Goal: Information Seeking & Learning: Learn about a topic

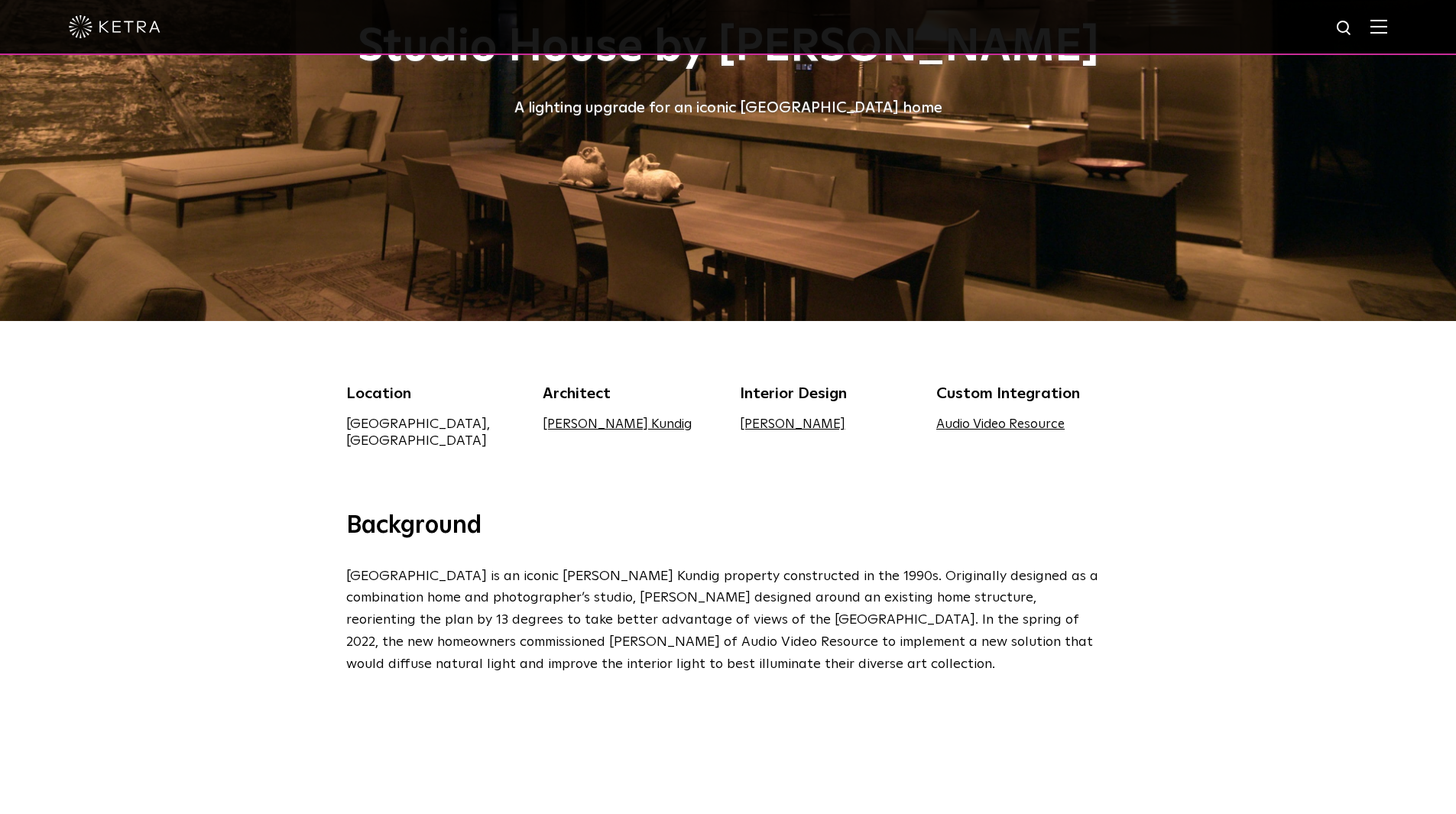
scroll to position [153, 0]
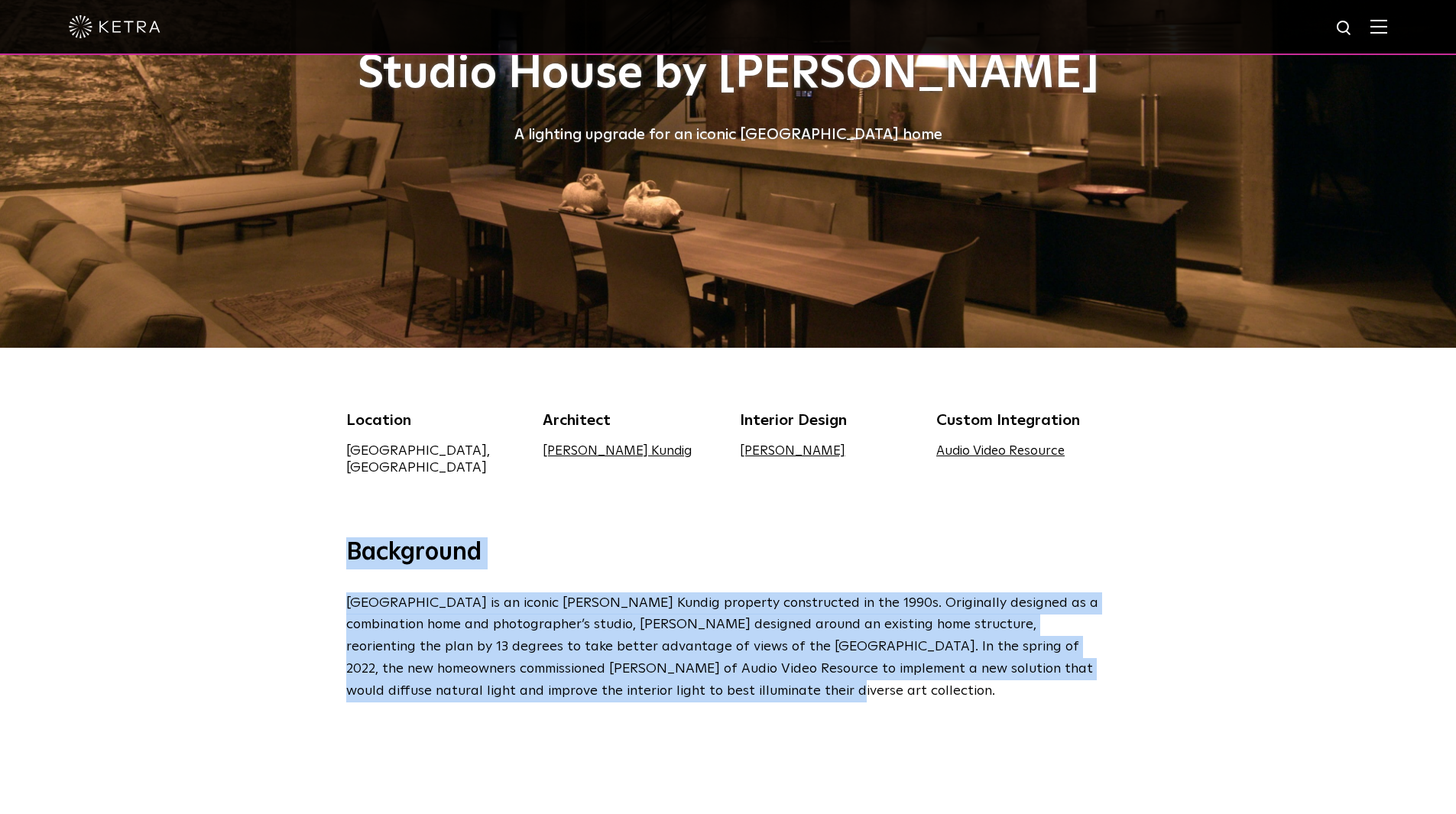
drag, startPoint x: 592, startPoint y: 678, endPoint x: 331, endPoint y: 550, distance: 290.7
click at [331, 550] on div "Background Studio House is an iconic Olson Kundig property constructed in the 1…" at bounding box center [728, 620] width 795 height 165
copy div "Background Studio House is an iconic Olson Kundig property constructed in the 1…"
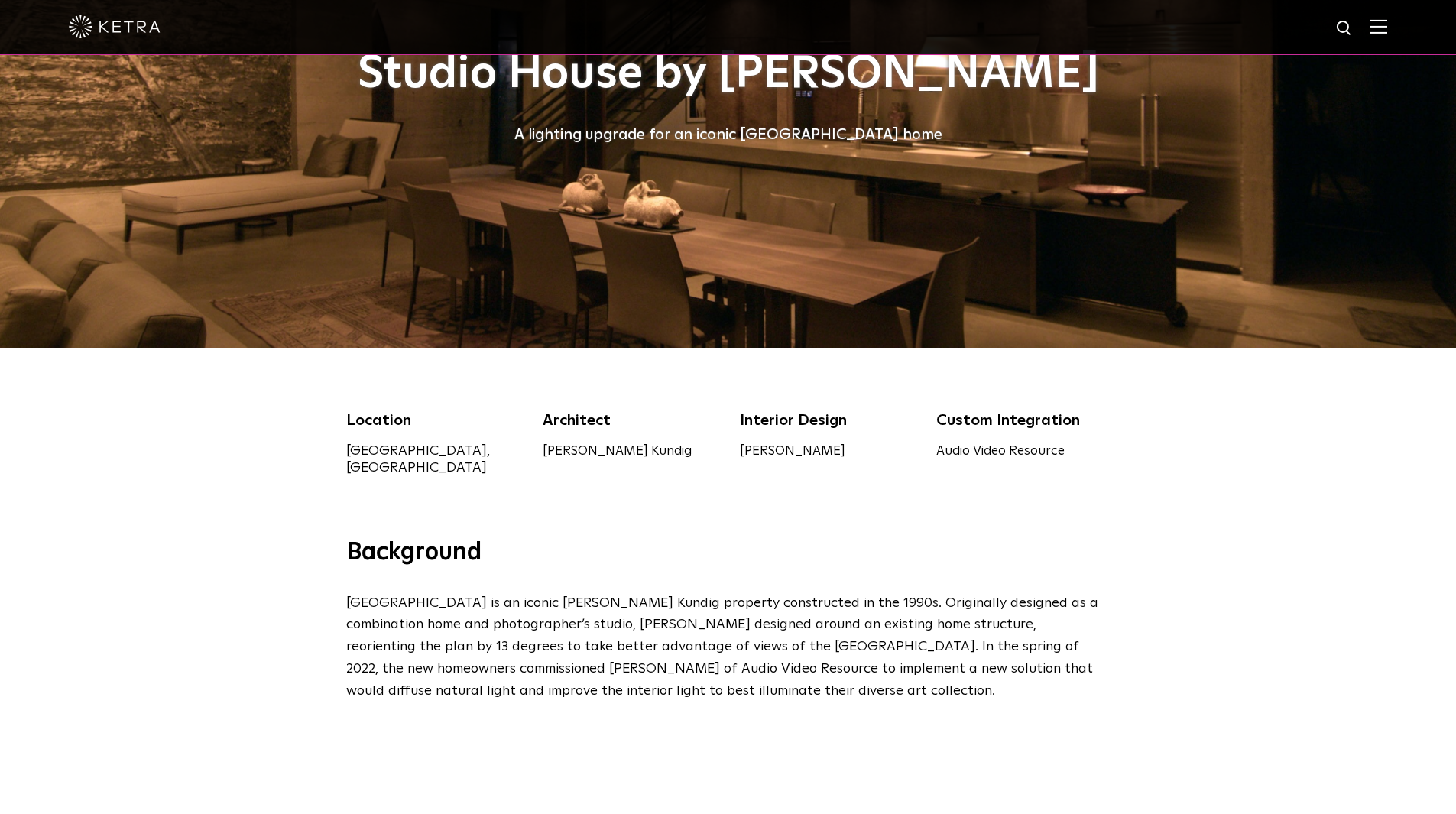
click at [1205, 480] on div "Location Seattle, WA Architect Olson Kundig Interior Design Janice Viekman Cust…" at bounding box center [728, 442] width 1456 height 190
click at [696, 664] on p "Studio House is an iconic Olson Kundig property constructed in the 1990s. Origi…" at bounding box center [724, 647] width 756 height 110
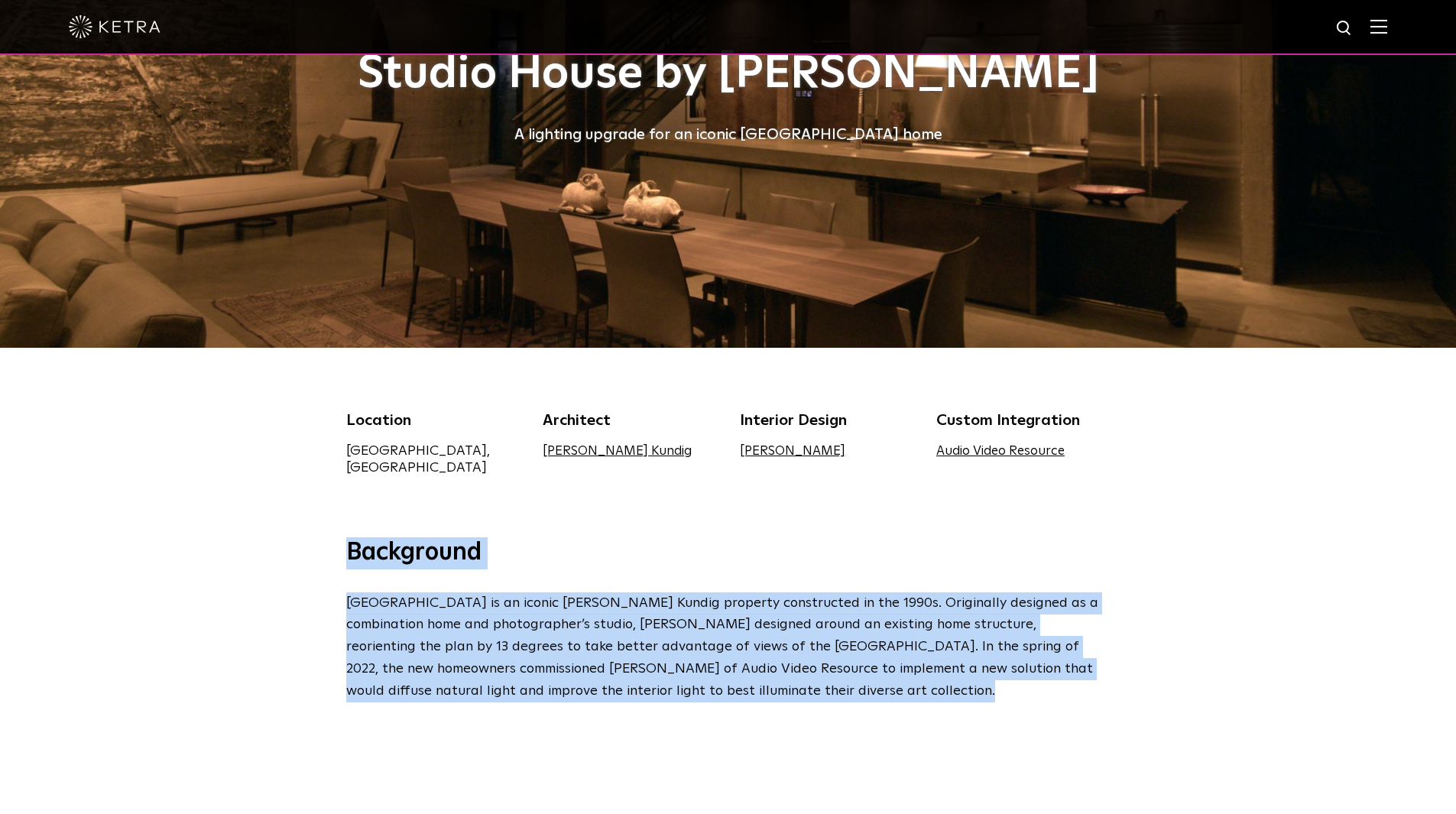
drag, startPoint x: 600, startPoint y: 607, endPoint x: 416, endPoint y: 543, distance: 194.8
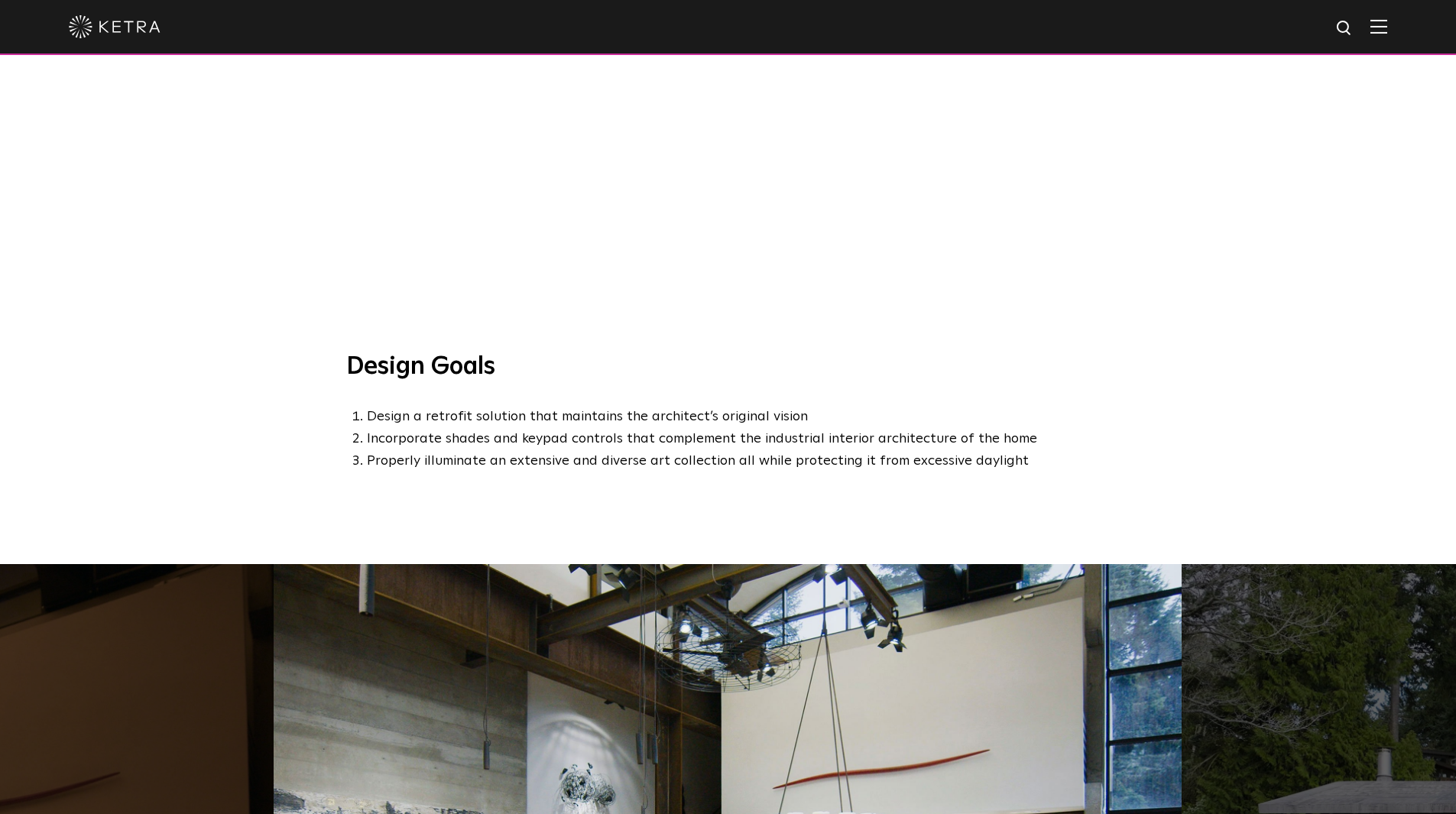
scroll to position [993, 0]
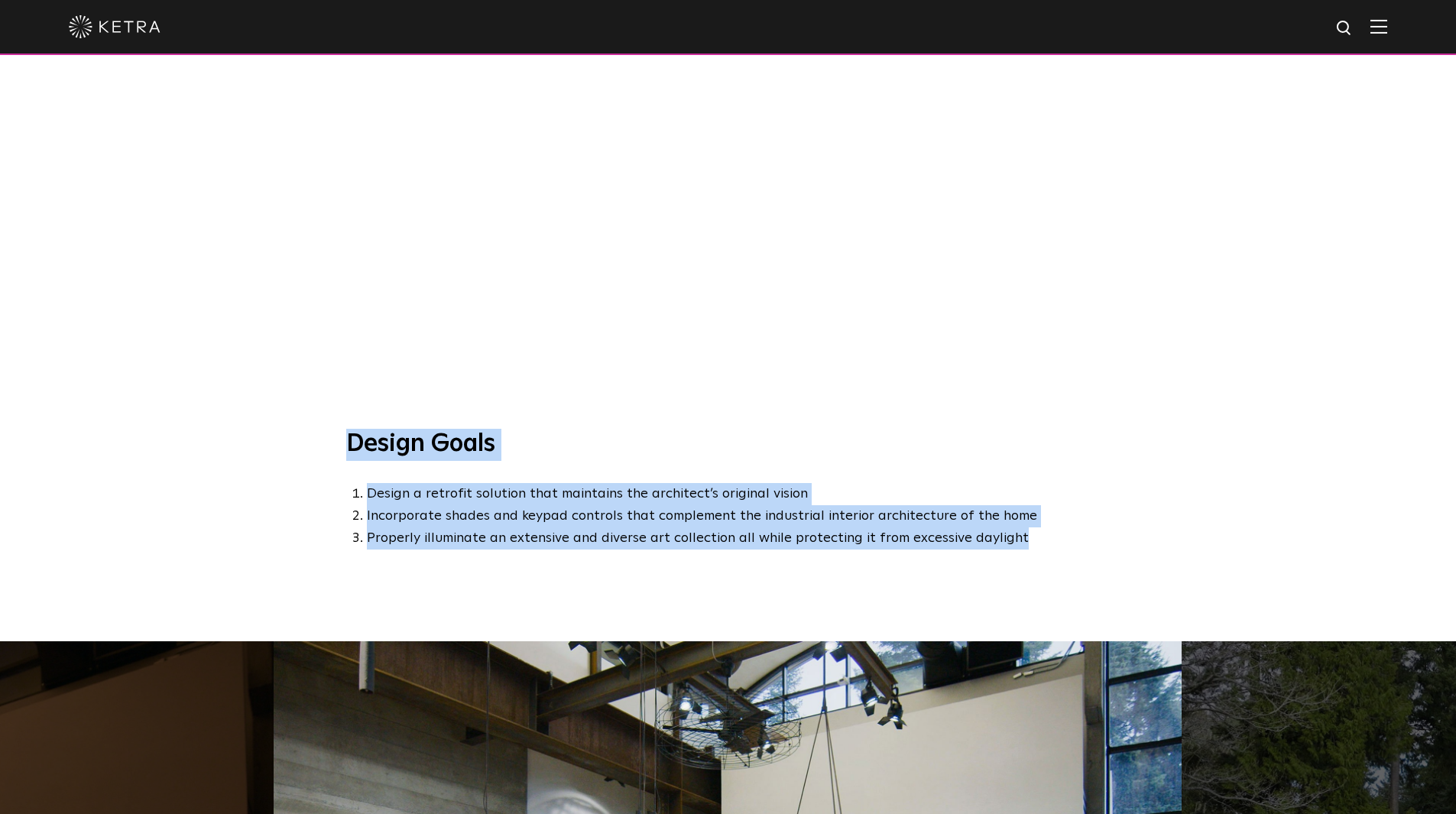
drag, startPoint x: 723, startPoint y: 493, endPoint x: 308, endPoint y: 420, distance: 421.4
click at [308, 429] on div "Design Goals Design a retrofit solution that maintains the architect’s original…" at bounding box center [728, 535] width 1456 height 212
copy div "Design Goals Design a retrofit solution that maintains the architect’s original…"
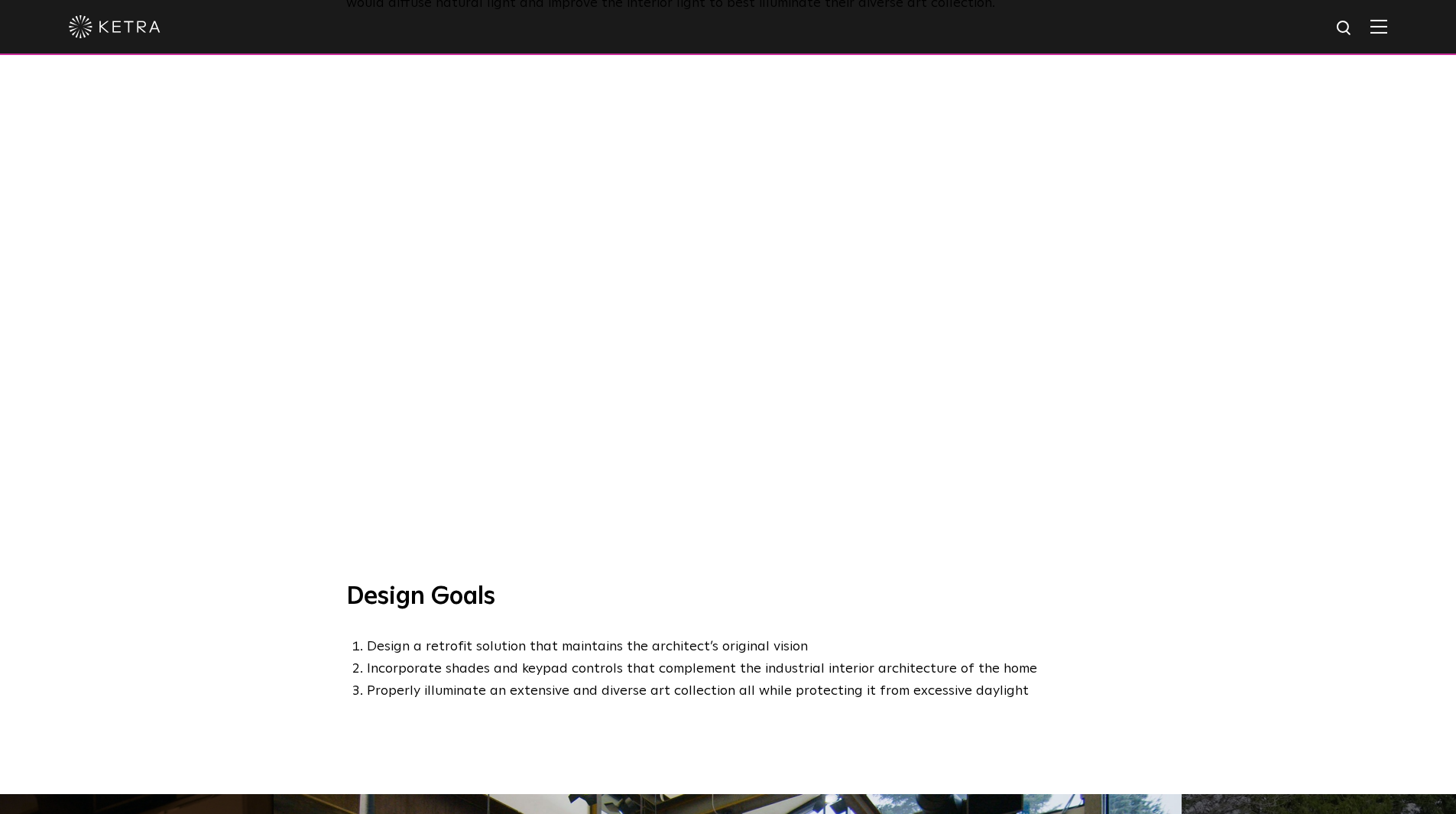
click at [237, 381] on div at bounding box center [728, 298] width 1456 height 567
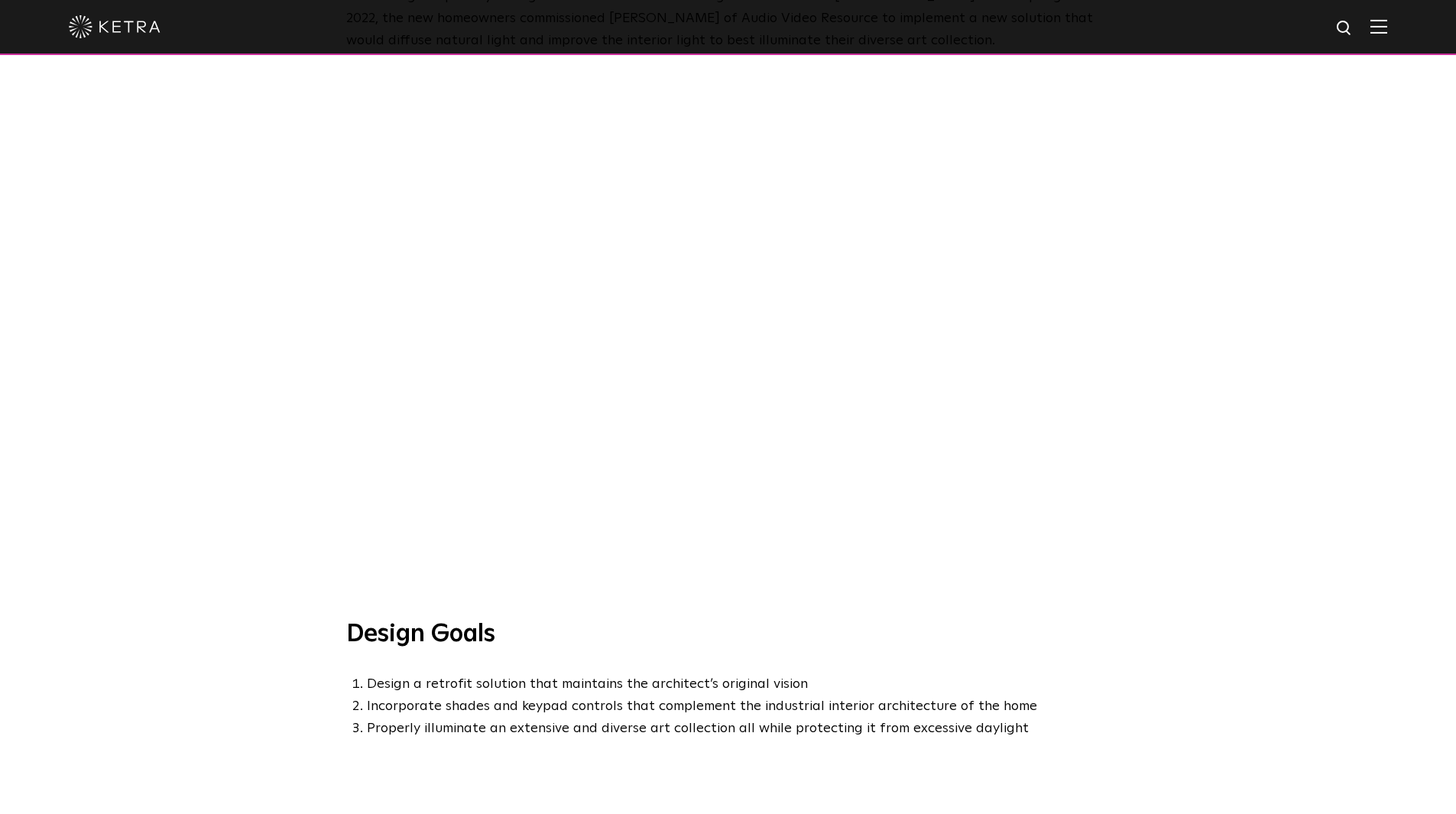
scroll to position [1070, 0]
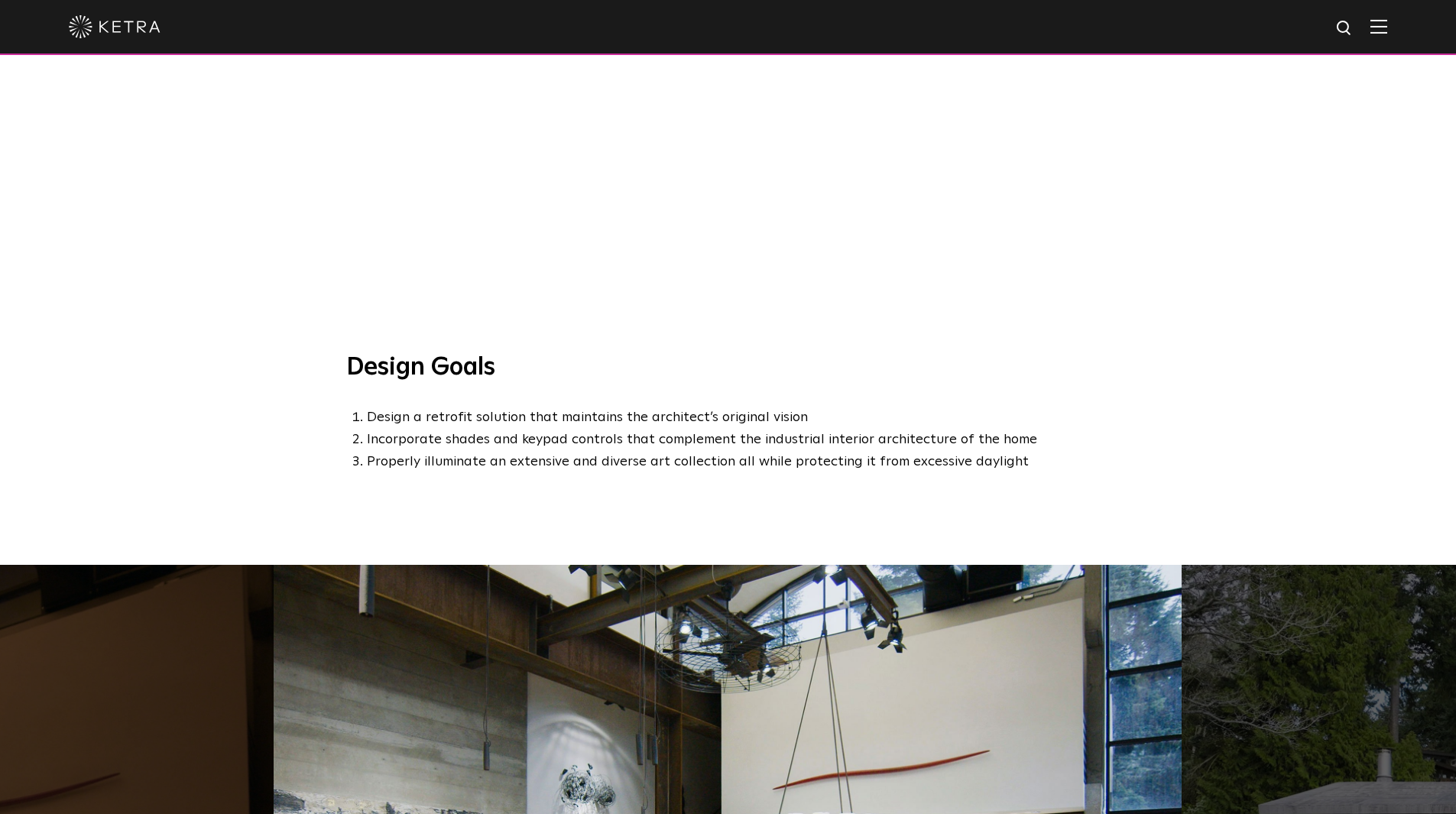
click at [226, 428] on div "Design Goals Design a retrofit solution that maintains the architect’s original…" at bounding box center [728, 459] width 1456 height 212
click at [283, 400] on div "Design Goals Design a retrofit solution that maintains the architect’s original…" at bounding box center [728, 459] width 1456 height 212
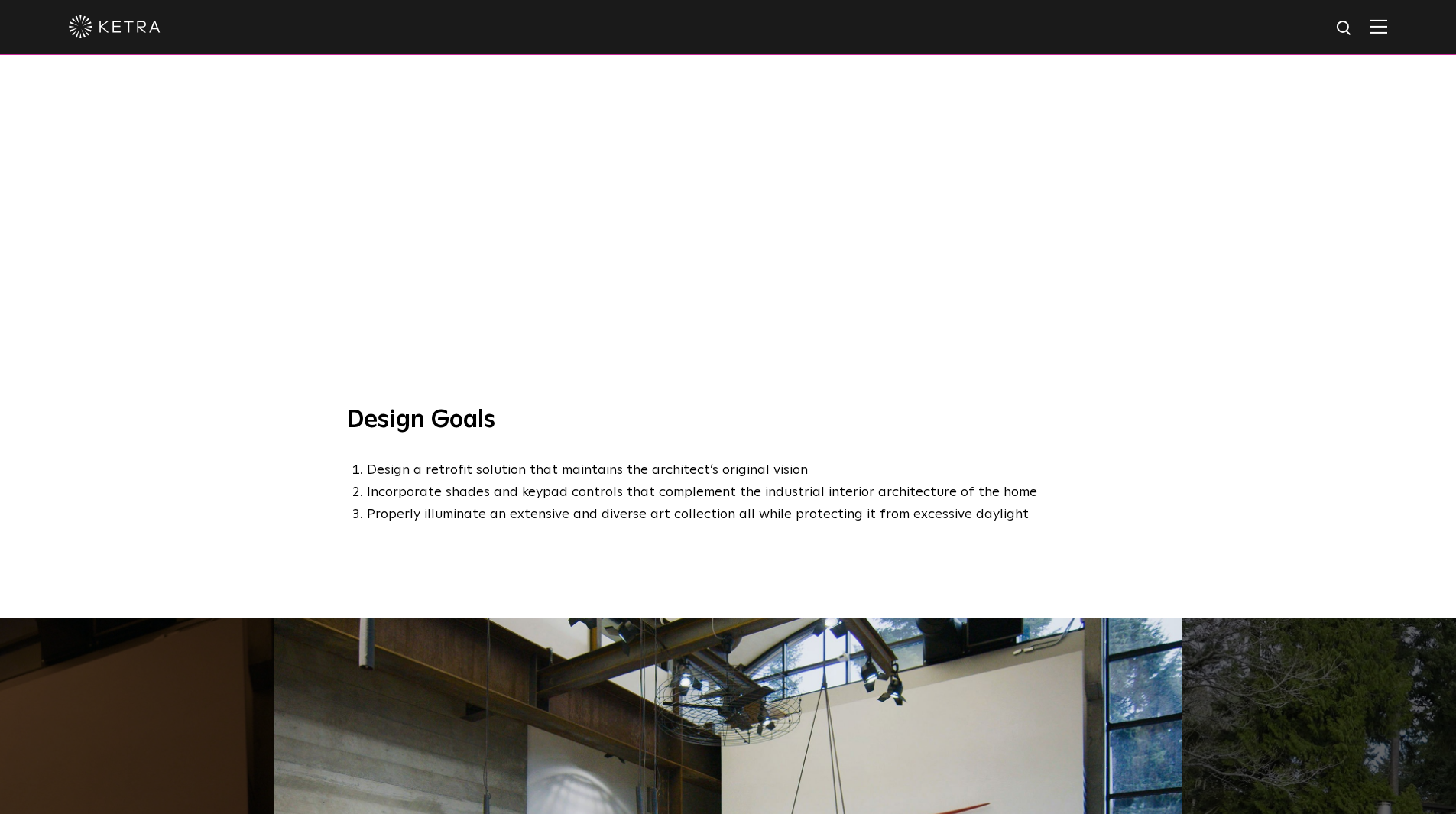
scroll to position [993, 0]
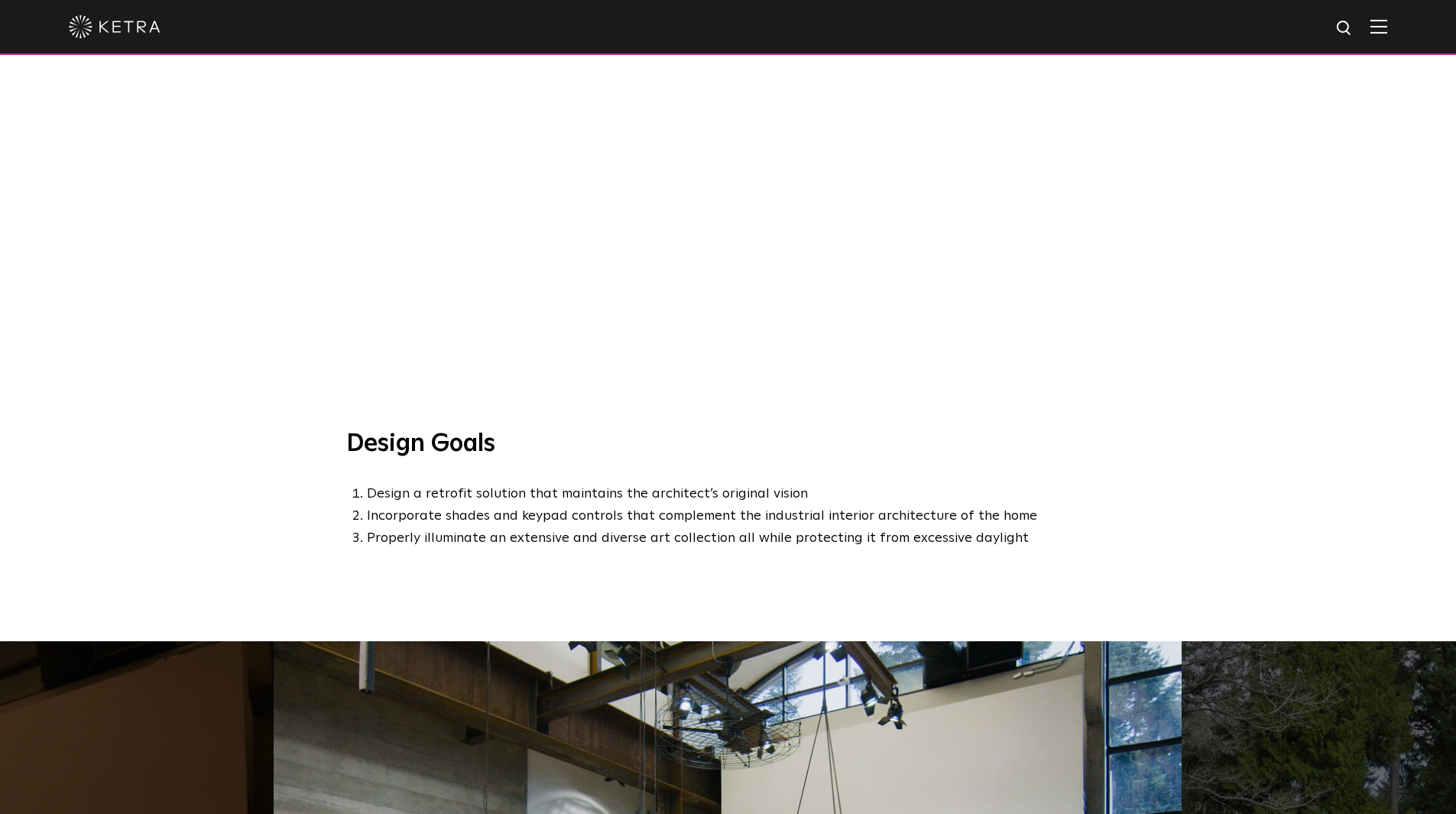
click at [1050, 533] on li "Properly illuminate an extensive and diverse art collection all while protectin…" at bounding box center [739, 538] width 744 height 22
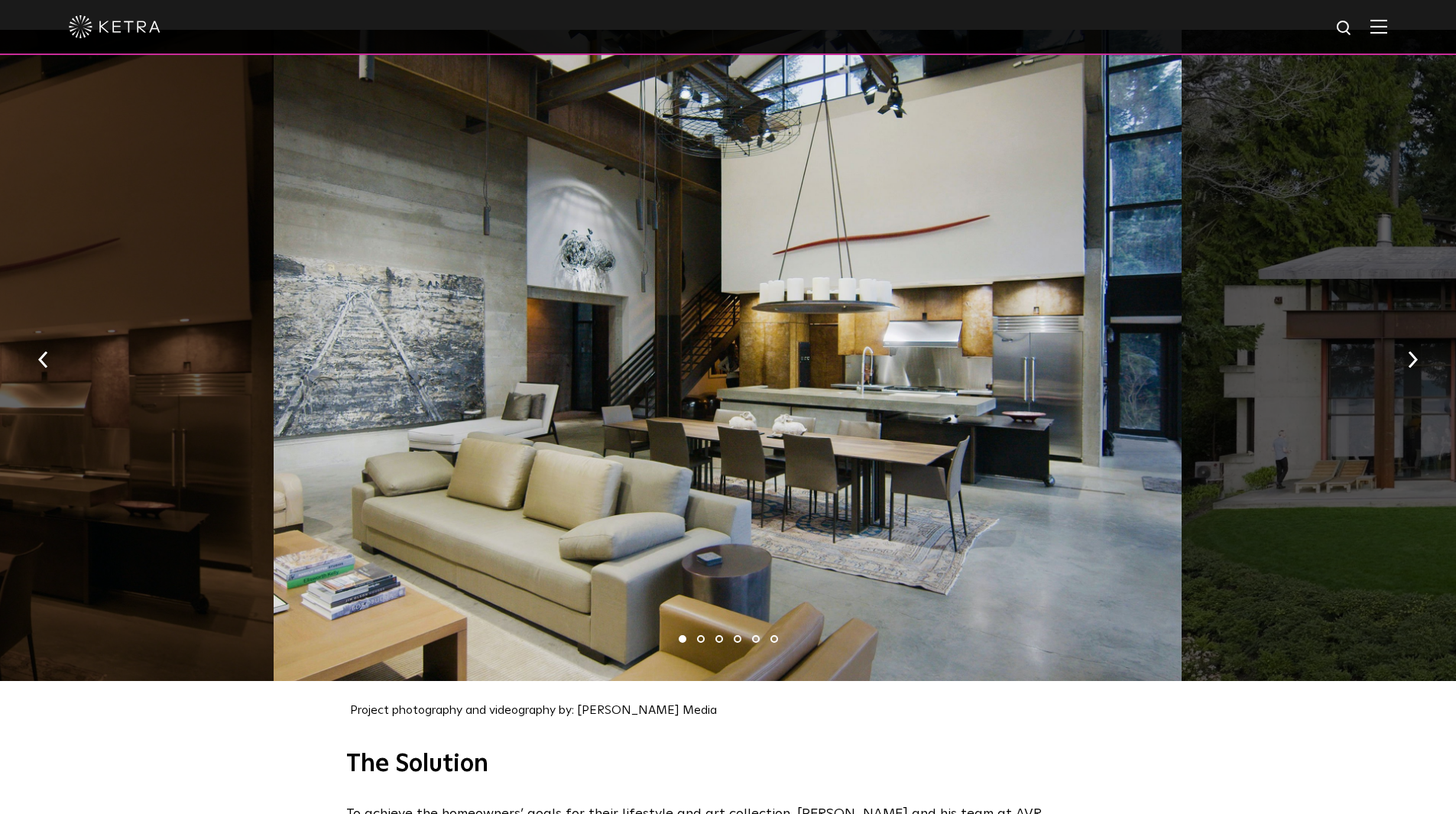
scroll to position [1452, 0]
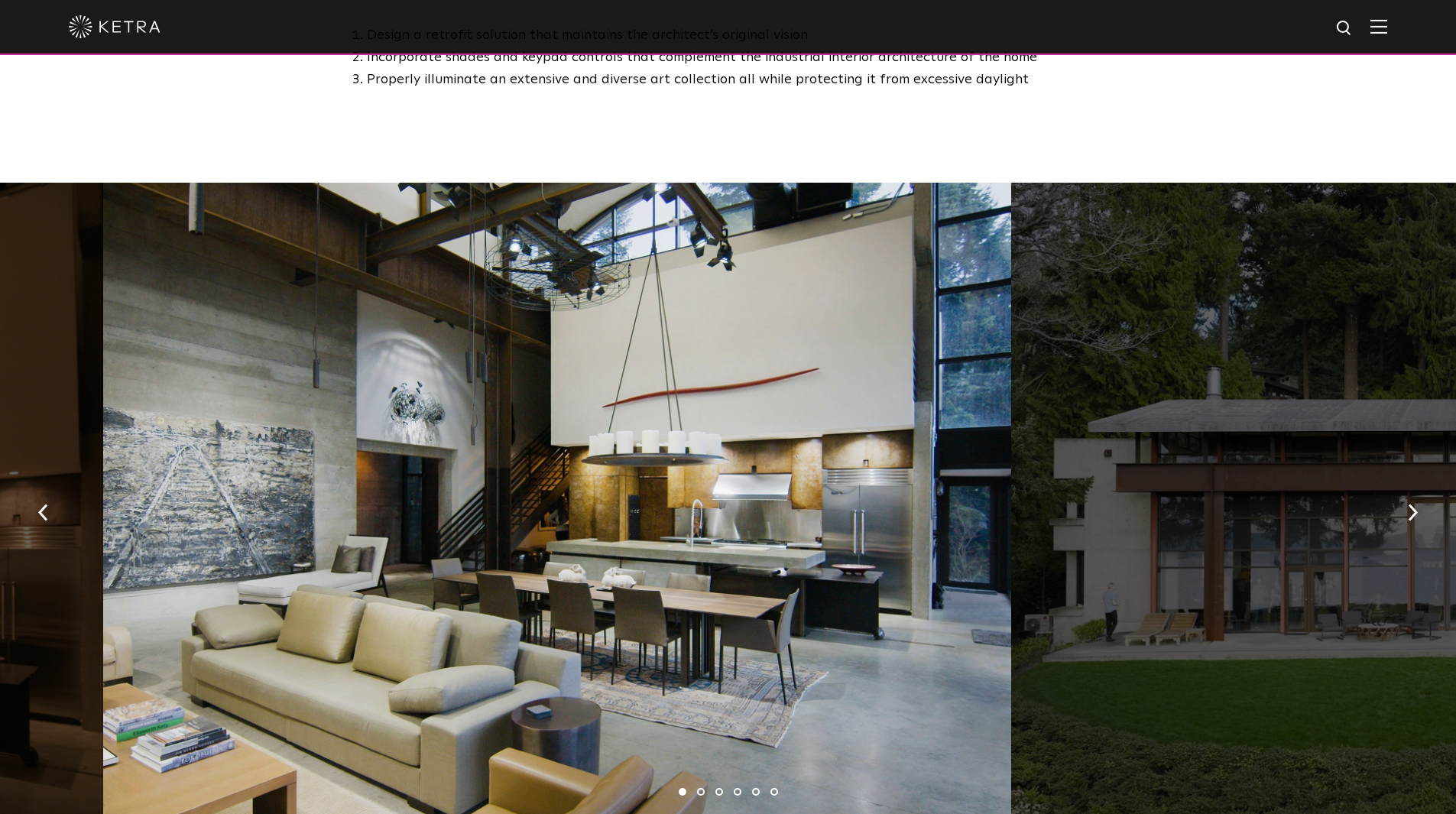
drag, startPoint x: 843, startPoint y: 465, endPoint x: 465, endPoint y: 409, distance: 382.1
click at [627, 429] on div at bounding box center [558, 508] width 909 height 651
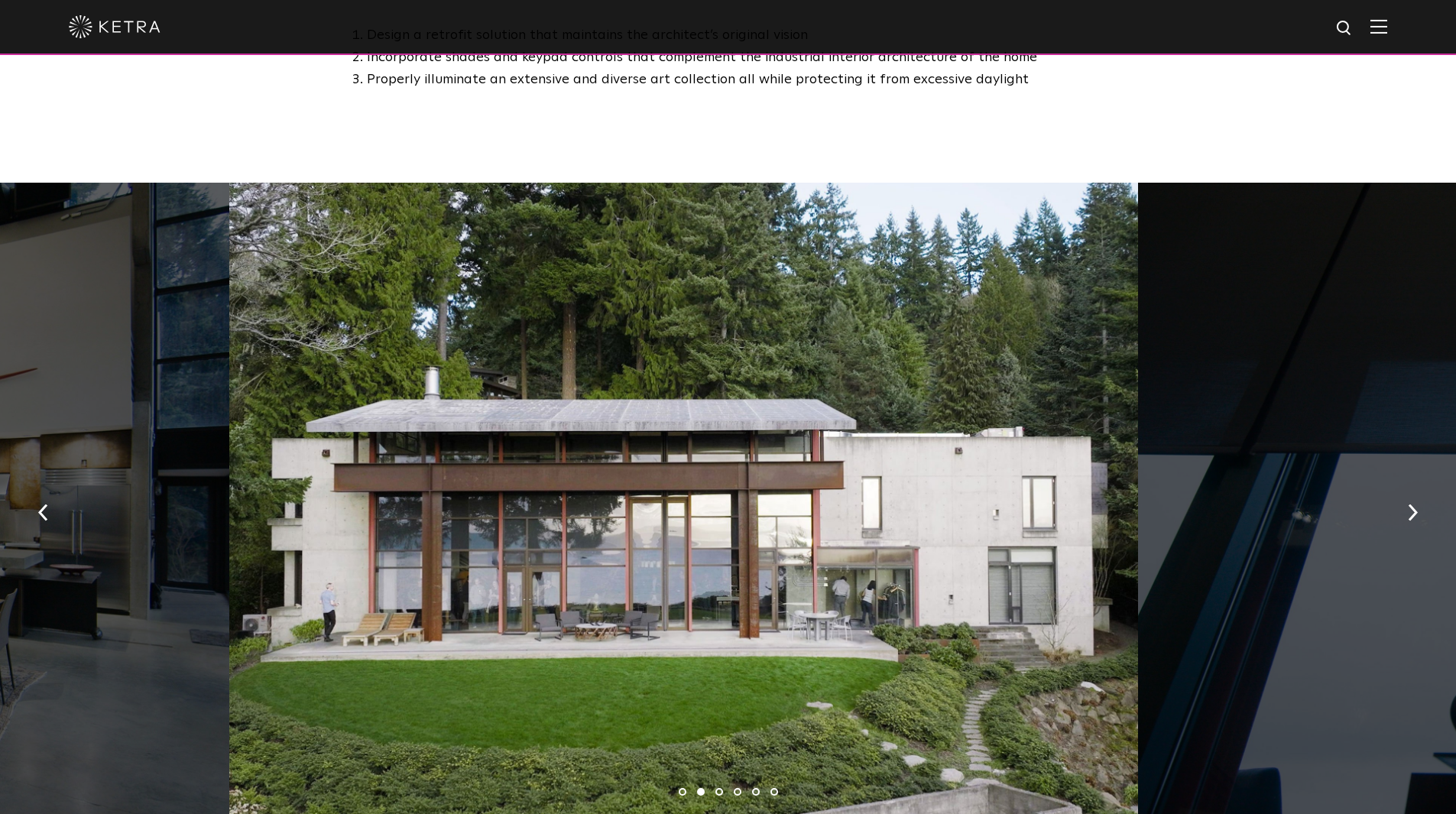
drag, startPoint x: 874, startPoint y: 447, endPoint x: 350, endPoint y: 391, distance: 527.0
click at [573, 412] on div at bounding box center [683, 508] width 909 height 651
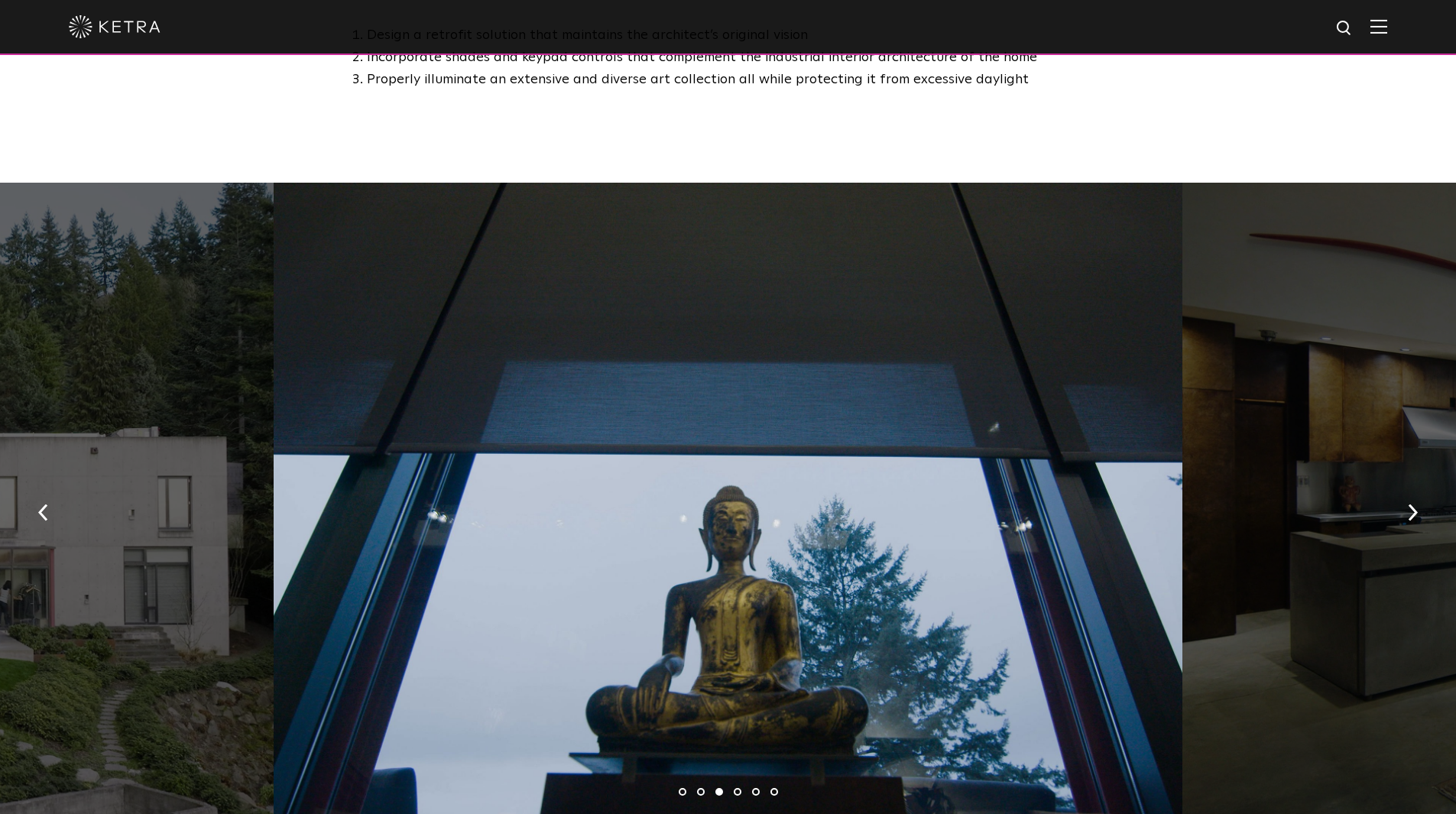
drag, startPoint x: 711, startPoint y: 397, endPoint x: 488, endPoint y: 350, distance: 227.9
click at [558, 369] on div at bounding box center [728, 508] width 909 height 651
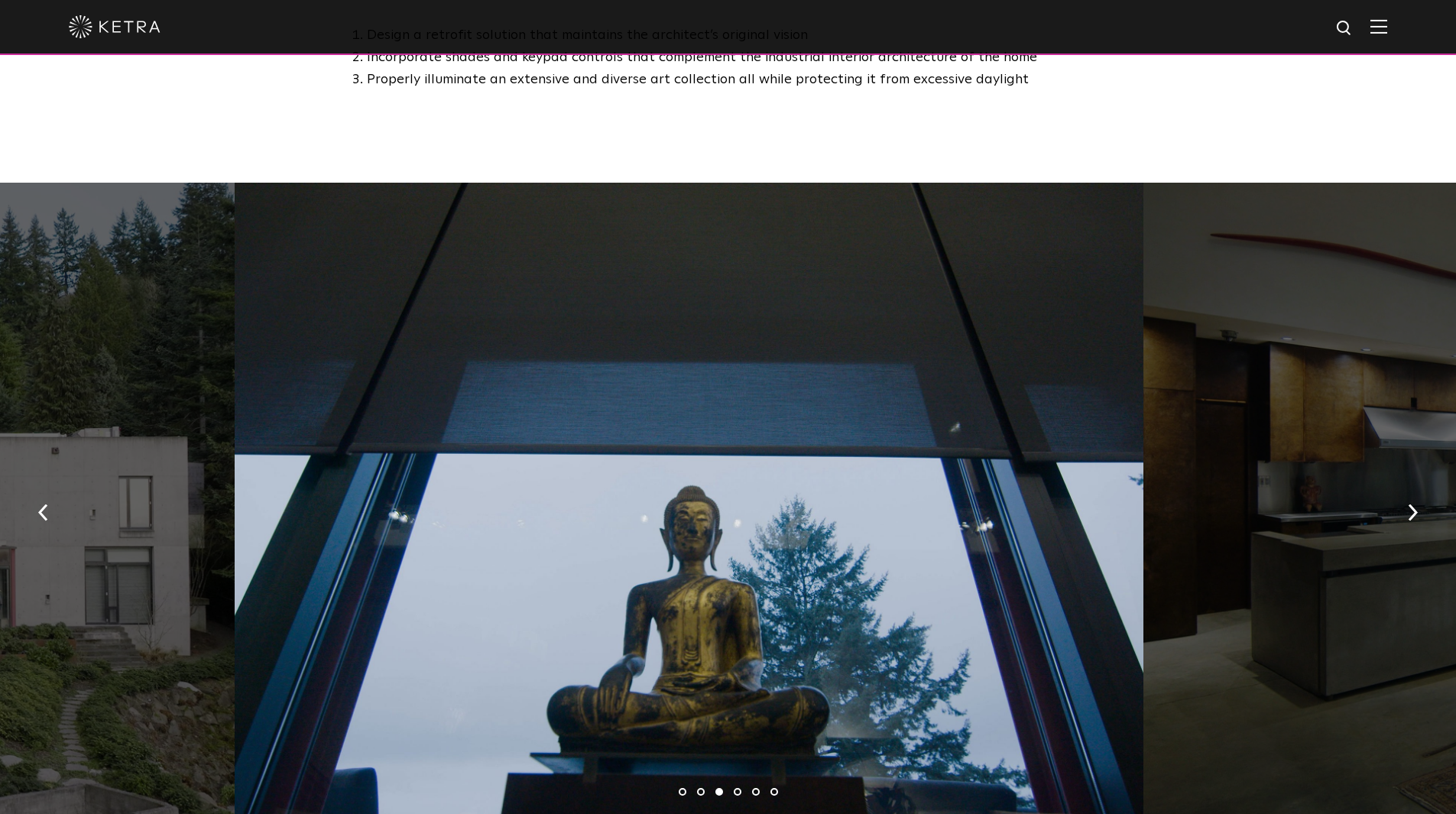
drag, startPoint x: 823, startPoint y: 484, endPoint x: 300, endPoint y: 413, distance: 527.8
click at [447, 431] on div at bounding box center [689, 508] width 909 height 651
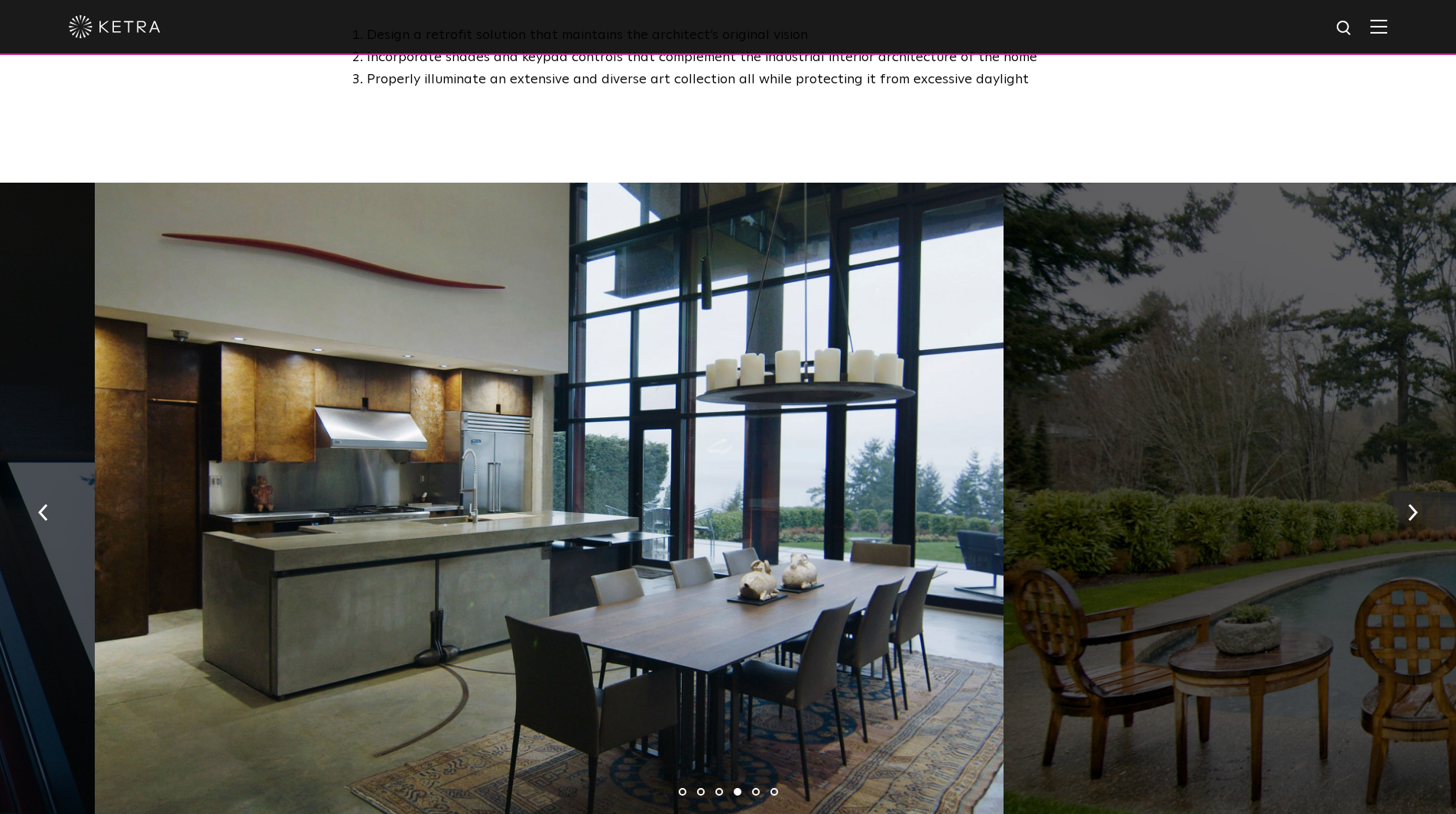
drag, startPoint x: 966, startPoint y: 456, endPoint x: 294, endPoint y: 376, distance: 676.7
click at [465, 394] on div at bounding box center [549, 508] width 909 height 651
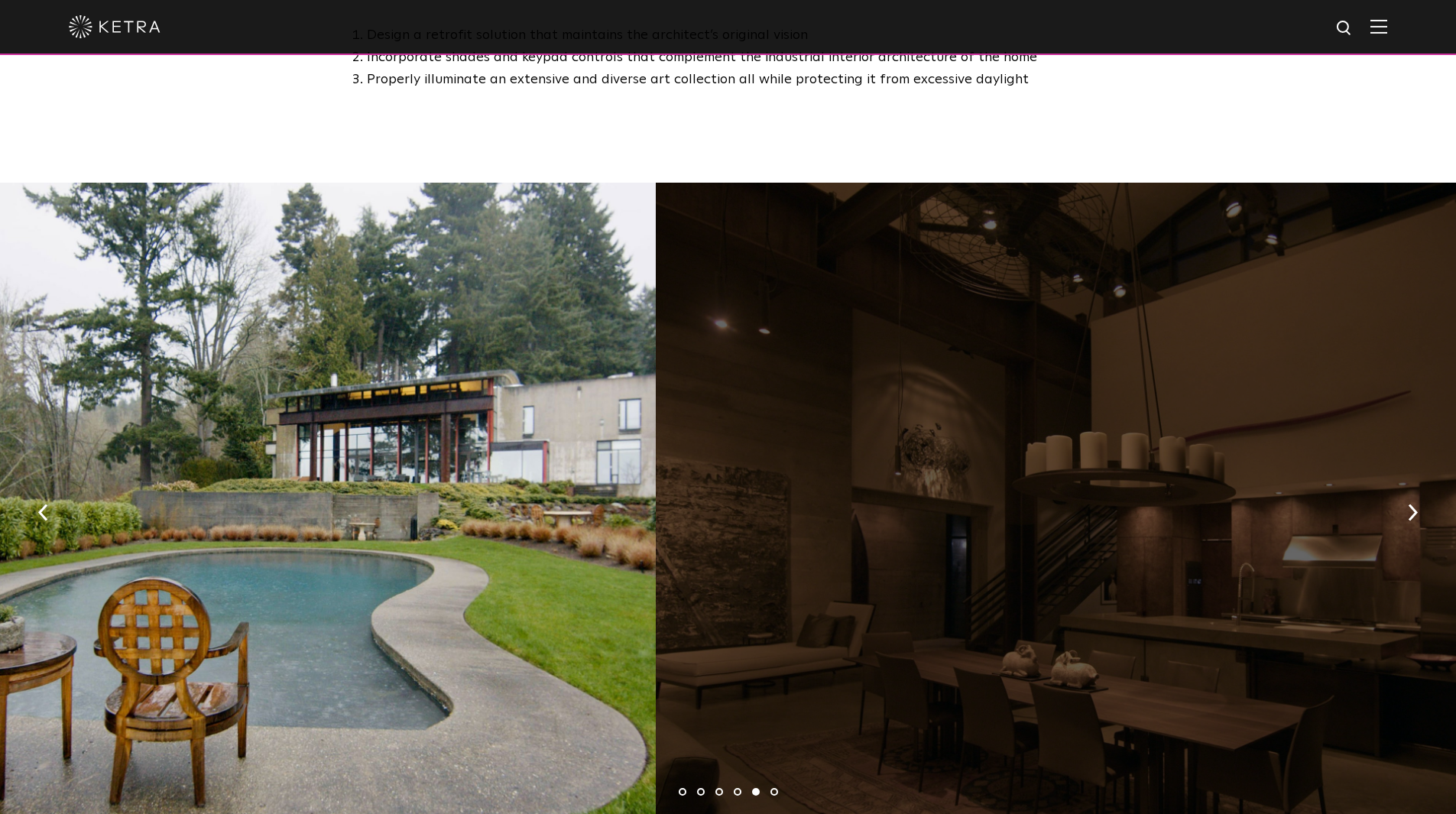
drag, startPoint x: 918, startPoint y: 439, endPoint x: 317, endPoint y: 314, distance: 613.9
click at [333, 320] on div at bounding box center [201, 508] width 909 height 651
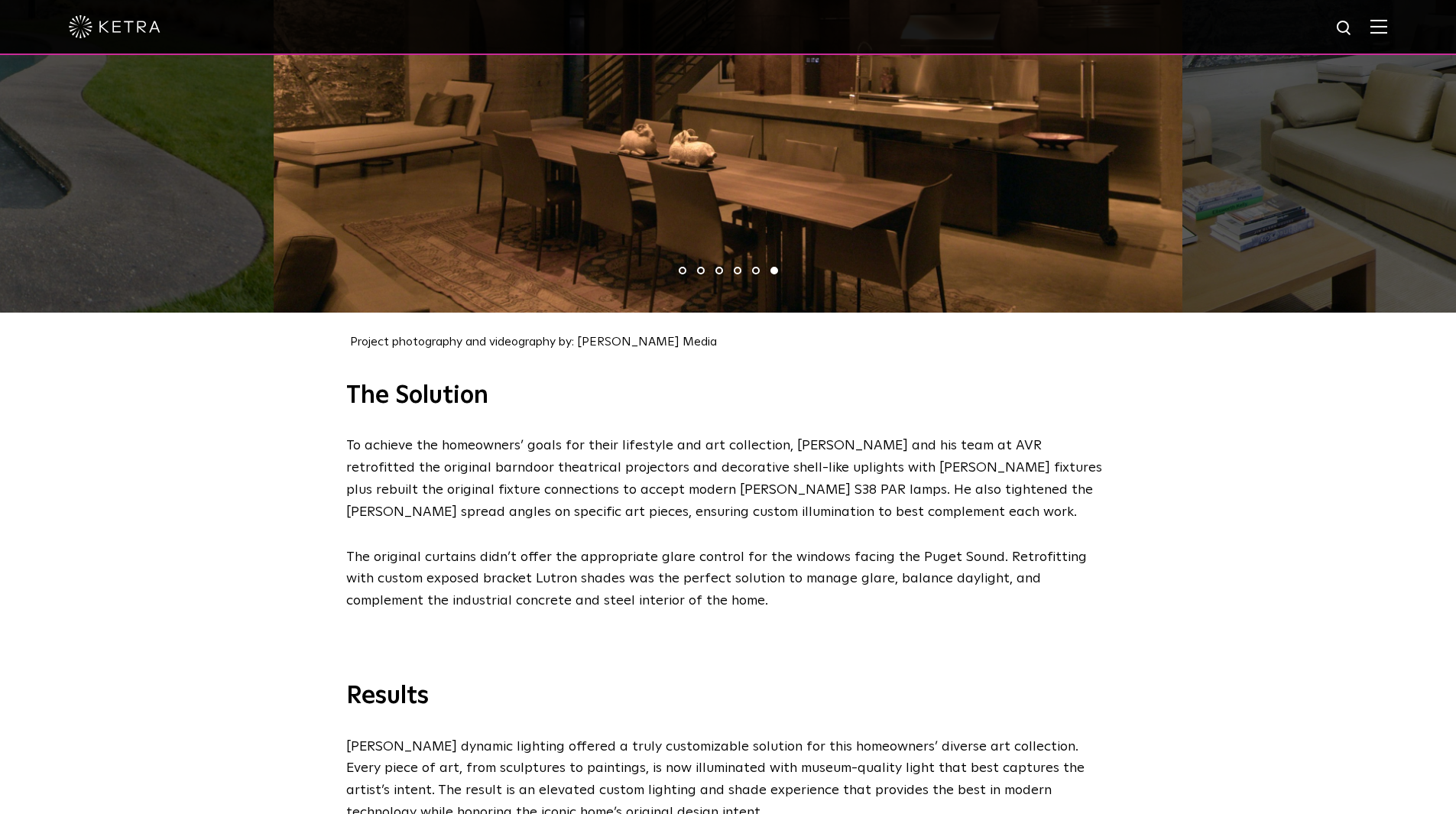
scroll to position [2064, 0]
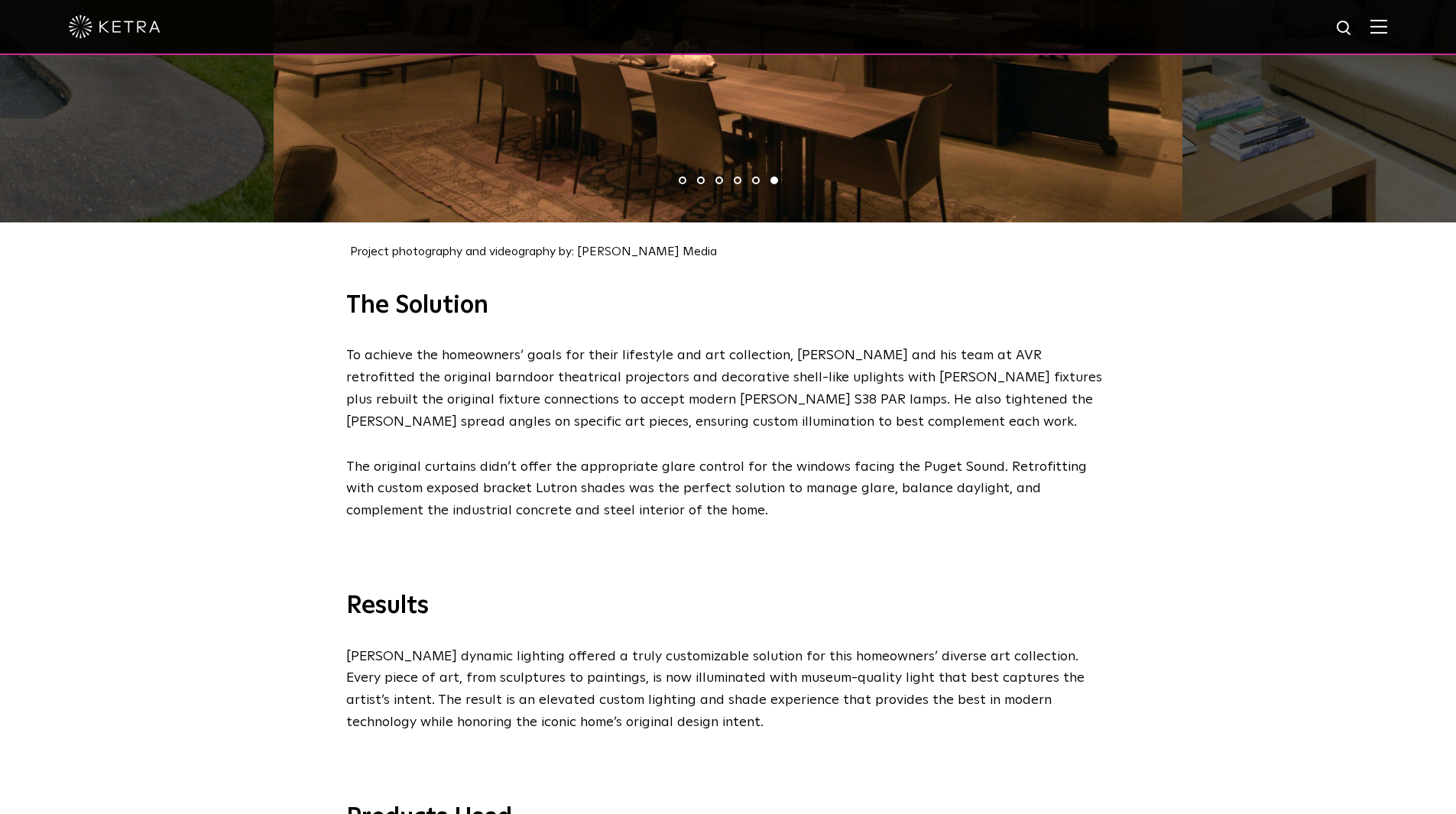
click at [285, 420] on div "The Solution To achieve the homeowners’ goals for their lifestyle and art colle…" at bounding box center [728, 406] width 1456 height 232
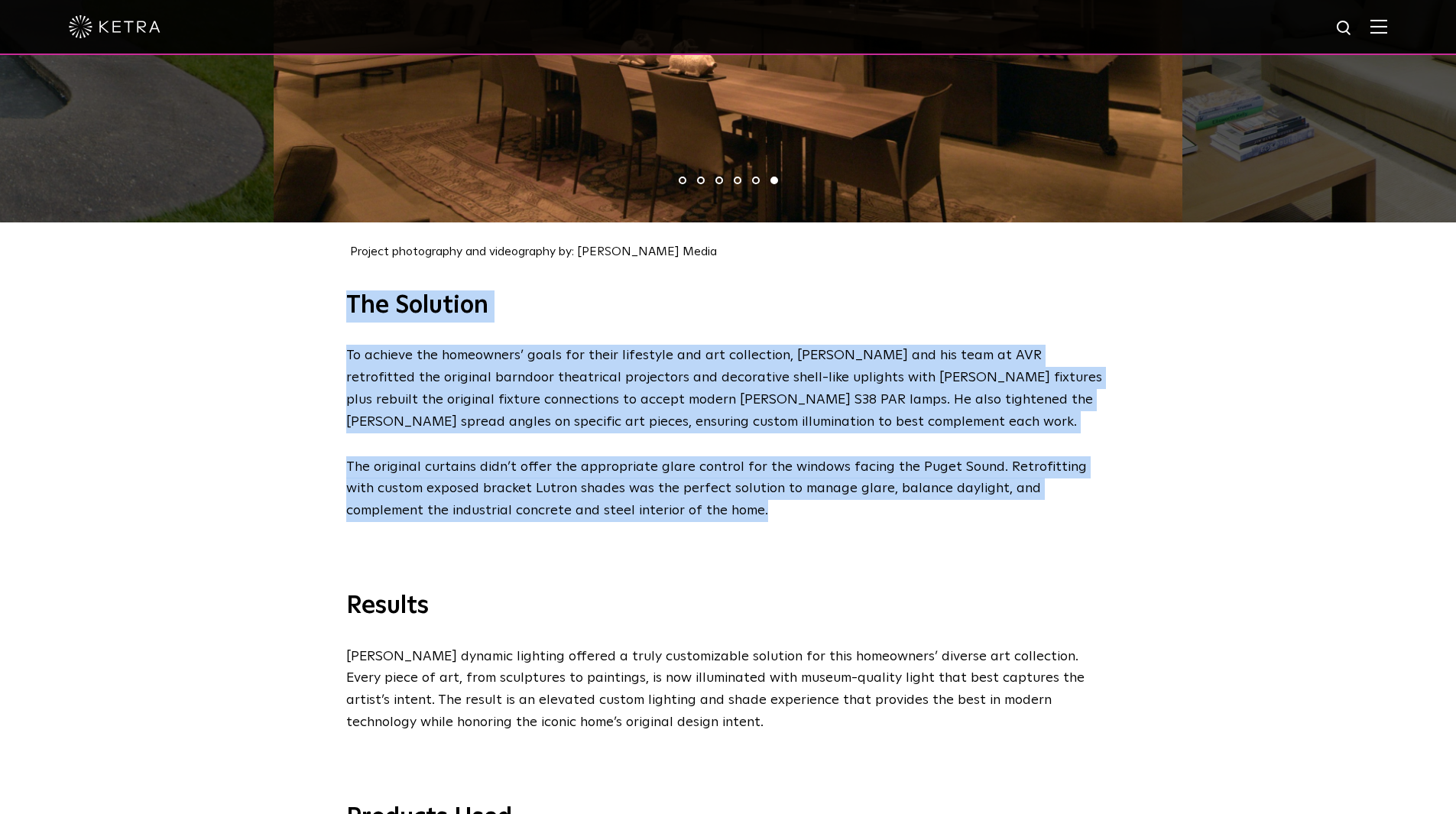
drag, startPoint x: 677, startPoint y: 496, endPoint x: 337, endPoint y: 287, distance: 399.1
click at [337, 290] on div "The Solution To achieve the homeowners’ goals for their lifestyle and art colle…" at bounding box center [728, 406] width 795 height 232
copy div "The Solution To achieve the homeowners’ goals for their lifestyle and art colle…"
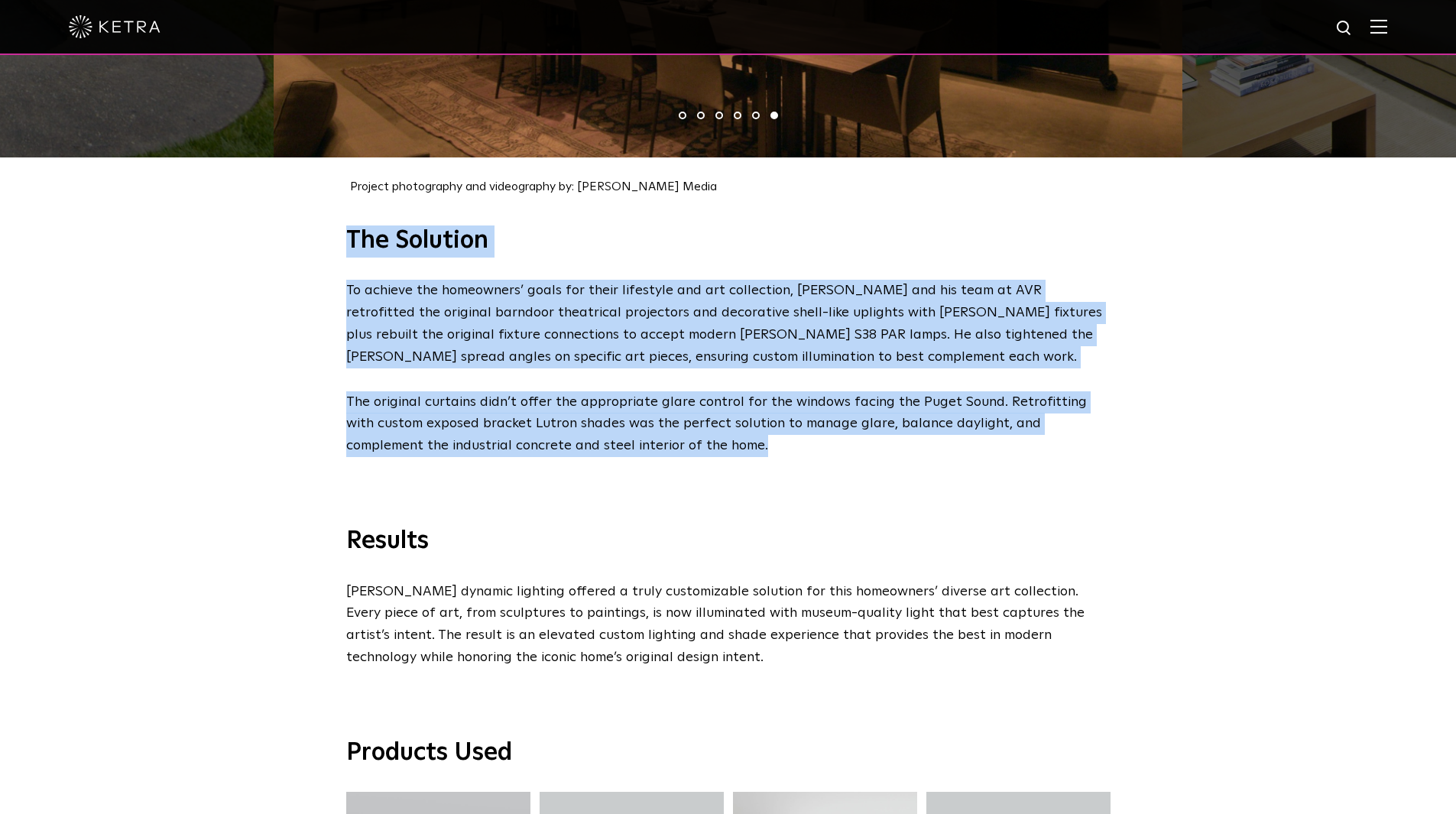
scroll to position [2217, 0]
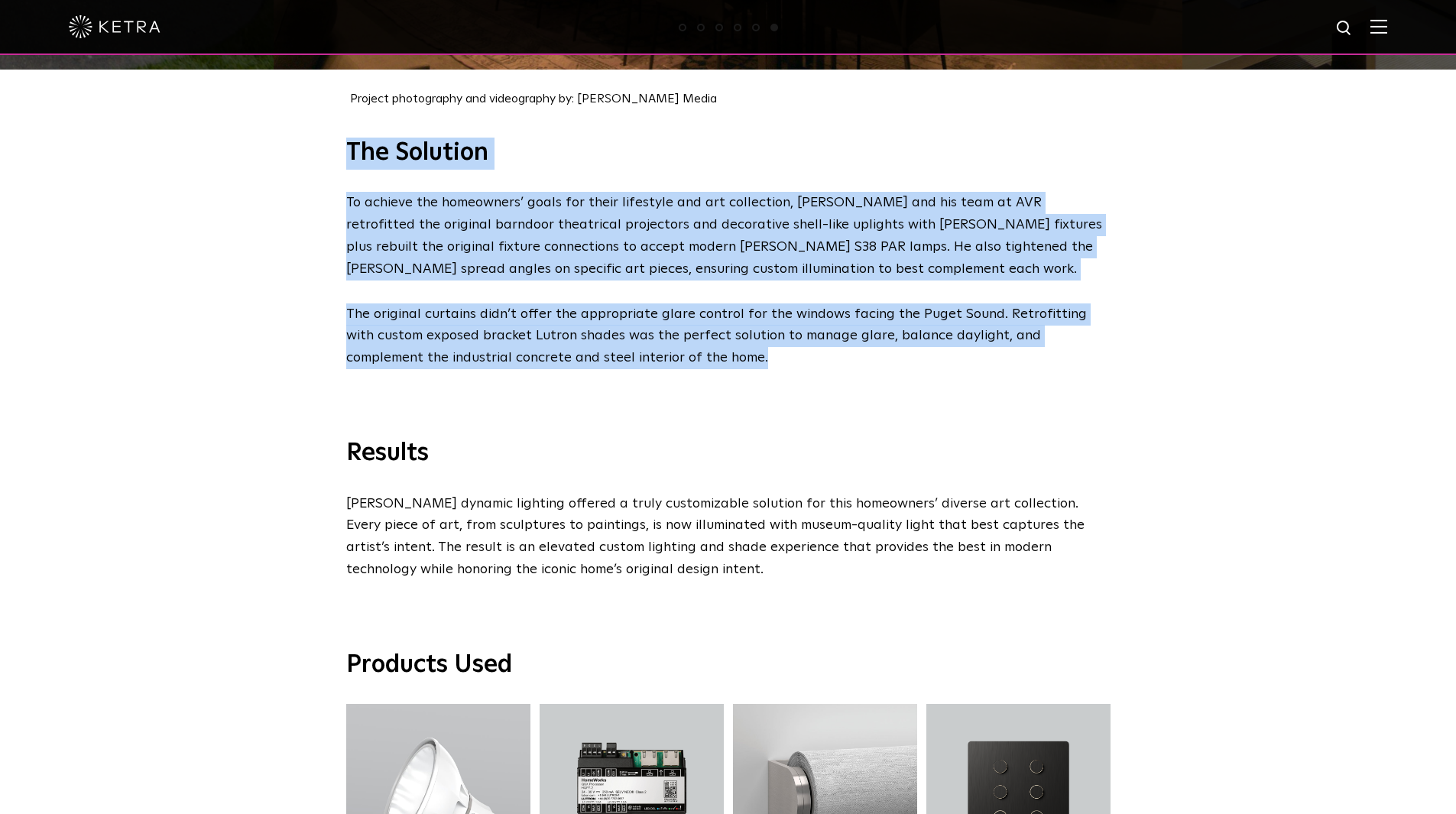
click at [321, 440] on div "Results Ketra dynamic lighting offered a truly customizable solution for this h…" at bounding box center [728, 474] width 1456 height 212
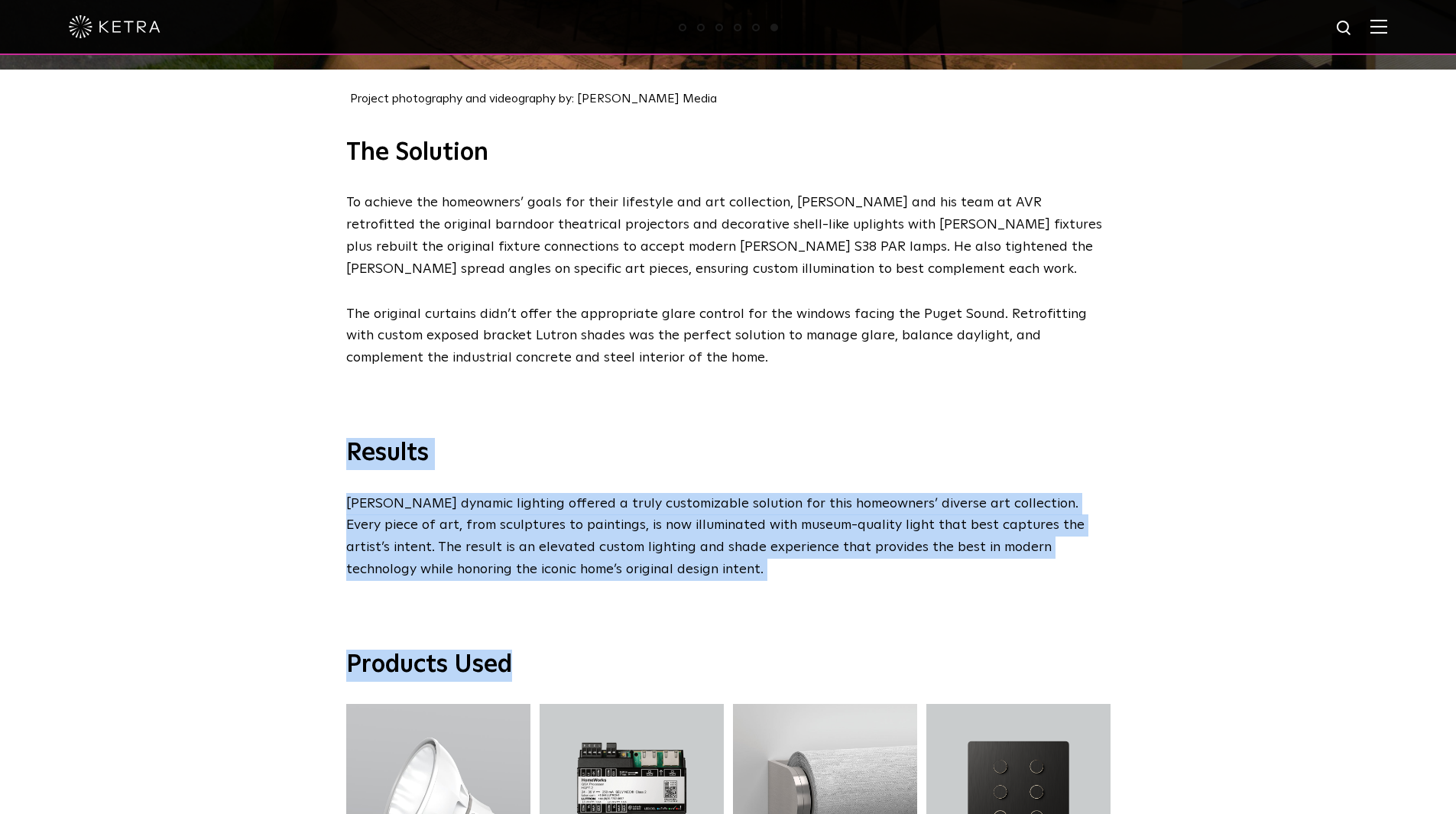
drag, startPoint x: 625, startPoint y: 566, endPoint x: 335, endPoint y: 437, distance: 317.4
click at [281, 505] on div "Results Ketra dynamic lighting offered a truly customizable solution for this h…" at bounding box center [728, 474] width 1456 height 212
drag, startPoint x: 560, startPoint y: 548, endPoint x: 331, endPoint y: 433, distance: 256.3
click at [331, 438] on div "Results Ketra dynamic lighting offered a truly customizable solution for this h…" at bounding box center [728, 509] width 795 height 143
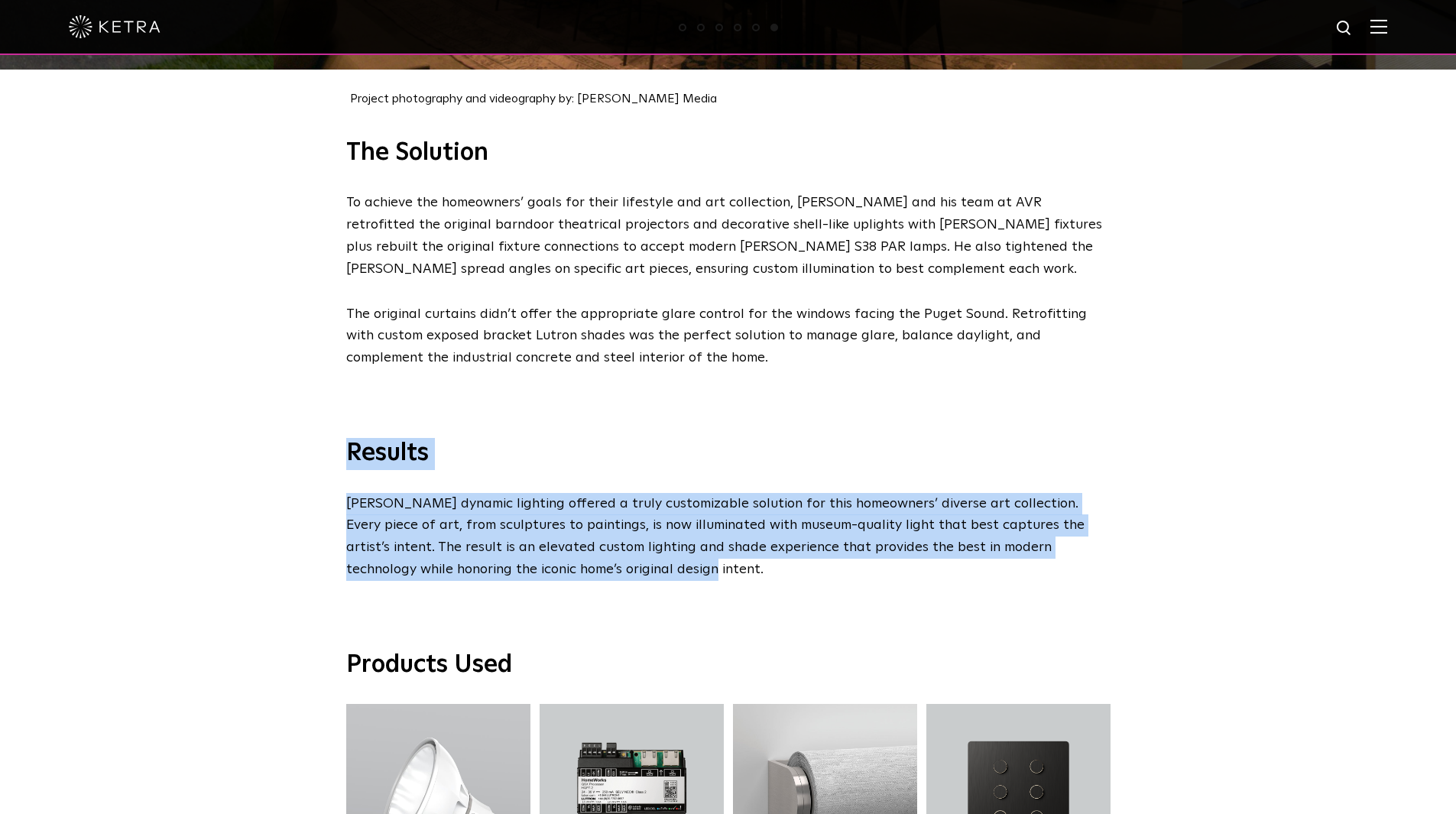
click at [136, 426] on div "Results Ketra dynamic lighting offered a truly customizable solution for this h…" at bounding box center [728, 474] width 1456 height 212
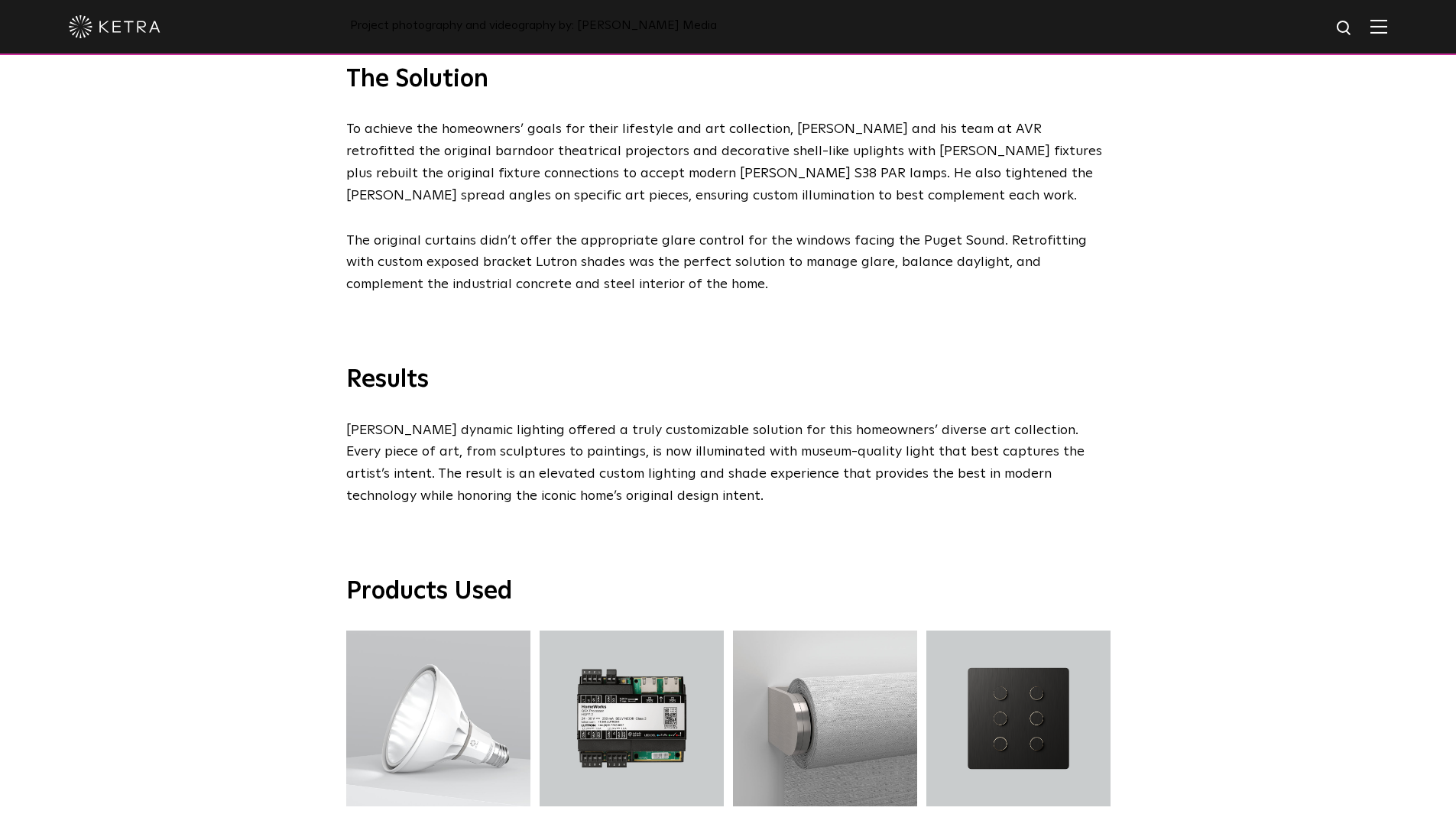
scroll to position [2293, 0]
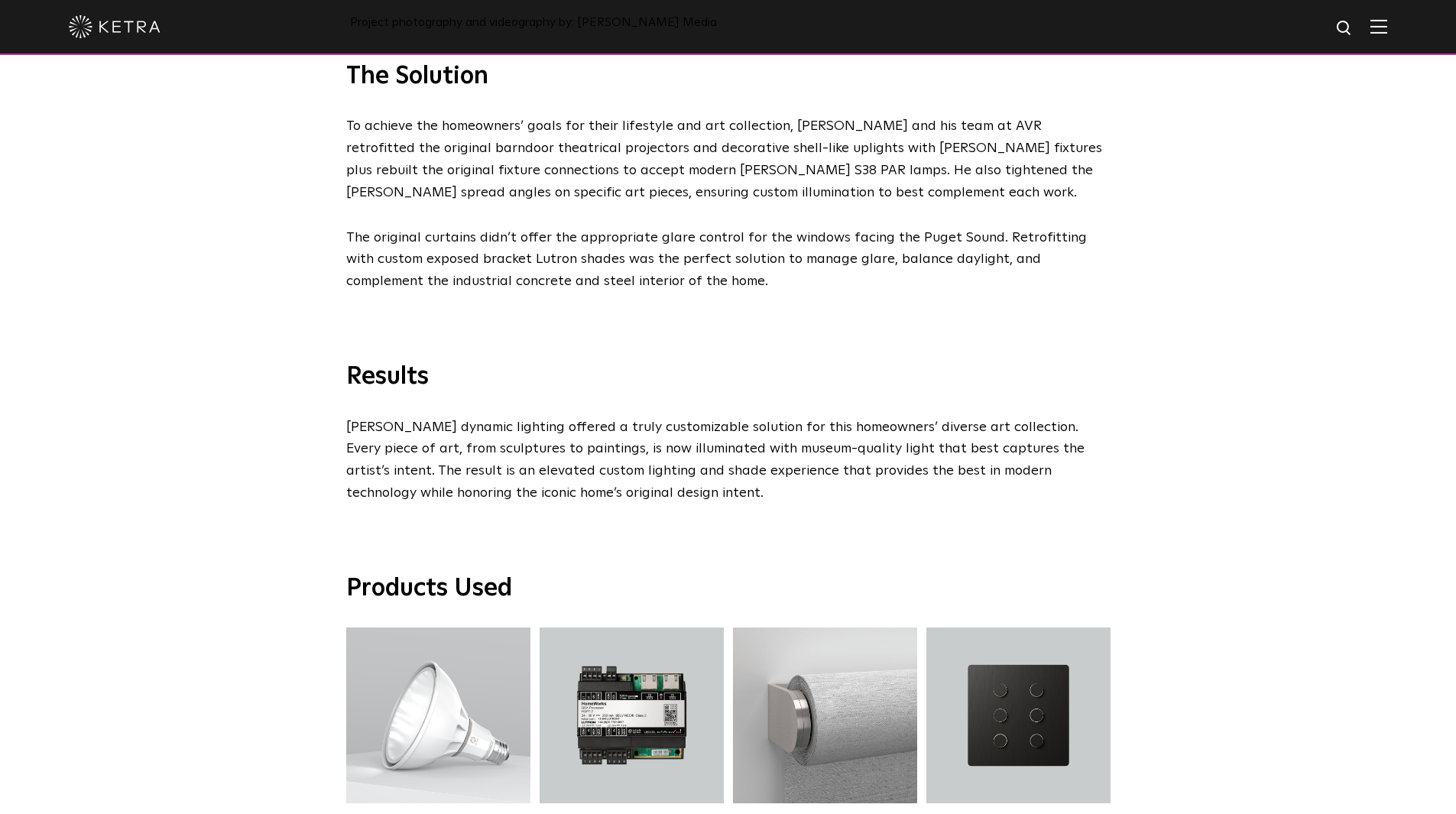
click at [211, 409] on div "Results Ketra dynamic lighting offered a truly customizable solution for this h…" at bounding box center [728, 398] width 1456 height 212
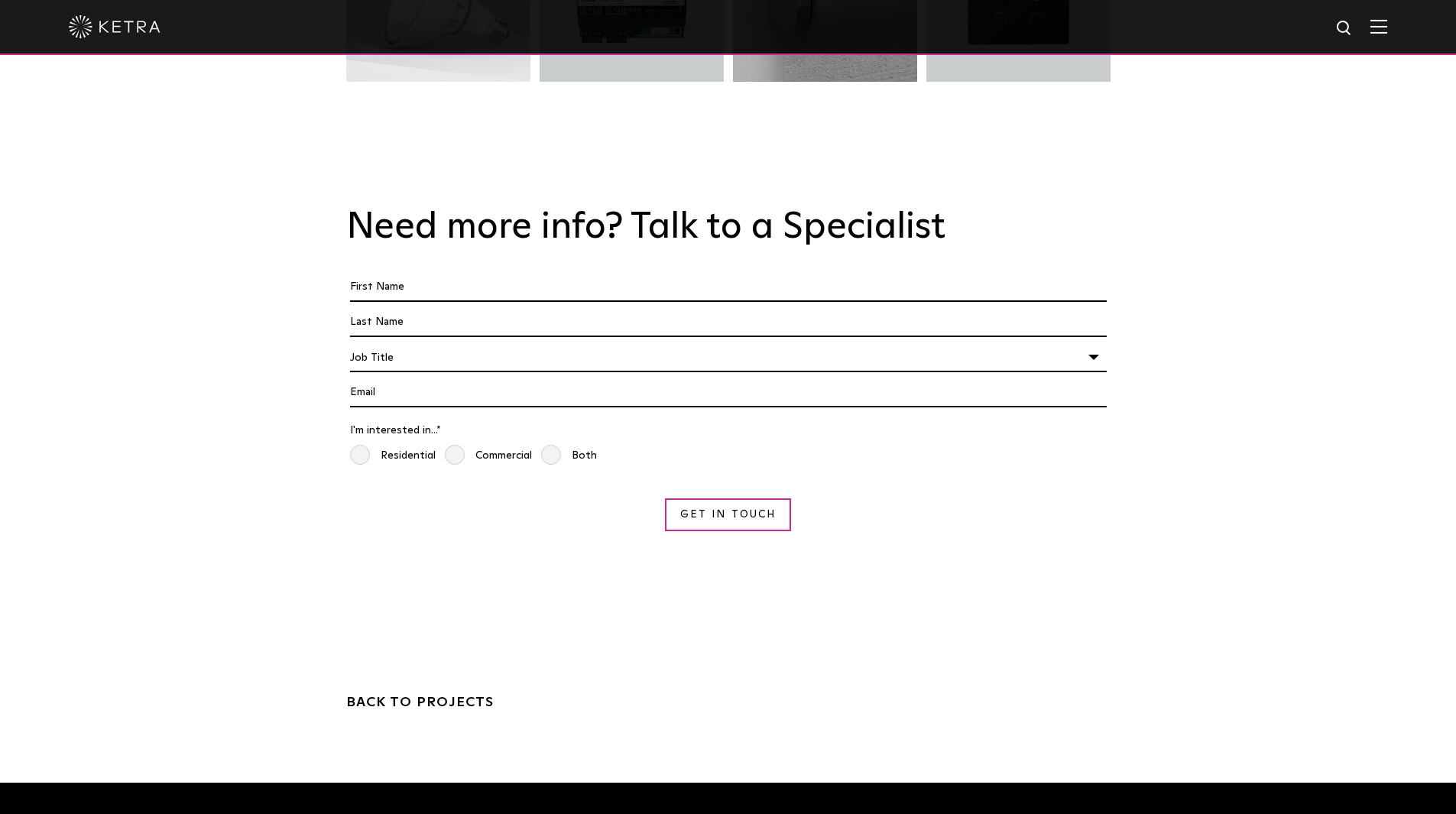
scroll to position [2751, 0]
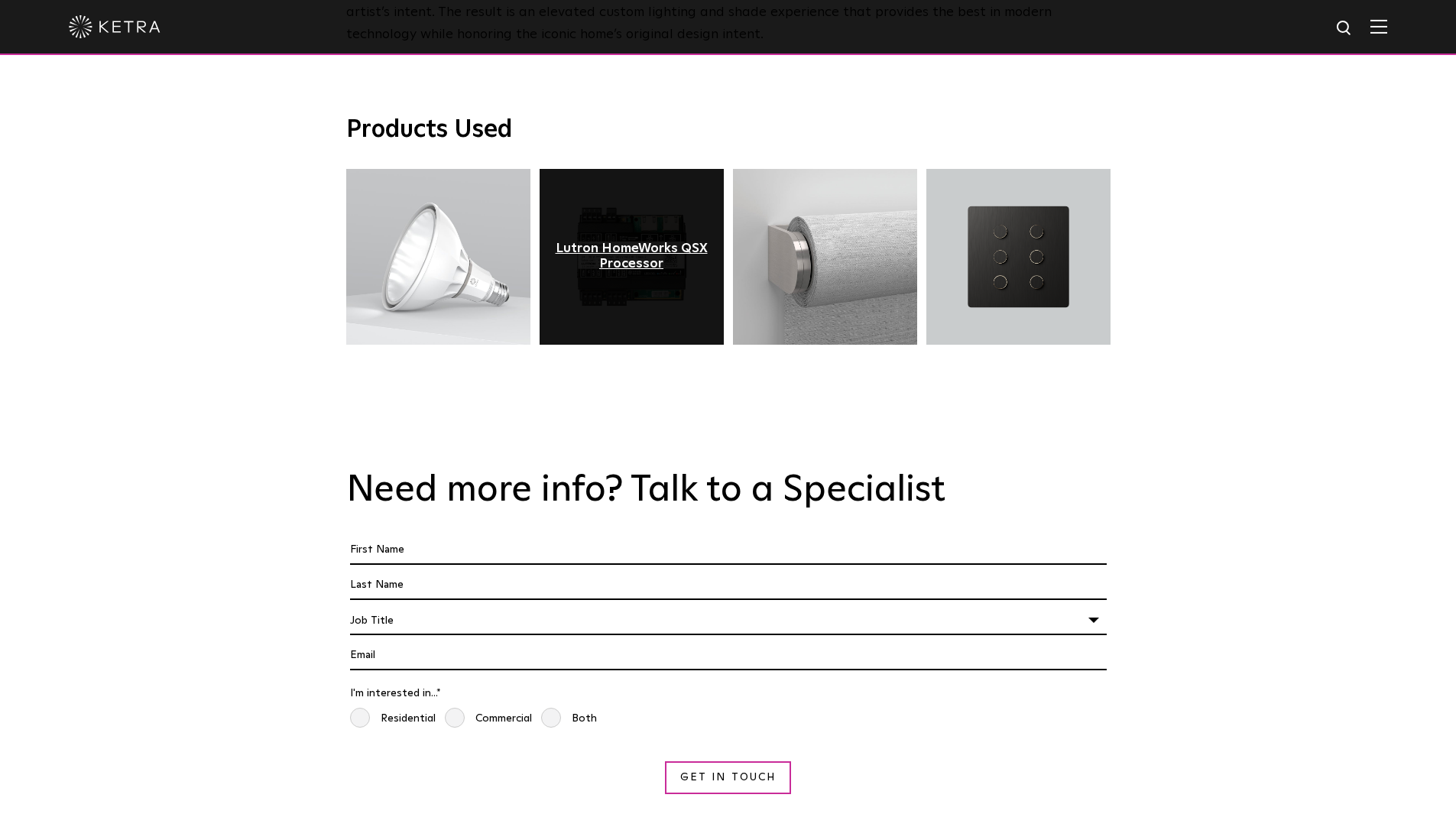
click at [623, 242] on div "Lutron HomeWorks QSX Processor" at bounding box center [632, 256] width 161 height 30
click at [633, 243] on div "Lutron HomeWorks QSX Processor" at bounding box center [632, 257] width 161 height 30
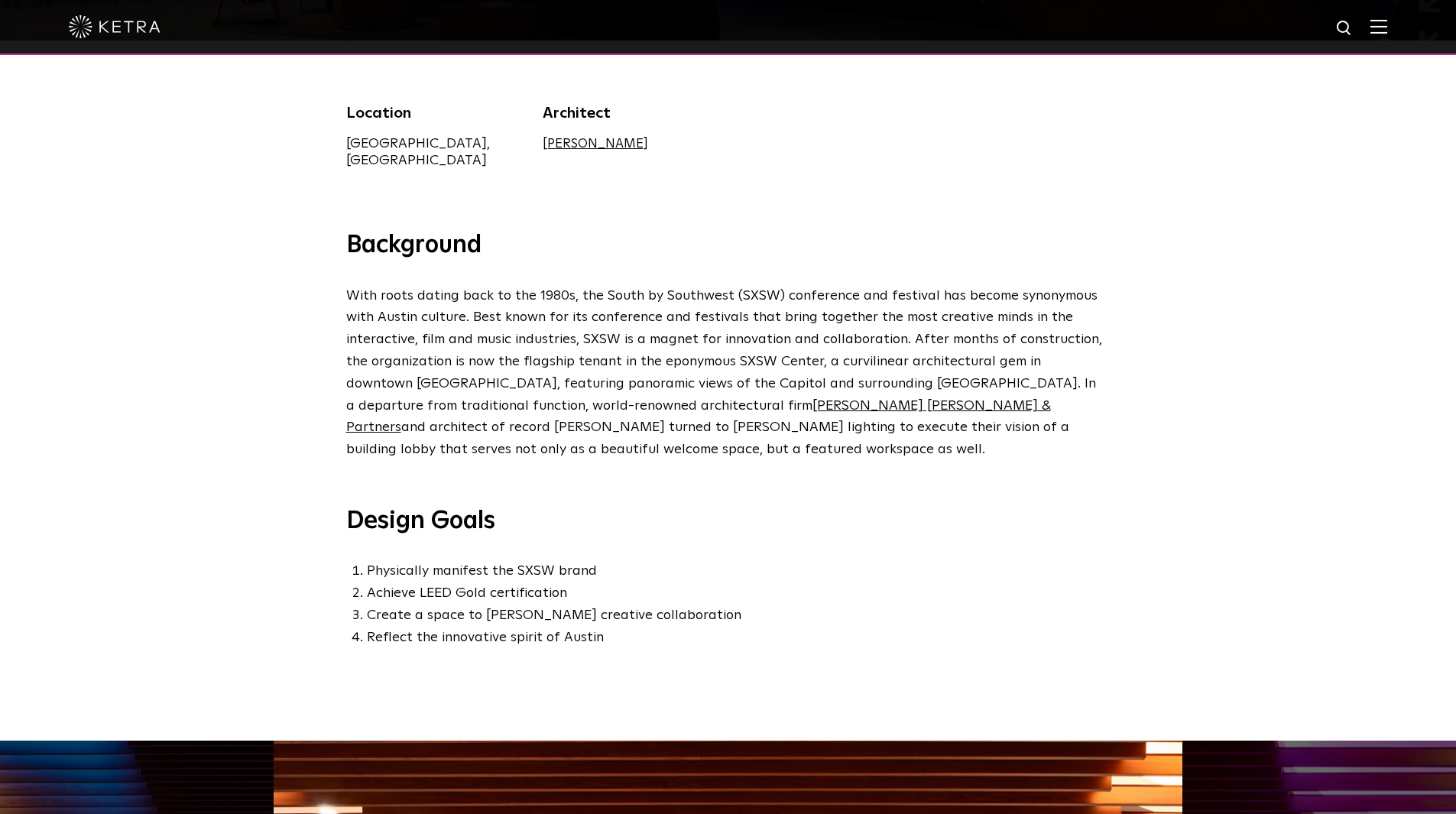
scroll to position [459, 0]
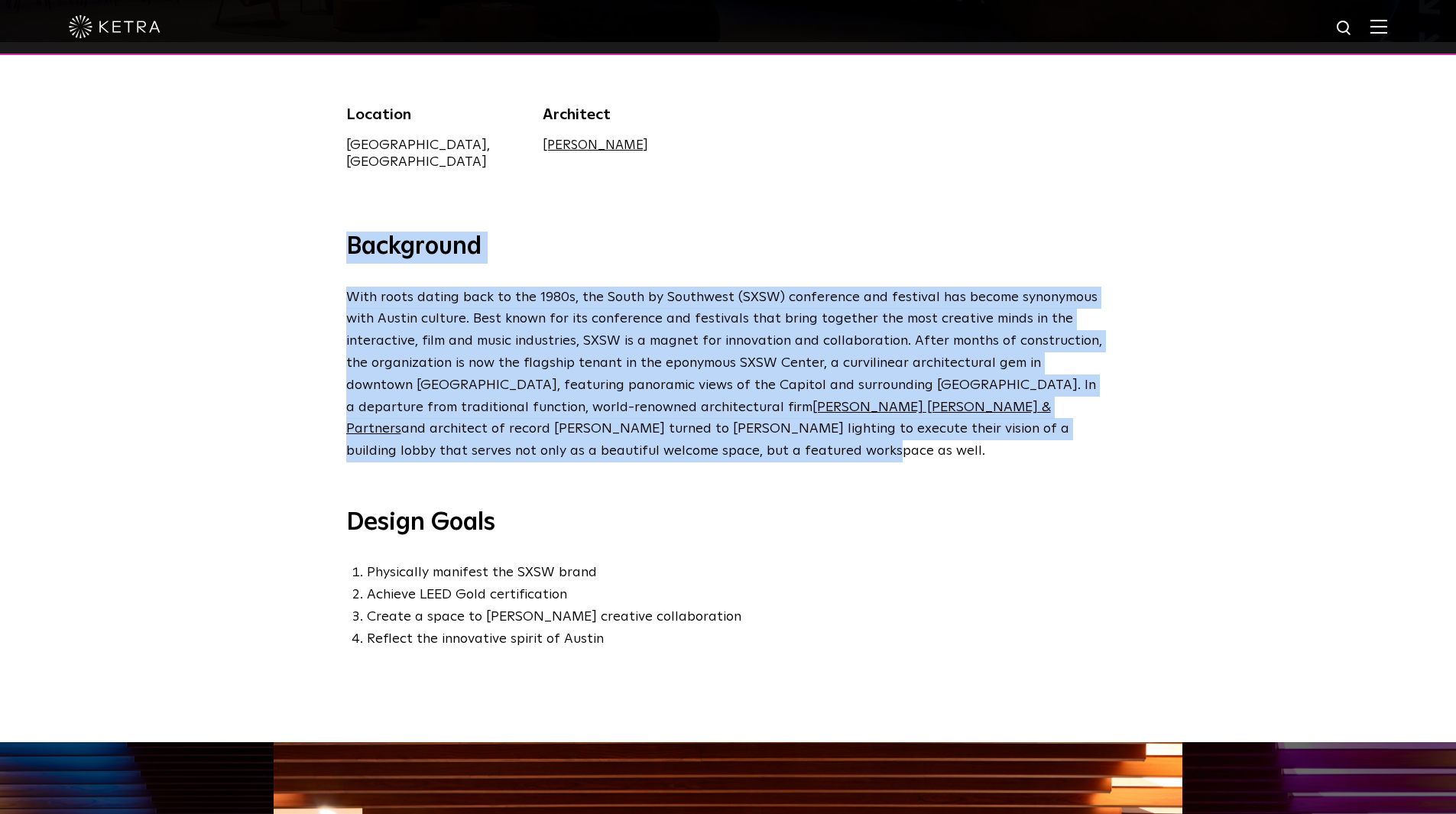
drag, startPoint x: 364, startPoint y: 400, endPoint x: 321, endPoint y: 234, distance: 171.5
click at [321, 234] on div "Background With roots dating back to the 1980s, the South by Southwest (SXSW) c…" at bounding box center [728, 487] width 1456 height 511
copy div "Background With roots dating back to the 1980s, the South by Southwest (SXSW) c…"
click at [255, 354] on div "Background With roots dating back to the 1980s, the South by Southwest (SXSW) c…" at bounding box center [728, 487] width 1456 height 511
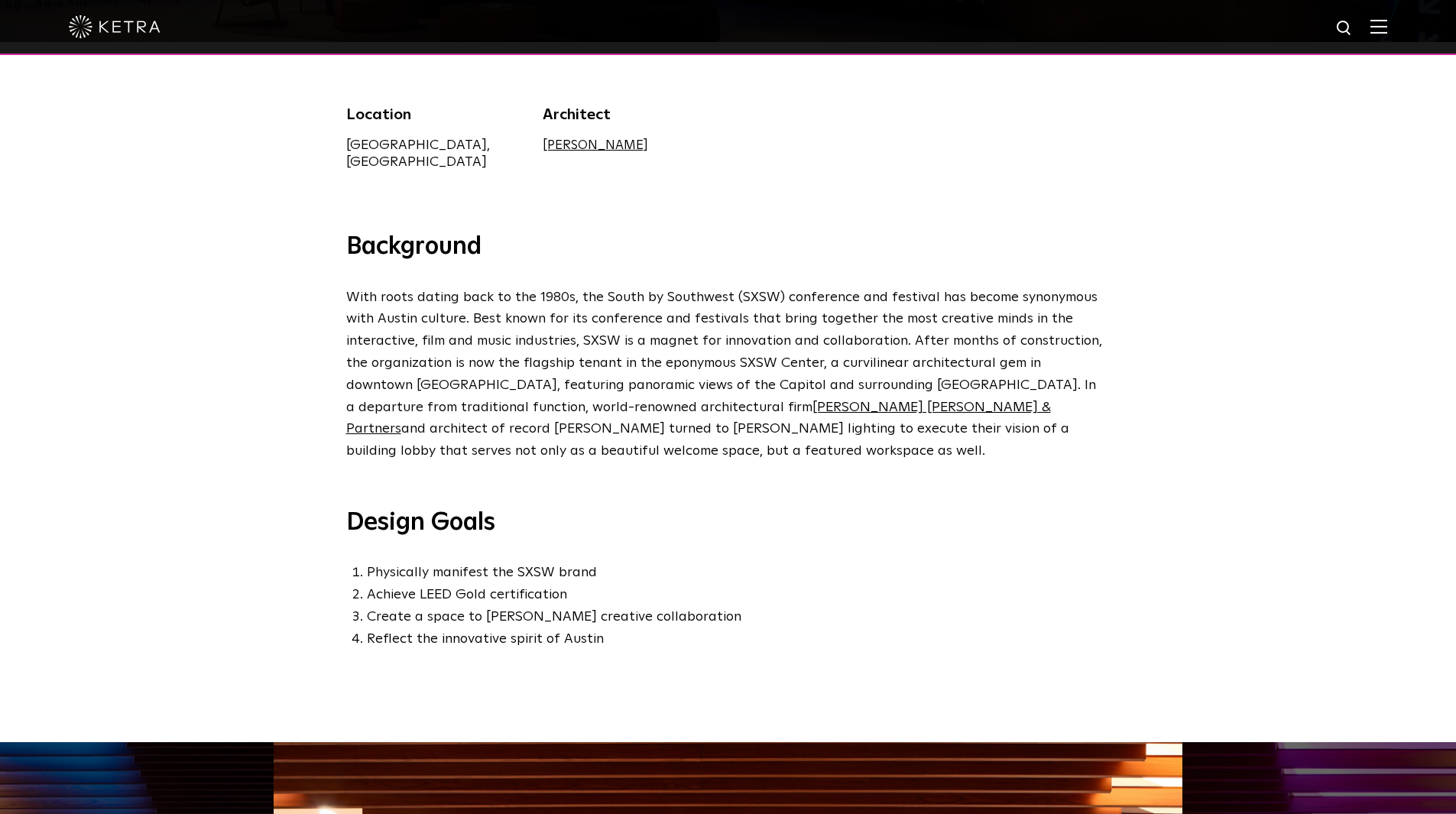
click at [673, 635] on div "Background With roots dating back to the 1980s, the South by Southwest (SXSW) c…" at bounding box center [728, 487] width 1456 height 511
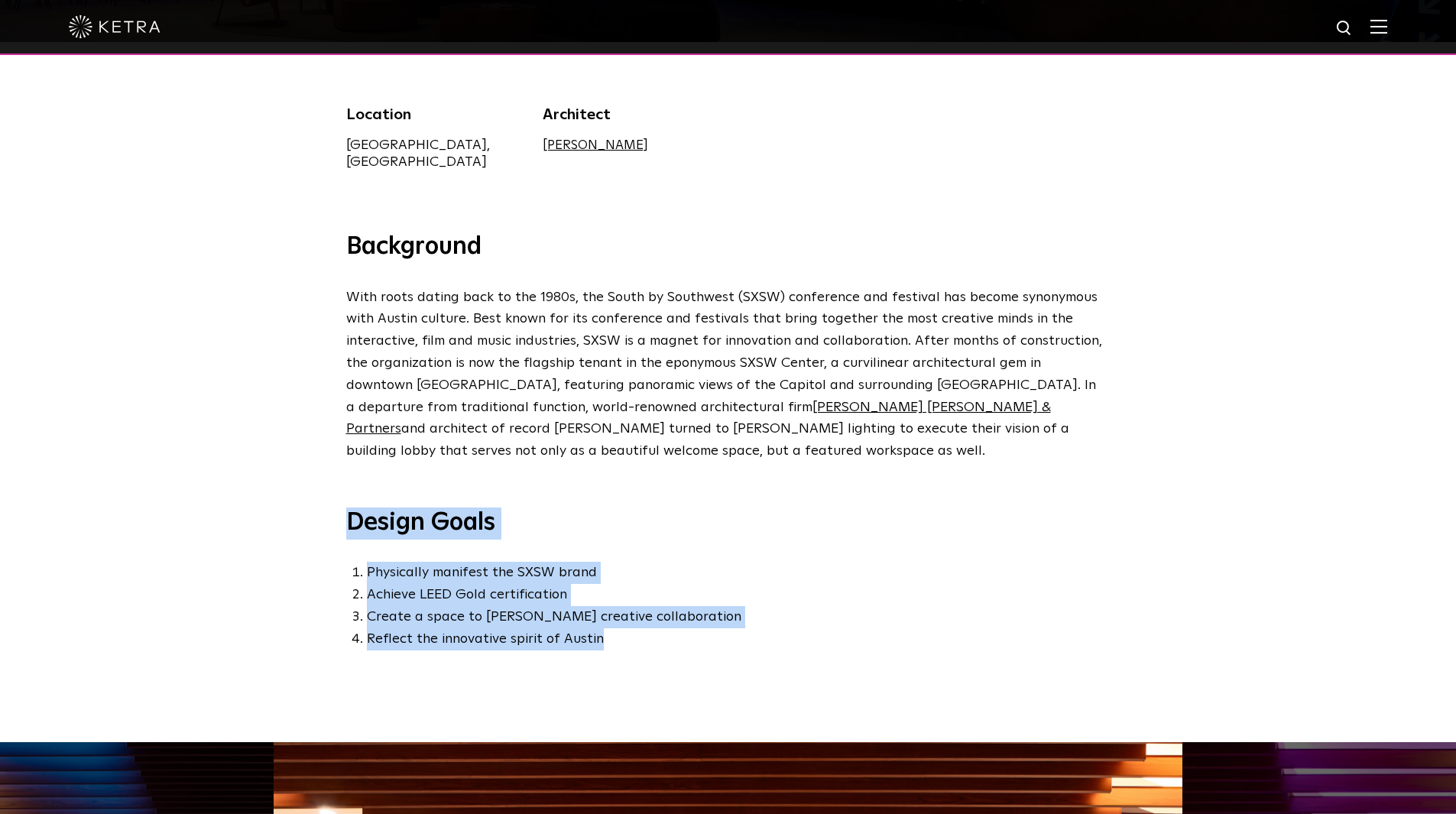
drag, startPoint x: 598, startPoint y: 627, endPoint x: 334, endPoint y: 523, distance: 283.7
click at [334, 523] on div "Background With roots dating back to the 1980s, the South by Southwest (SXSW) c…" at bounding box center [728, 440] width 795 height 418
copy div "Design Goals Physically manifest the SXSW brand Achieve LEED Gold certification…"
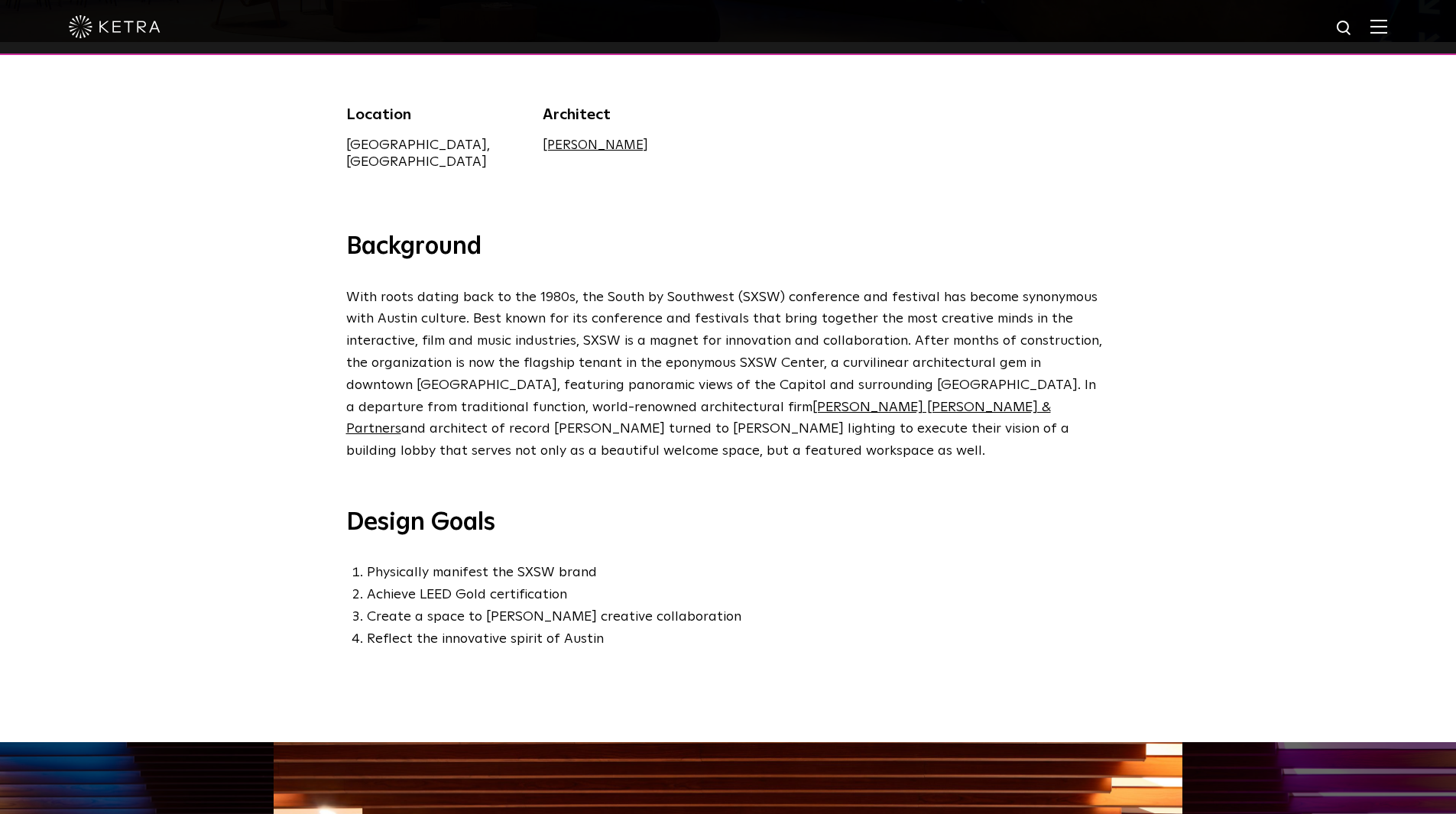
click at [227, 347] on div "Background With roots dating back to the 1980s, the South by Southwest (SXSW) c…" at bounding box center [728, 487] width 1456 height 511
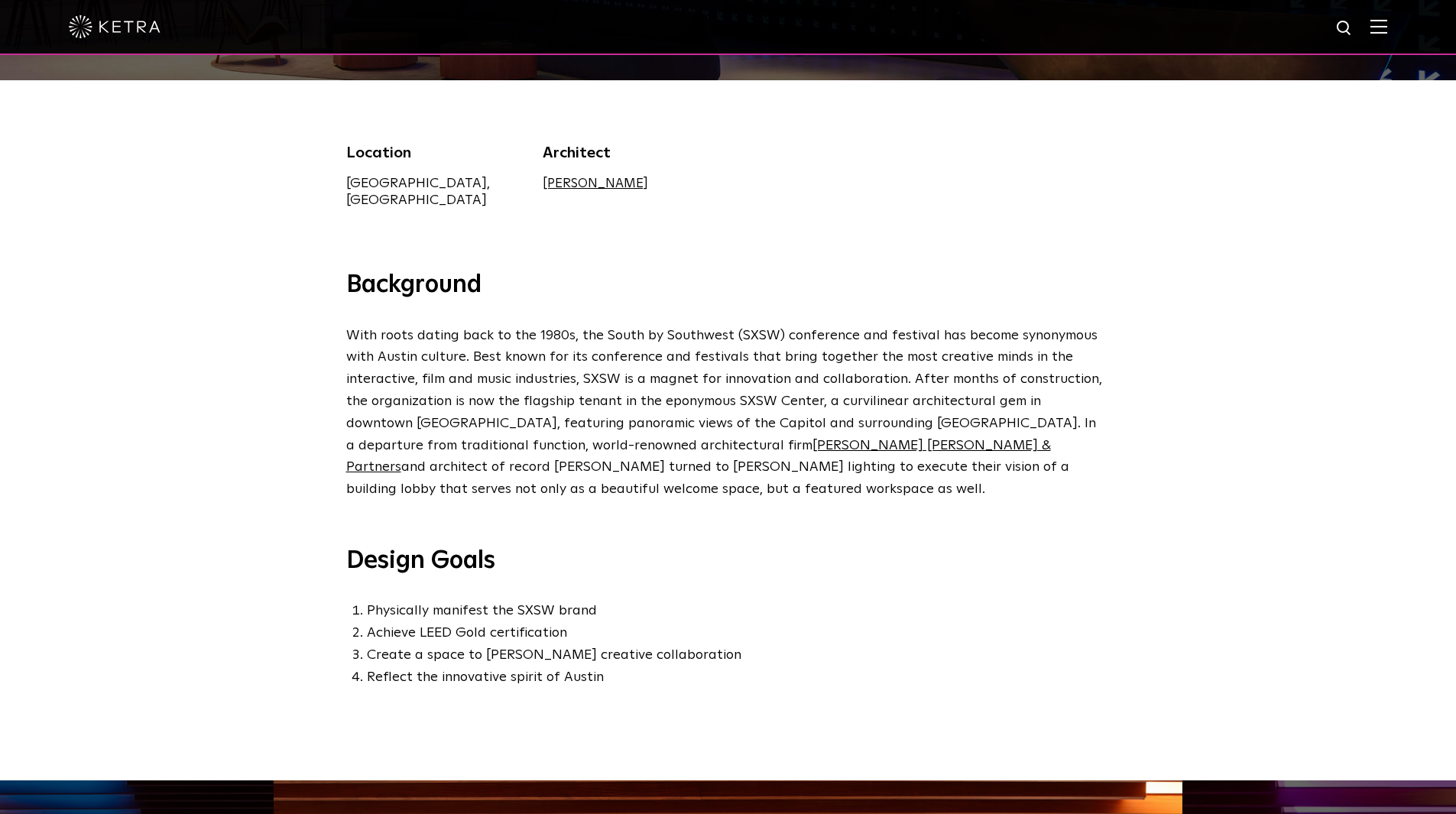
scroll to position [612, 0]
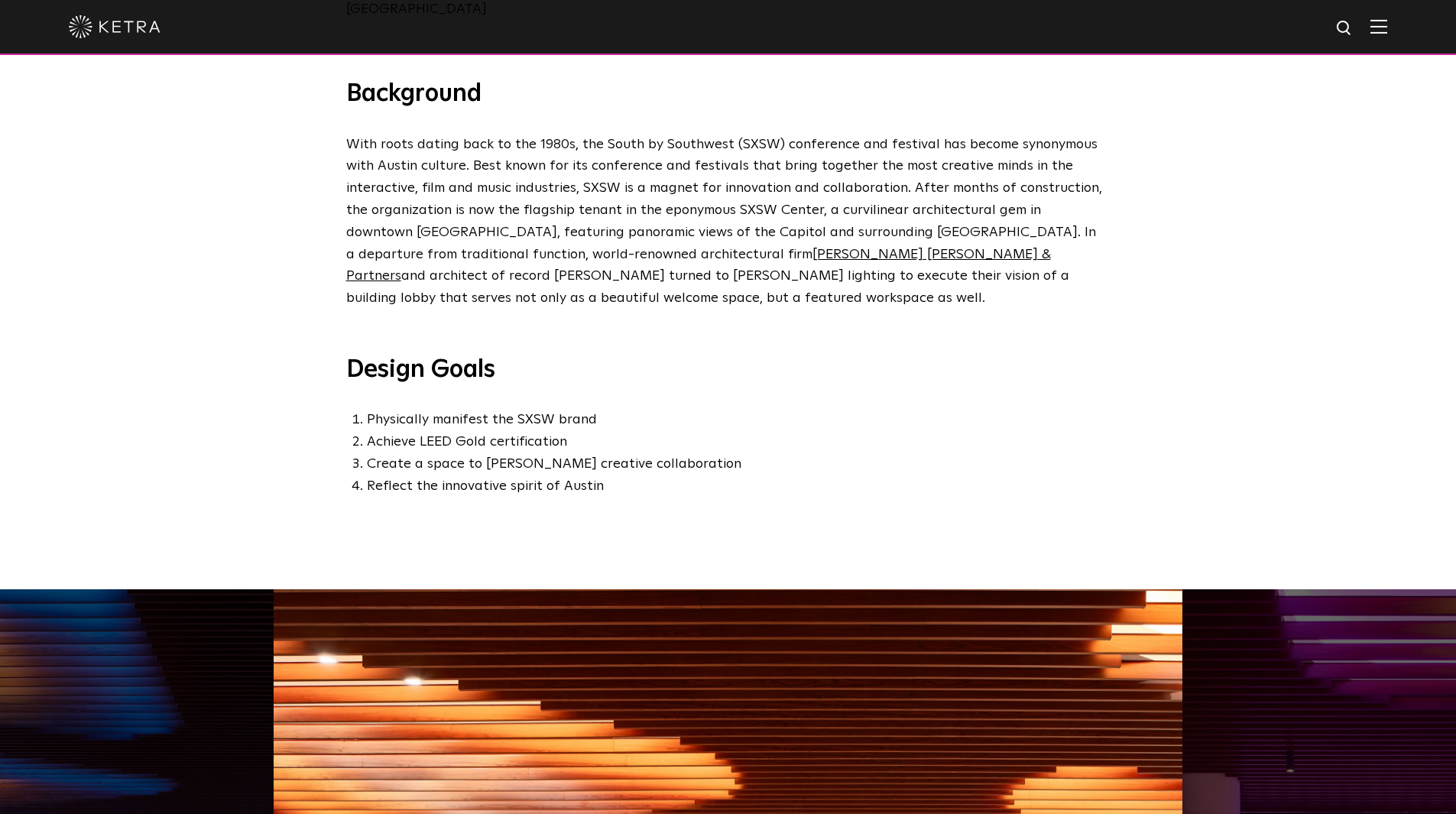
click at [202, 458] on div "Background With roots dating back to the 1980s, the South by Southwest (SXSW) c…" at bounding box center [728, 334] width 1456 height 511
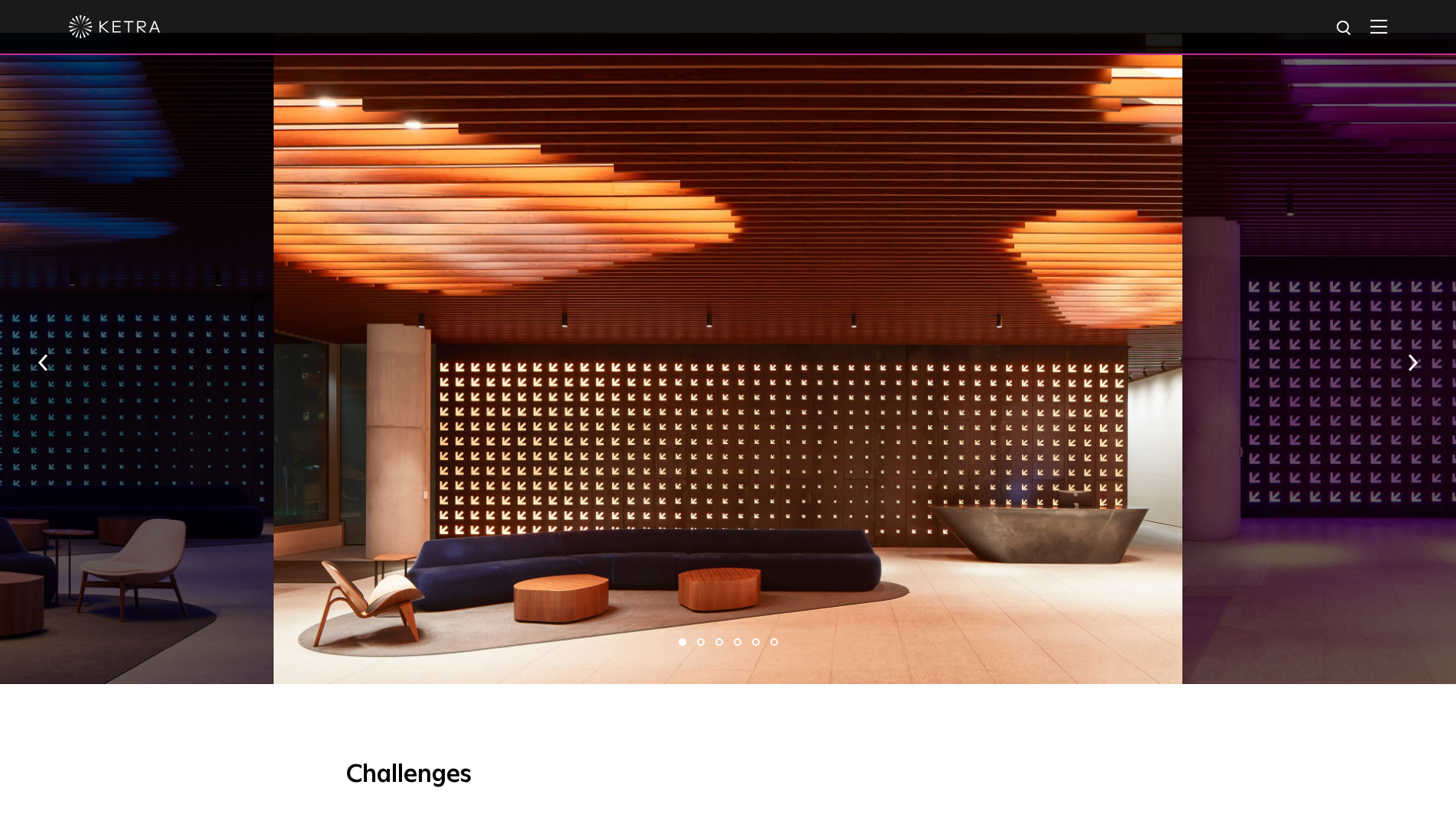
scroll to position [1299, 0]
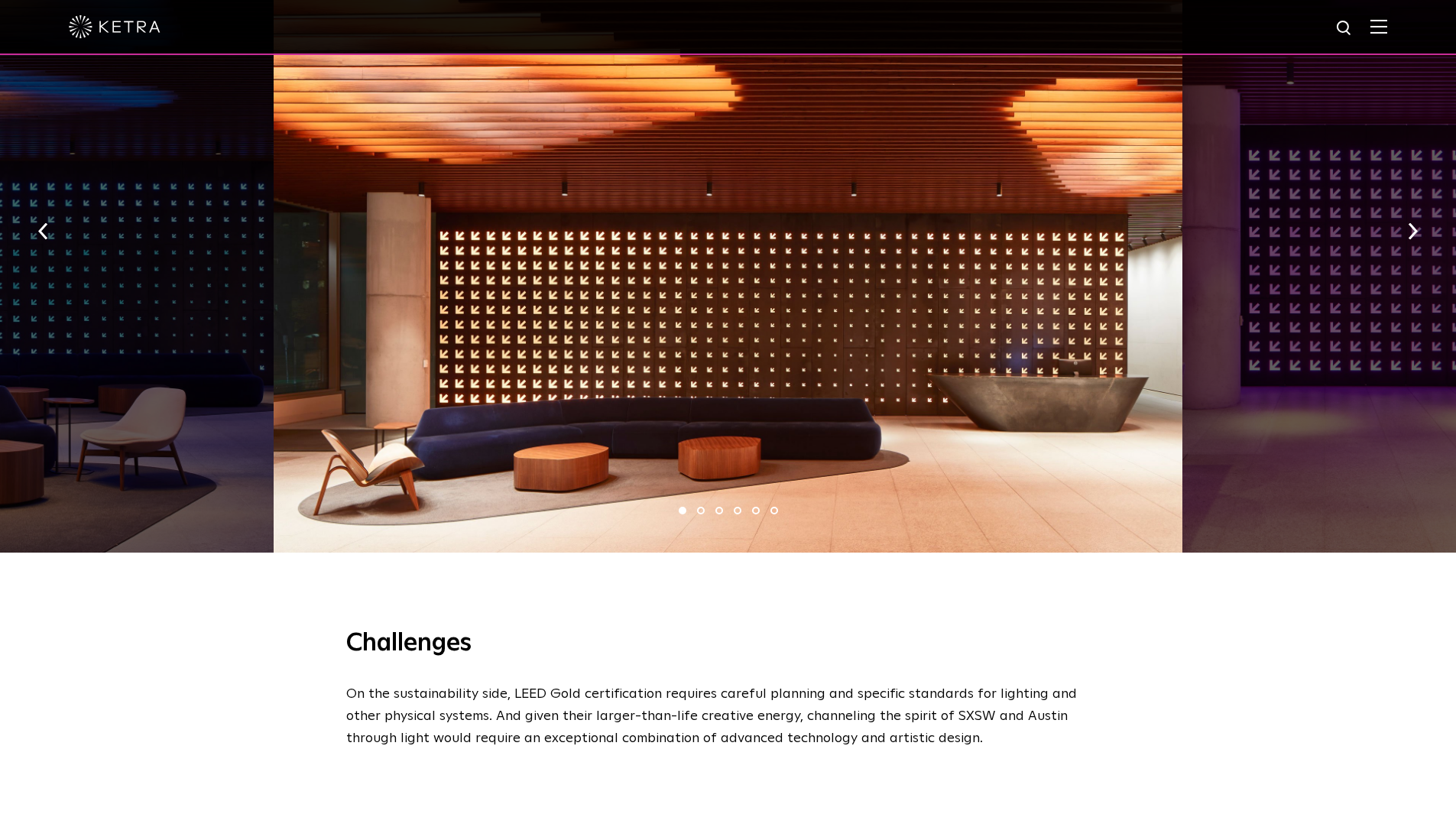
drag, startPoint x: 885, startPoint y: 423, endPoint x: 605, endPoint y: 403, distance: 280.7
click at [636, 406] on div at bounding box center [728, 226] width 909 height 651
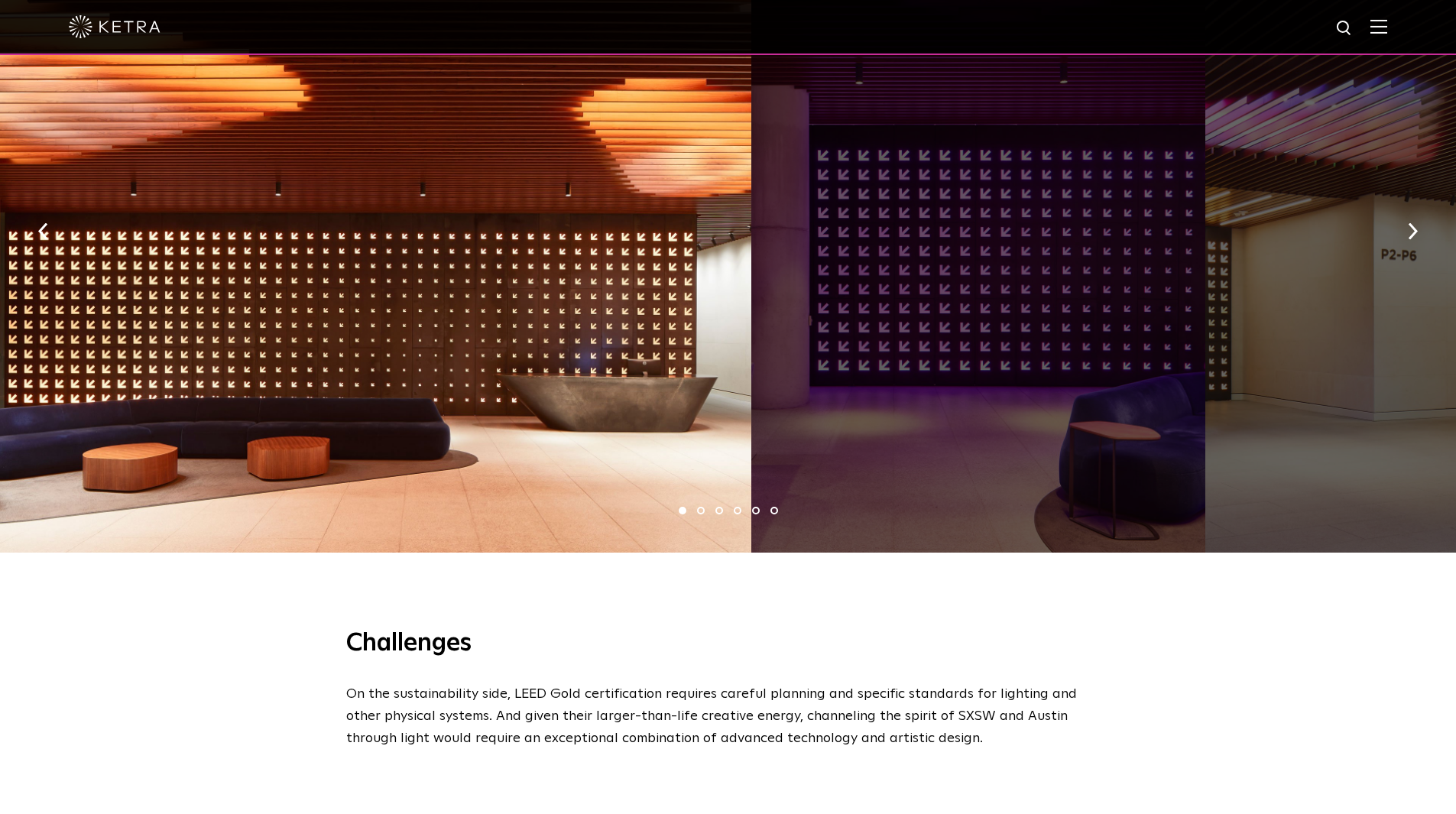
drag, startPoint x: 915, startPoint y: 366, endPoint x: 262, endPoint y: 321, distance: 654.5
click at [488, 336] on div at bounding box center [297, 226] width 909 height 651
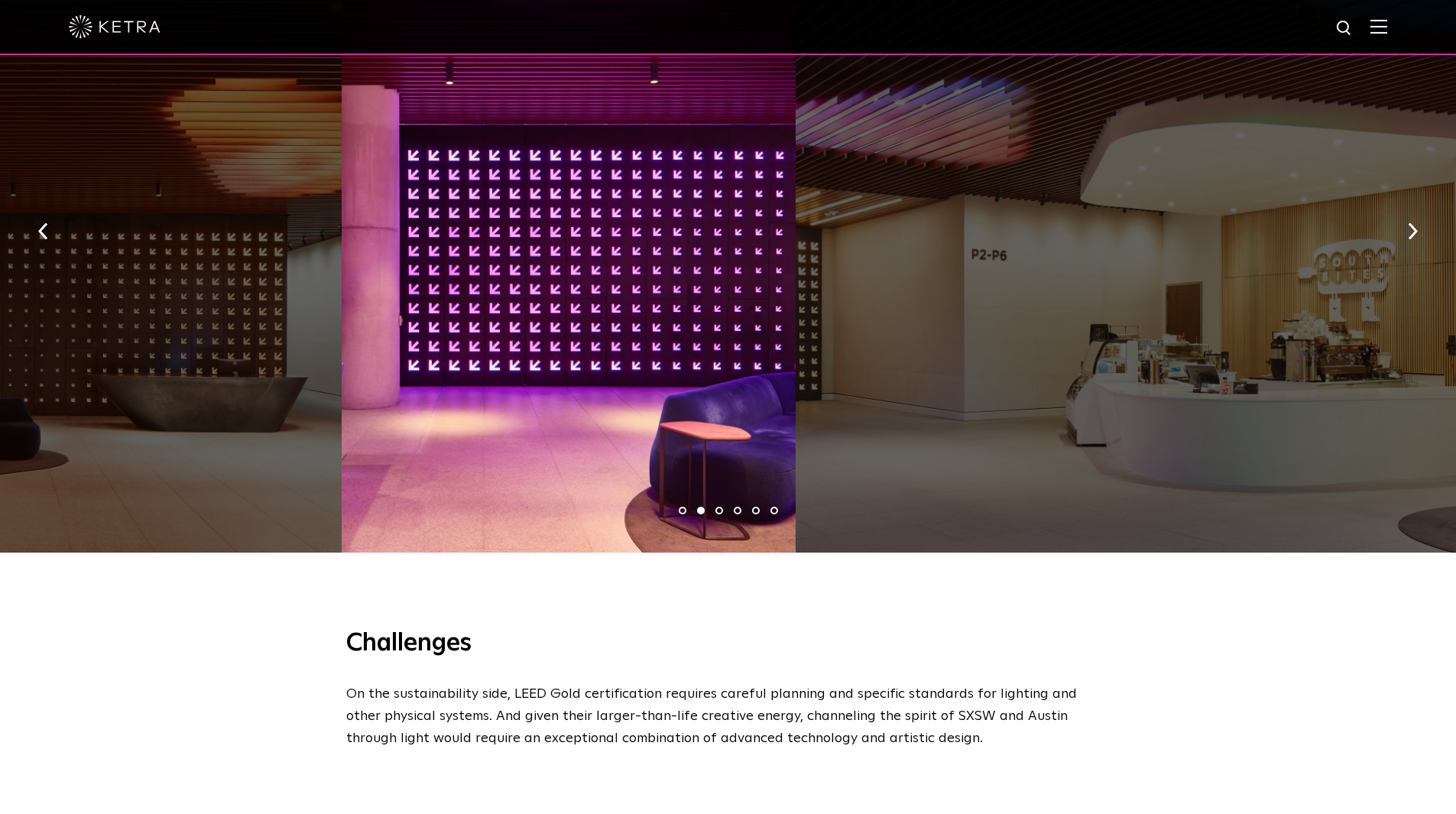
drag, startPoint x: 815, startPoint y: 385, endPoint x: 146, endPoint y: 354, distance: 669.7
click at [402, 370] on div at bounding box center [569, 226] width 454 height 651
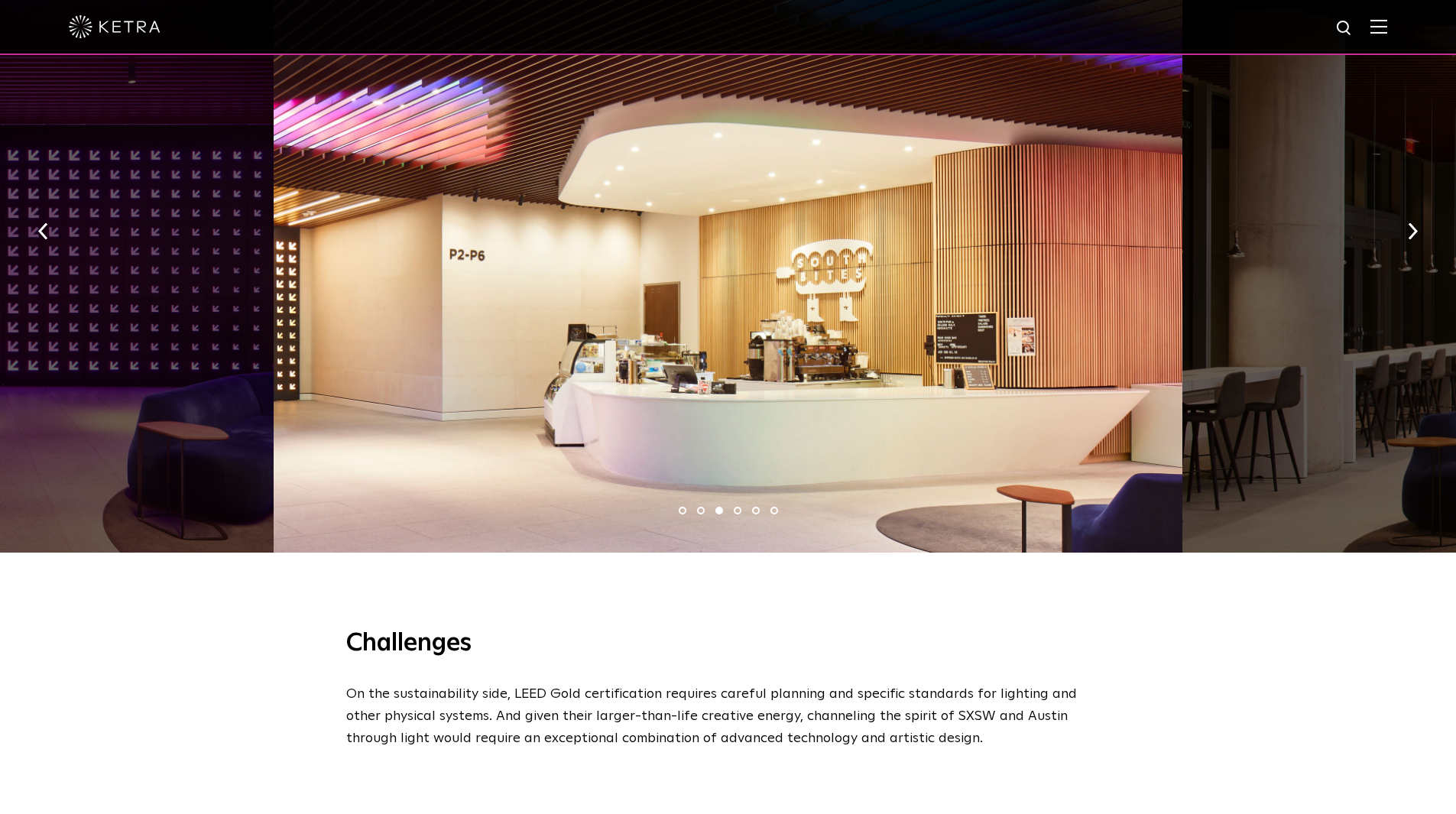
drag, startPoint x: 646, startPoint y: 383, endPoint x: 142, endPoint y: 326, distance: 507.2
click at [465, 362] on div at bounding box center [728, 226] width 909 height 651
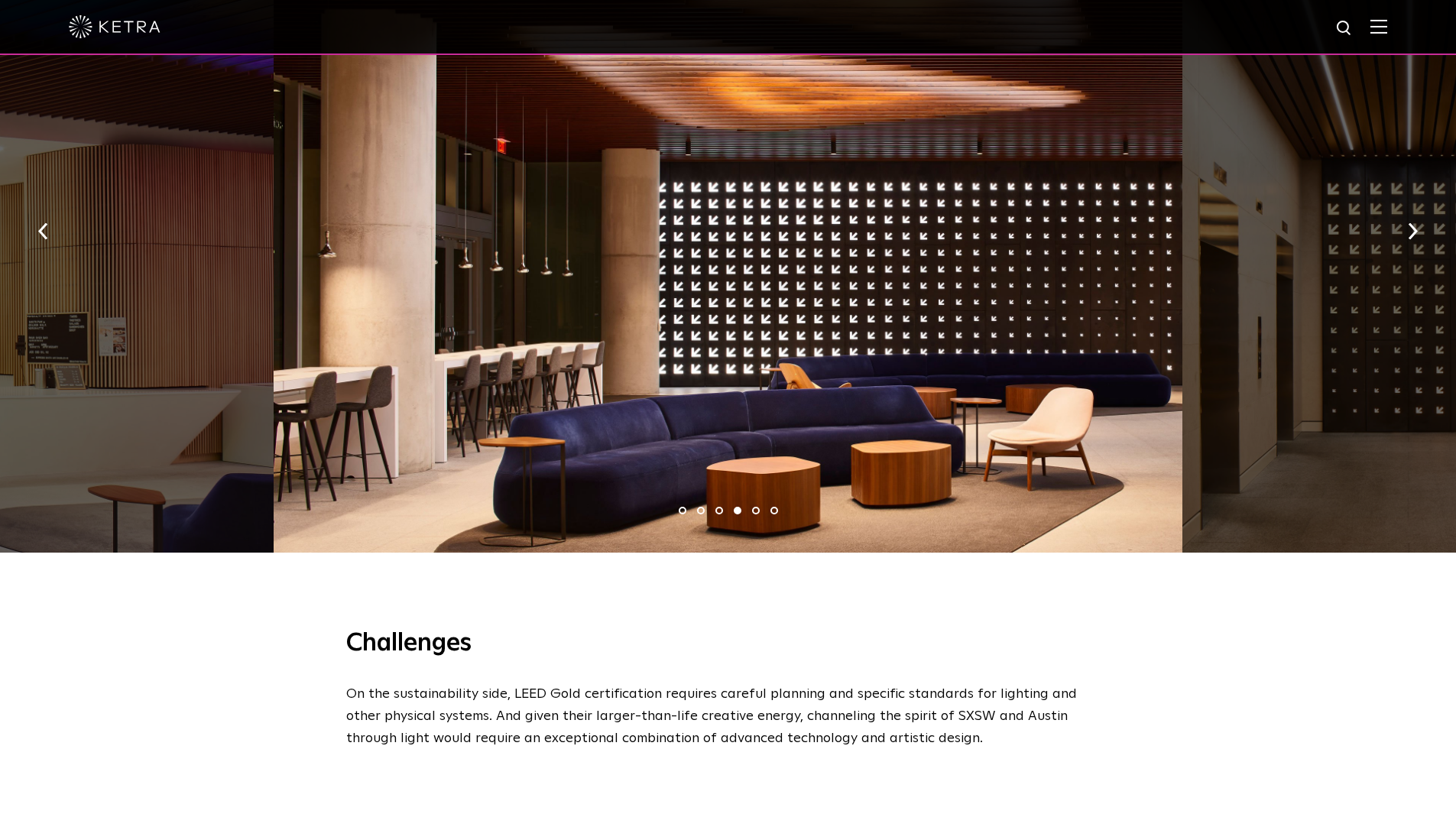
drag, startPoint x: 868, startPoint y: 347, endPoint x: 46, endPoint y: 266, distance: 826.0
click at [274, 289] on div at bounding box center [728, 226] width 909 height 651
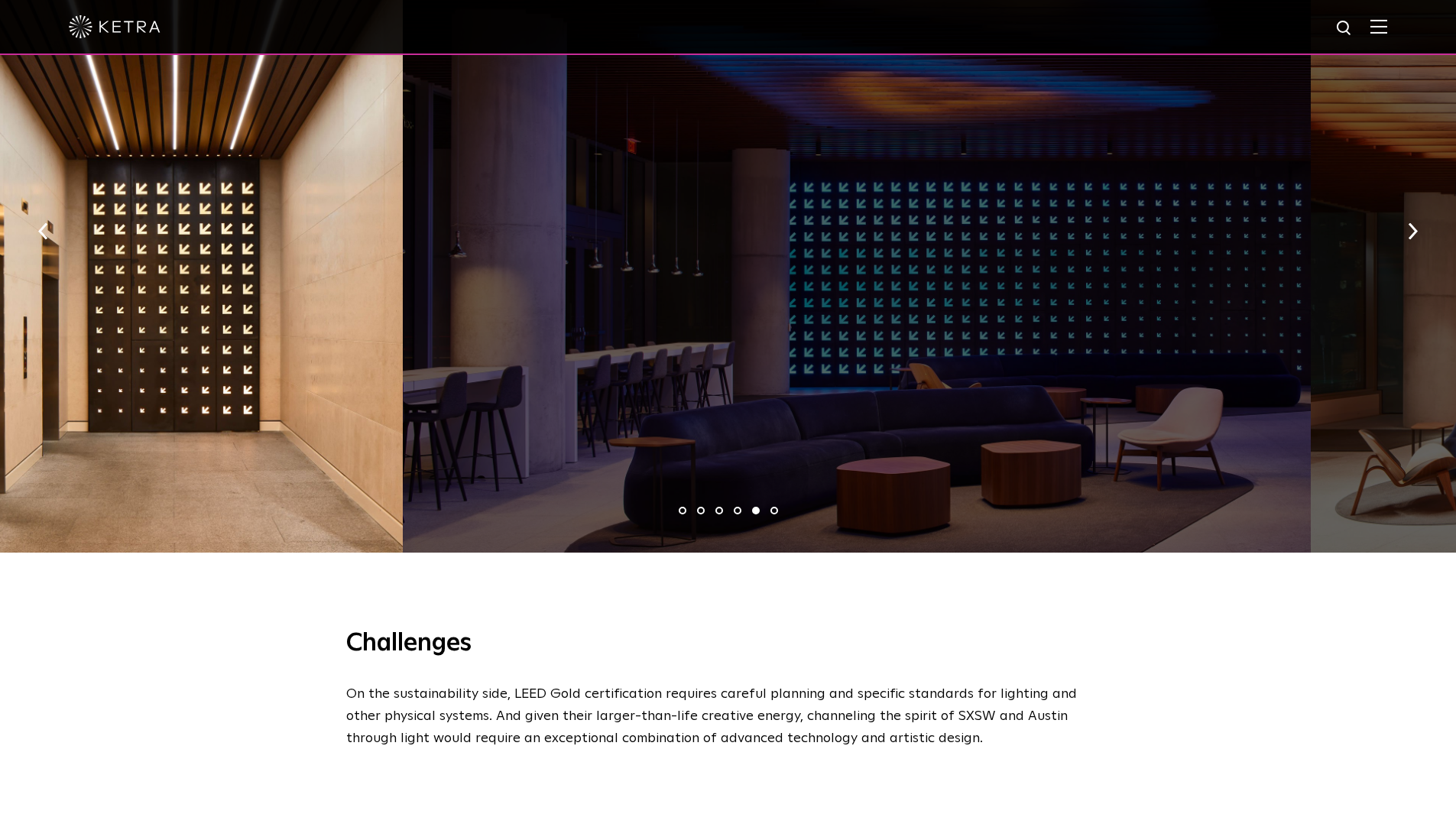
drag, startPoint x: 766, startPoint y: 365, endPoint x: 213, endPoint y: 247, distance: 565.4
click at [280, 275] on div at bounding box center [175, 226] width 454 height 651
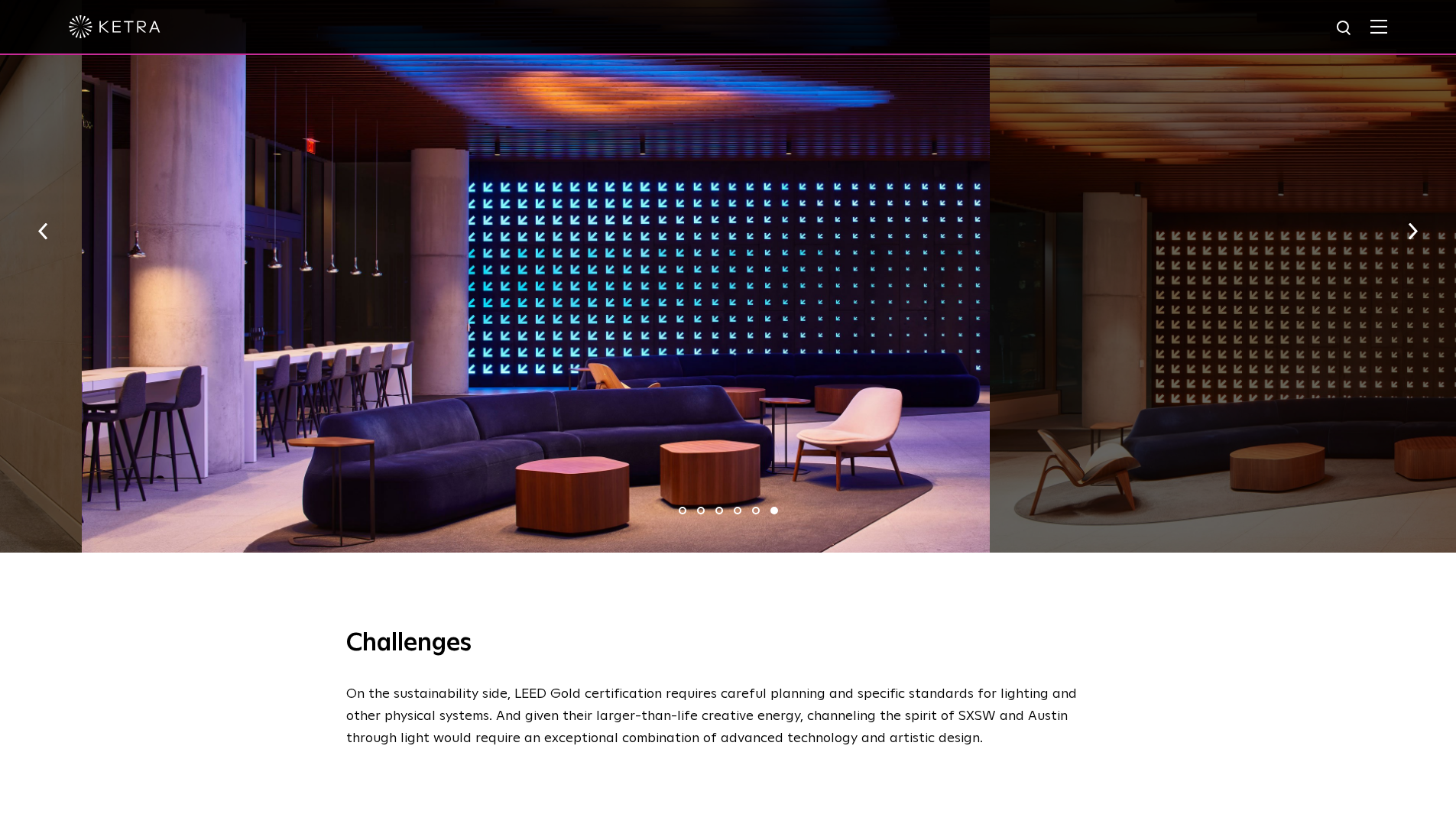
drag, startPoint x: 855, startPoint y: 407, endPoint x: 272, endPoint y: 327, distance: 588.5
click at [345, 343] on div at bounding box center [536, 226] width 909 height 651
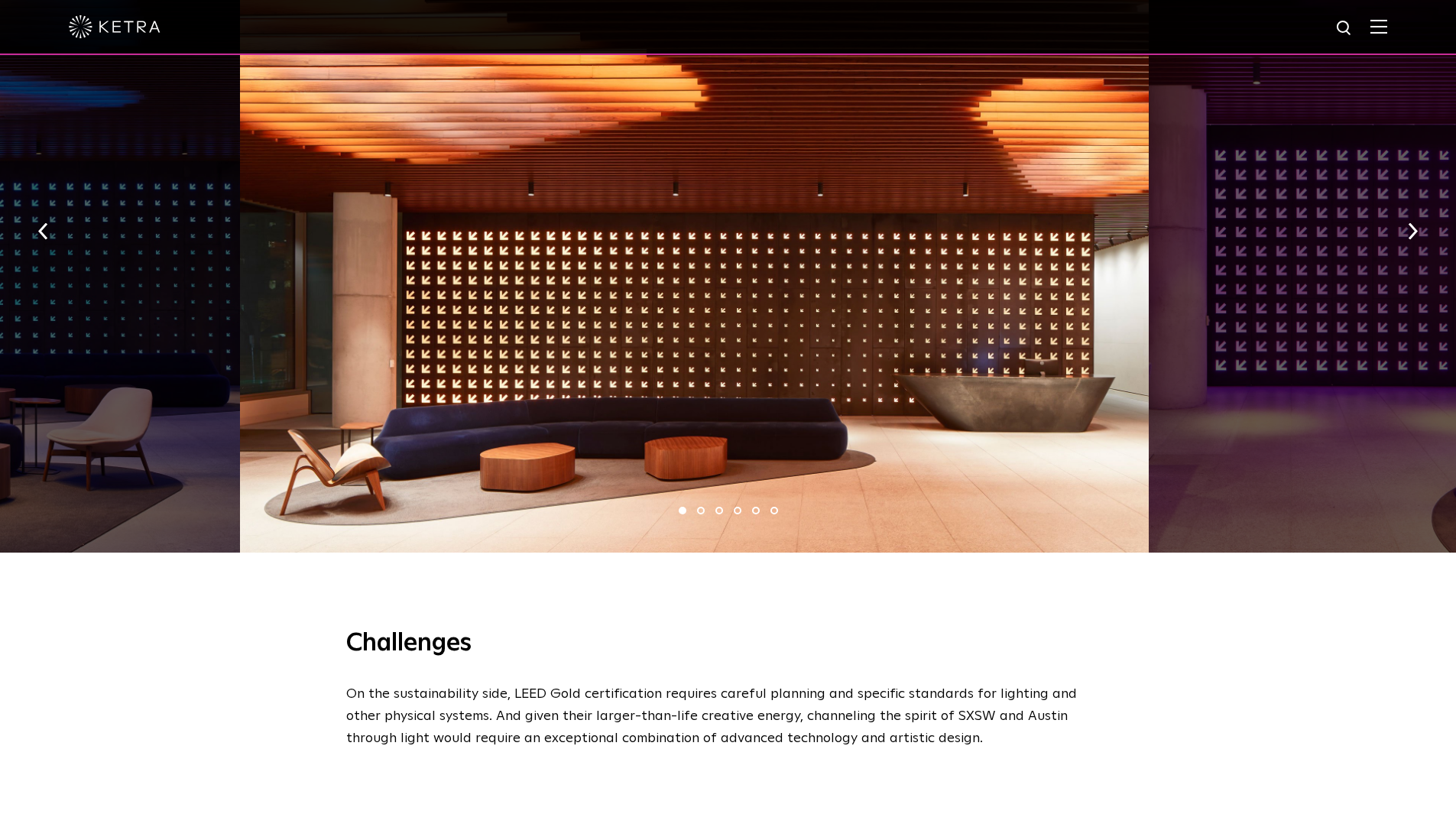
drag, startPoint x: 794, startPoint y: 412, endPoint x: 237, endPoint y: 280, distance: 572.4
click at [545, 337] on div at bounding box center [694, 226] width 909 height 651
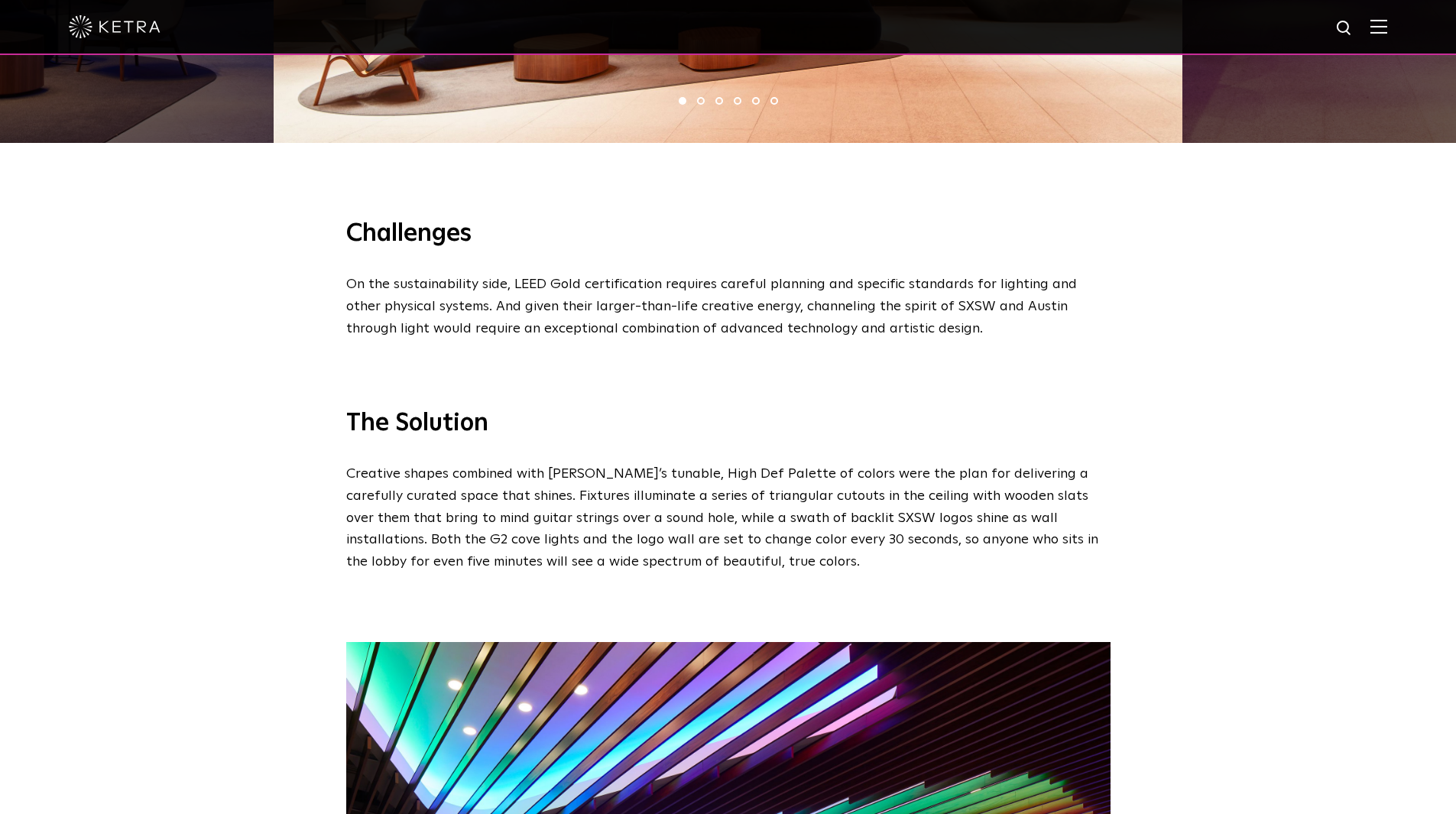
scroll to position [1682, 0]
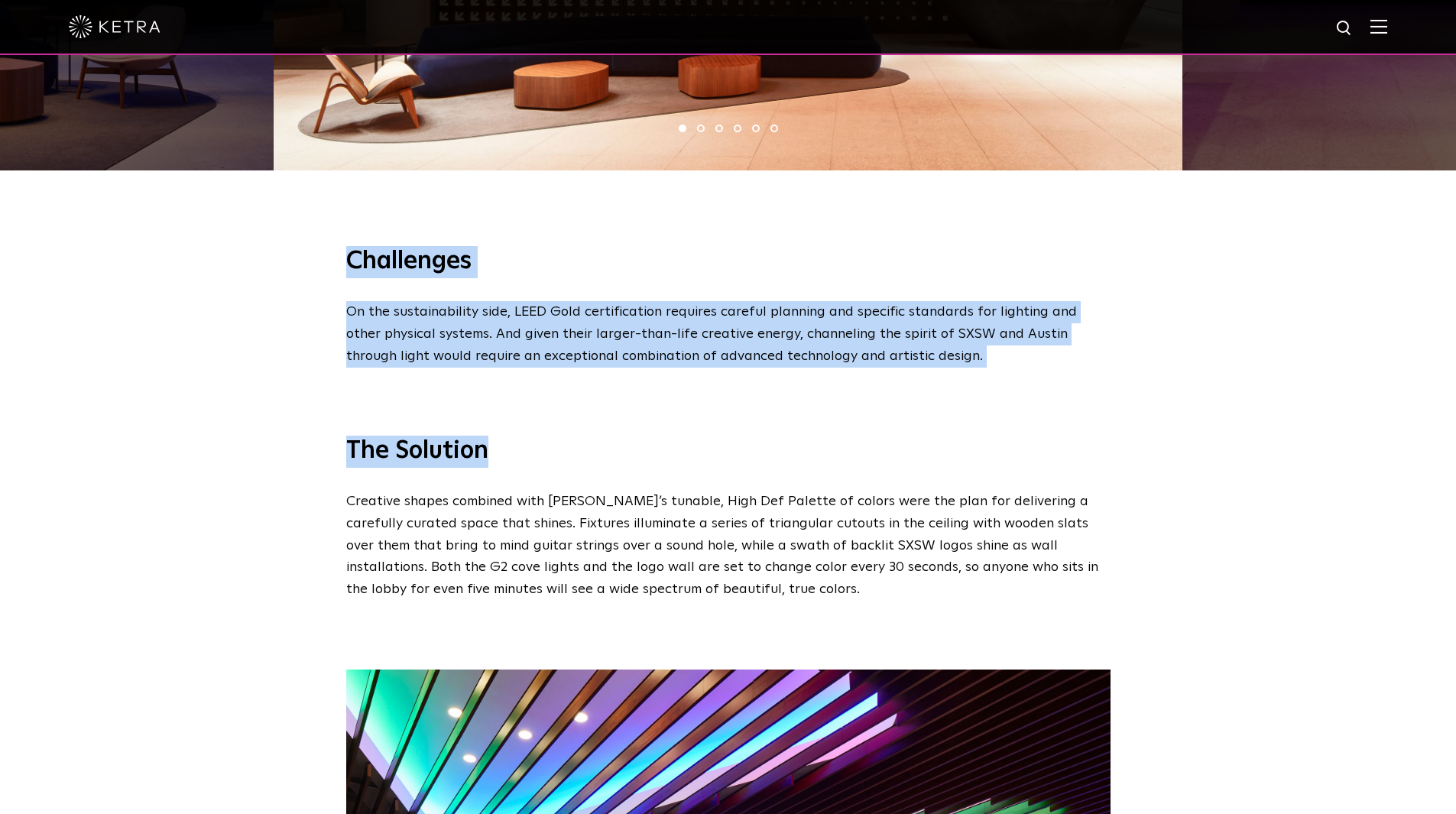
drag, startPoint x: 932, startPoint y: 354, endPoint x: 271, endPoint y: 215, distance: 675.5
click at [271, 215] on span "SXSW Powering creativity and collaboration for an Austin icon Location Austin, …" at bounding box center [728, 417] width 1456 height 4197
click at [244, 321] on div "Challenges On the sustainability side, LEED Gold certification requires careful…" at bounding box center [728, 272] width 1456 height 190
drag, startPoint x: 905, startPoint y: 342, endPoint x: 307, endPoint y: 217, distance: 610.9
click at [307, 217] on div "Challenges On the sustainability side, LEED Gold certification requires careful…" at bounding box center [728, 272] width 1456 height 190
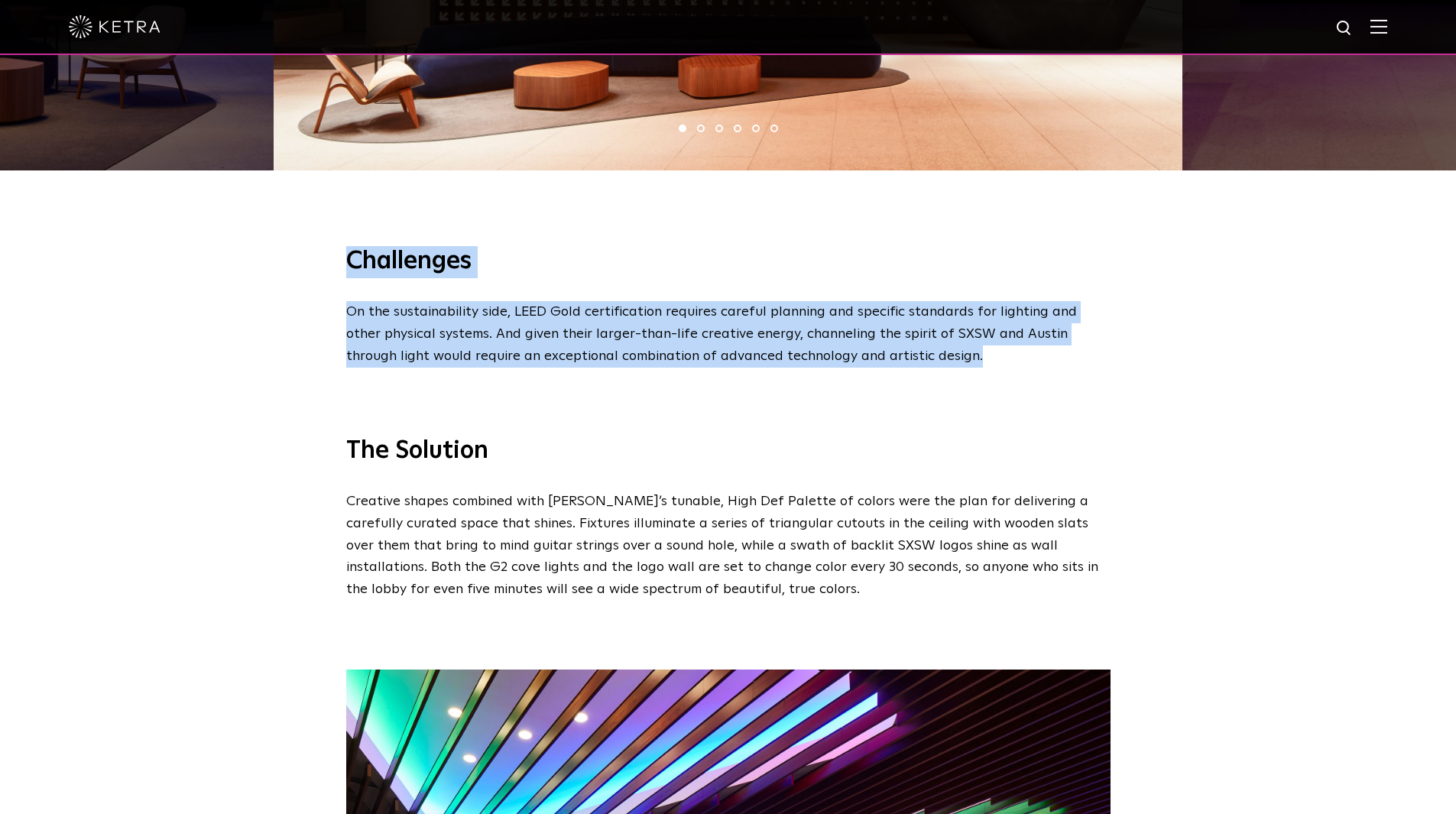
copy div "Challenges On the sustainability side, LEED Gold certification requires careful…"
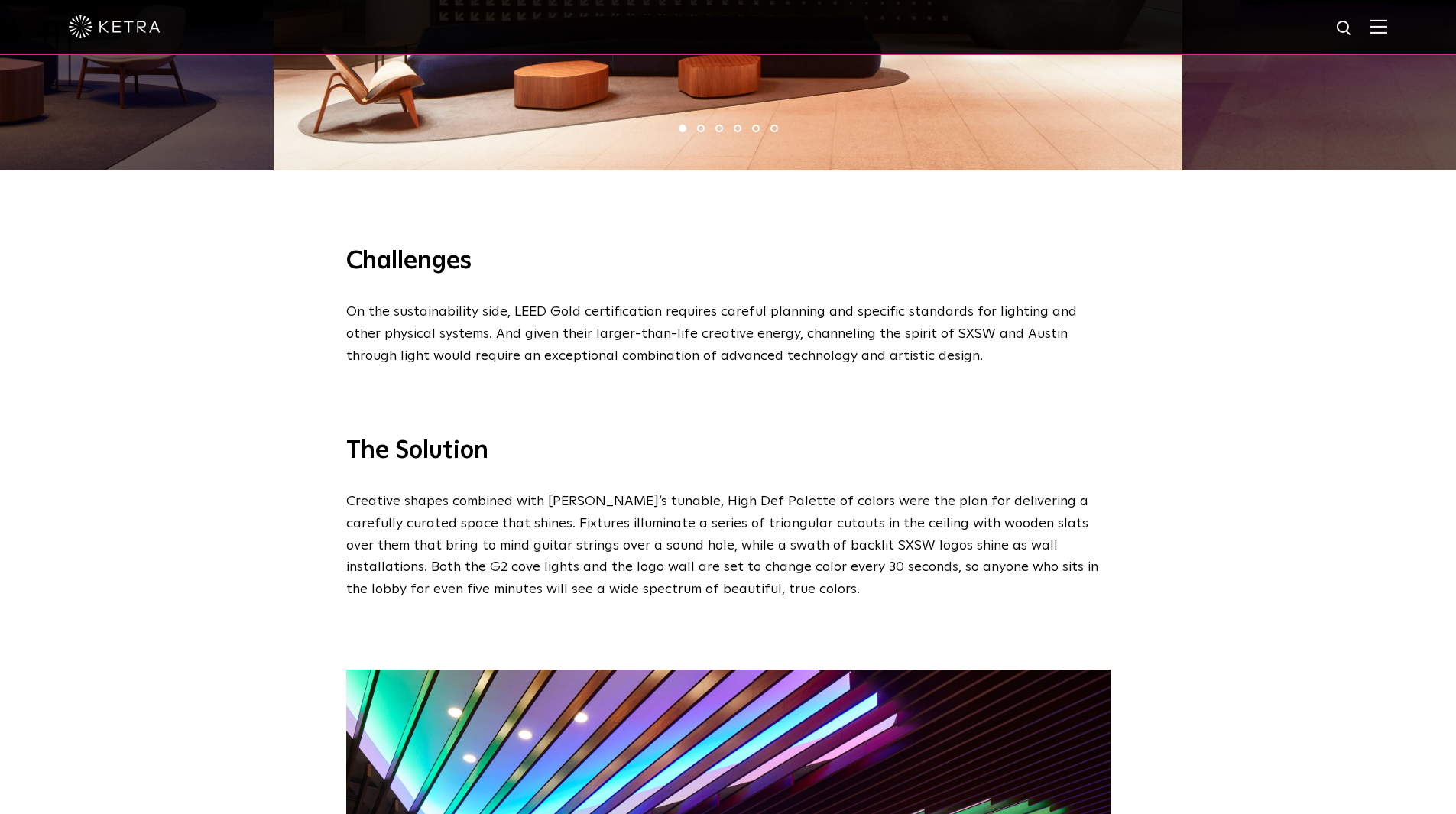
click at [235, 416] on div "The Solution Creative shapes combined with Ketra’s tunable, High Def Palette of…" at bounding box center [728, 483] width 1456 height 233
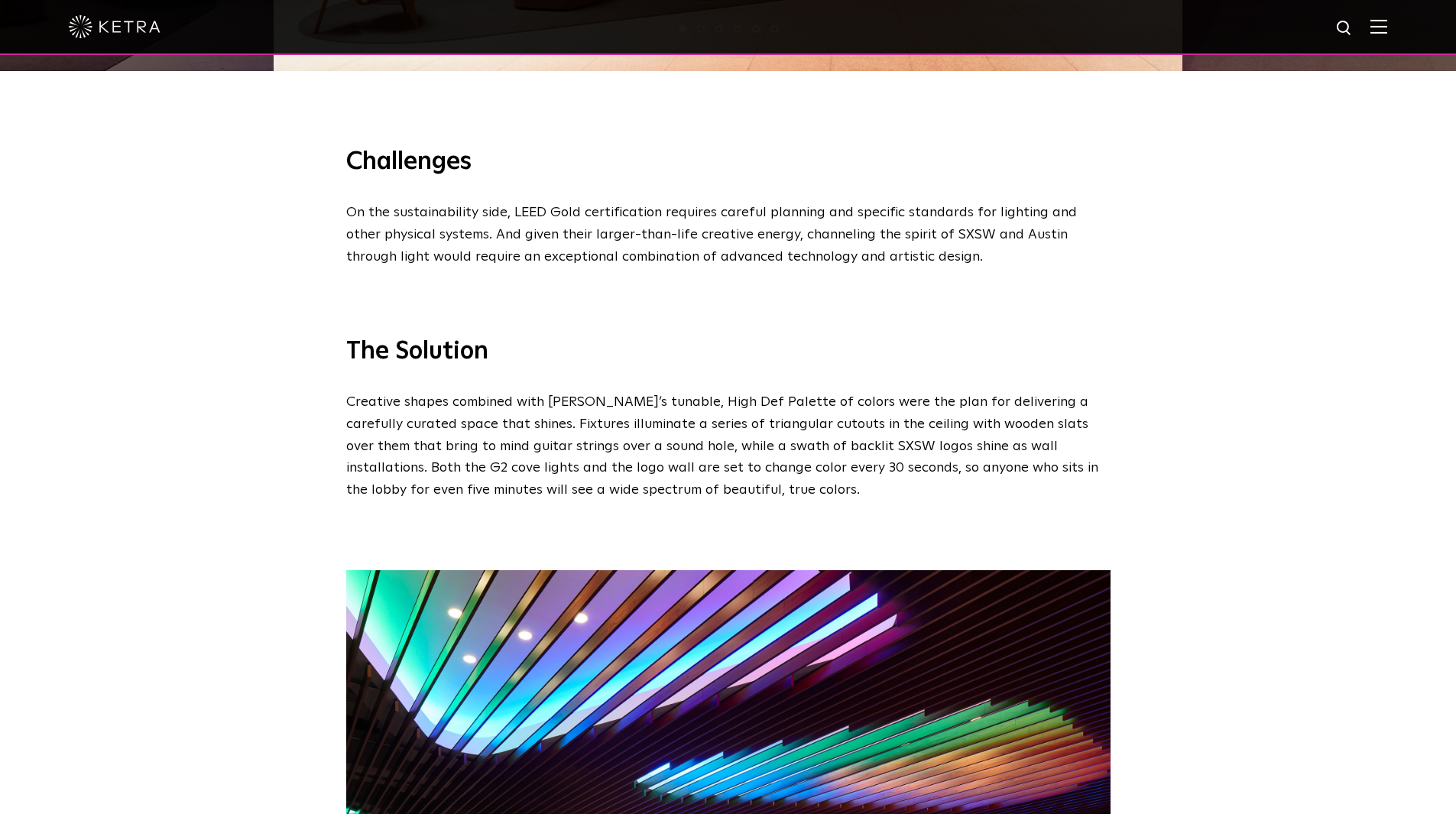
scroll to position [1911, 0]
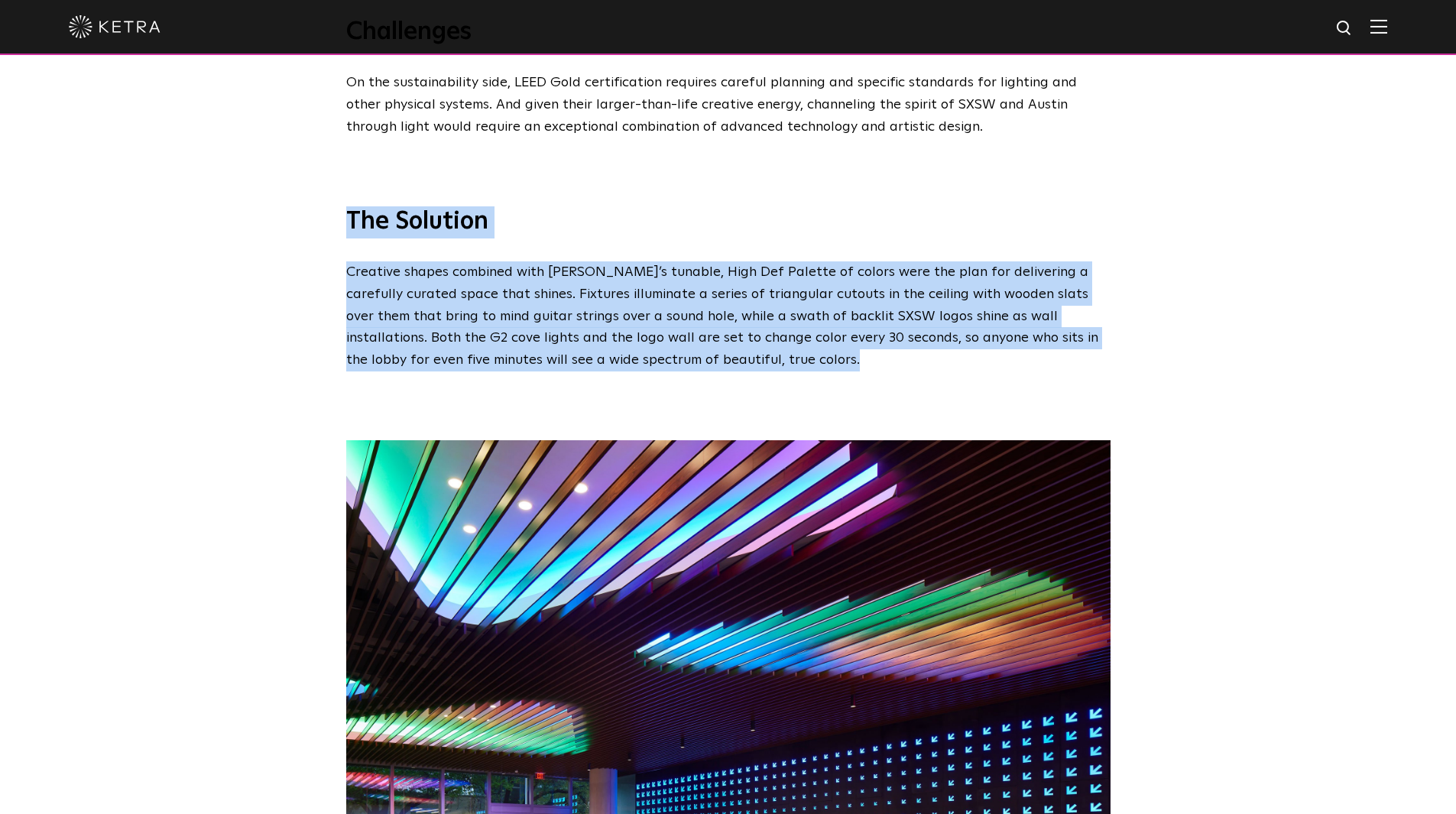
drag, startPoint x: 668, startPoint y: 358, endPoint x: 273, endPoint y: 202, distance: 424.7
click at [273, 202] on span "SXSW Powering creativity and collaboration for an Austin icon Location Austin, …" at bounding box center [728, 188] width 1456 height 4197
copy span "The Solution Creative shapes combined with Ketra’s tunable, High Def Palette of…"
click at [215, 372] on div "Project photography by Andrea Calo." at bounding box center [728, 736] width 1456 height 729
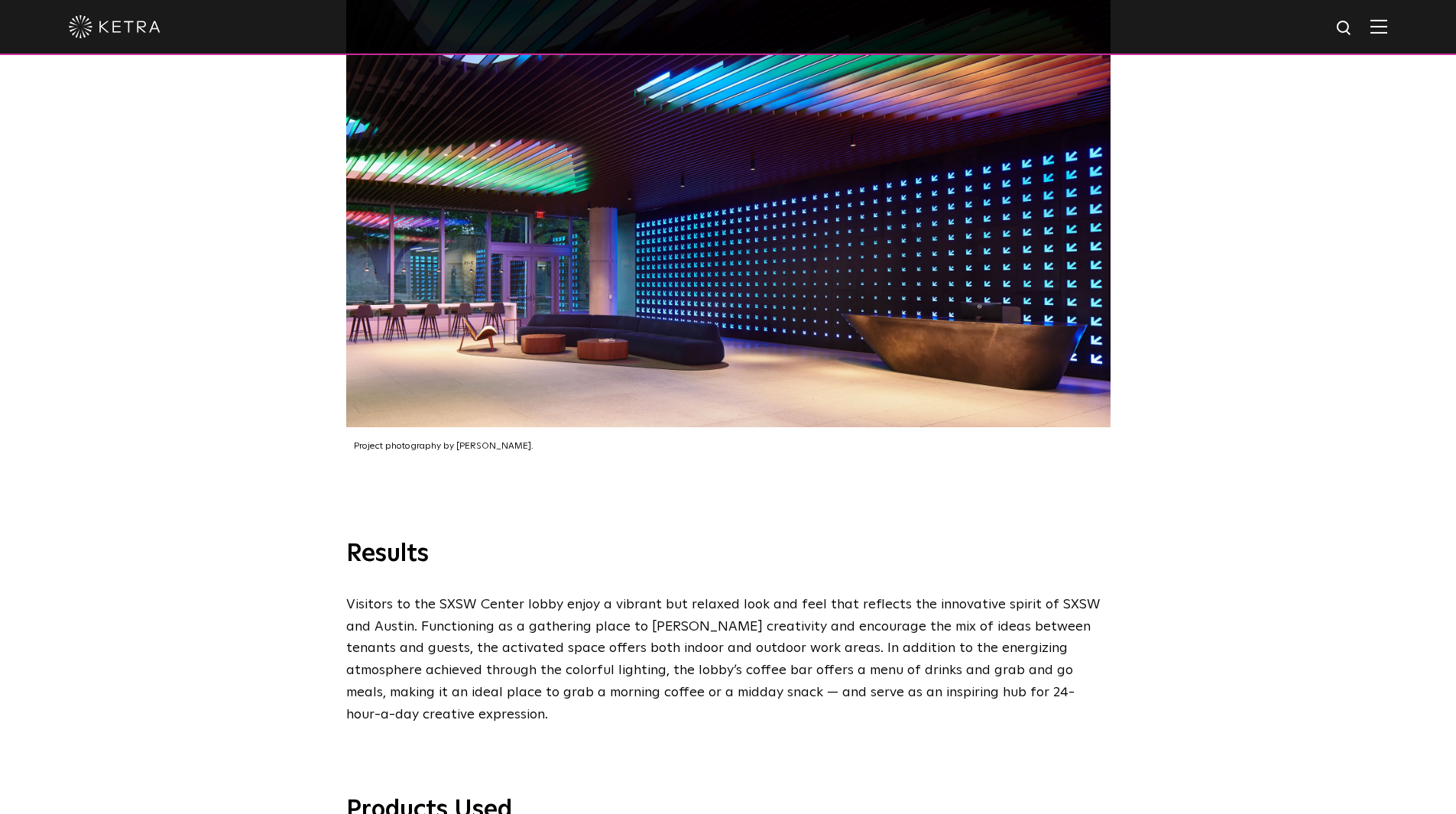
scroll to position [2675, 0]
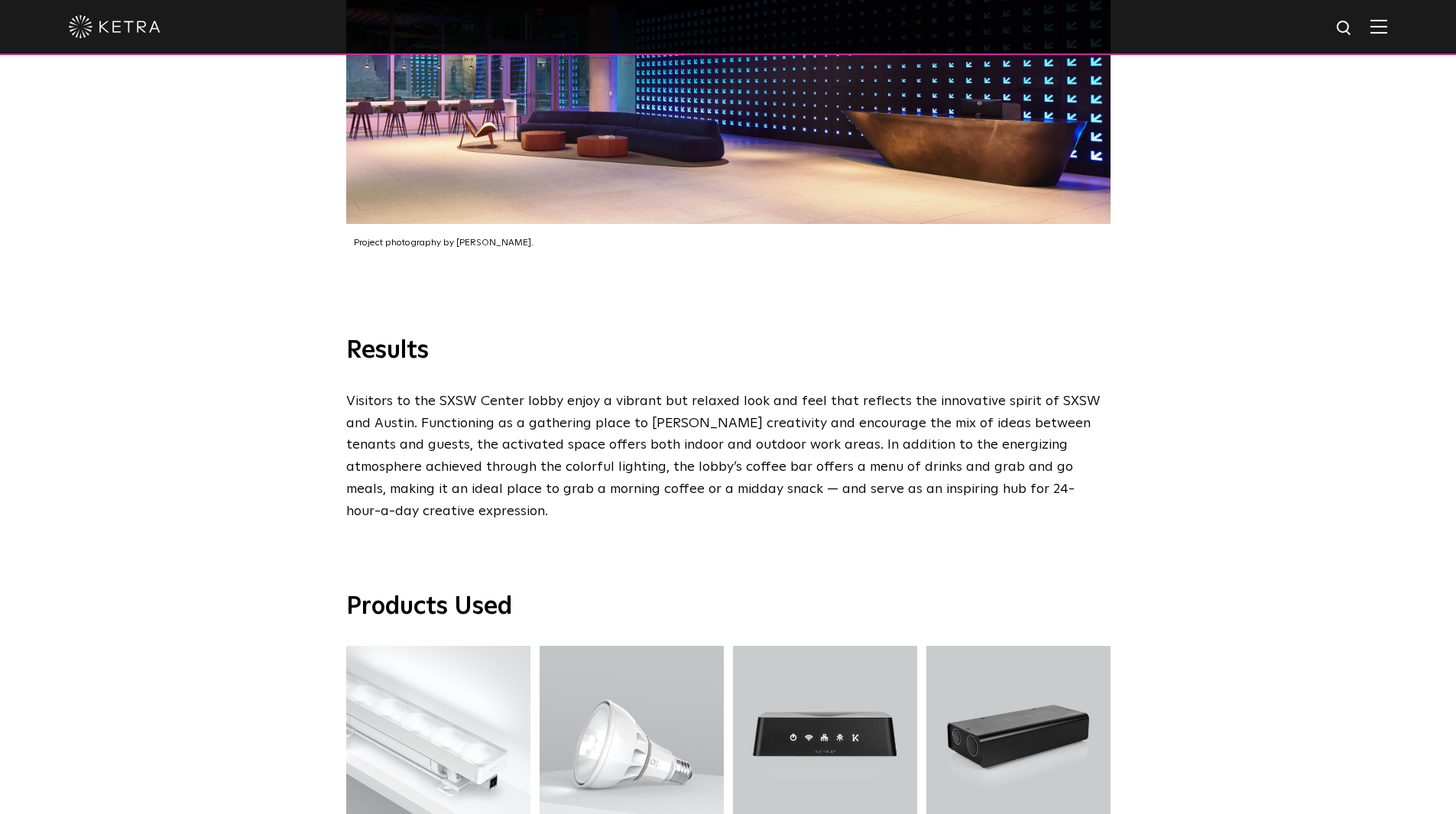
click at [243, 423] on div "Results Visitors to the SXSW Center lobby enjoy a vibrant but relaxed look and …" at bounding box center [728, 429] width 1456 height 187
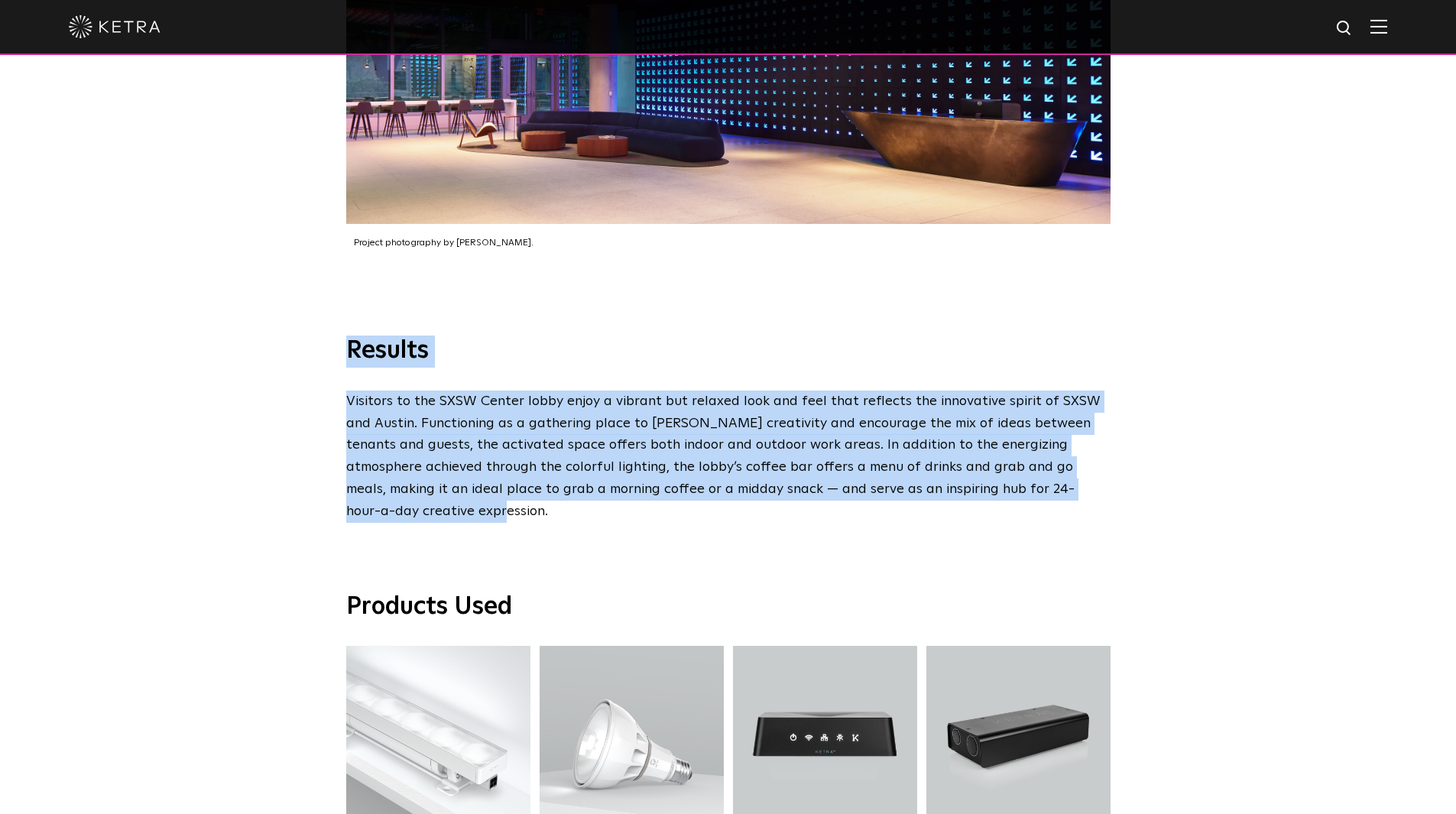
drag, startPoint x: 792, startPoint y: 400, endPoint x: 314, endPoint y: 344, distance: 481.3
click at [314, 344] on div "Results Visitors to the SXSW Center lobby enjoy a vibrant but relaxed look and …" at bounding box center [728, 429] width 1456 height 187
copy div "Results Visitors to the SXSW Center lobby enjoy a vibrant but relaxed look and …"
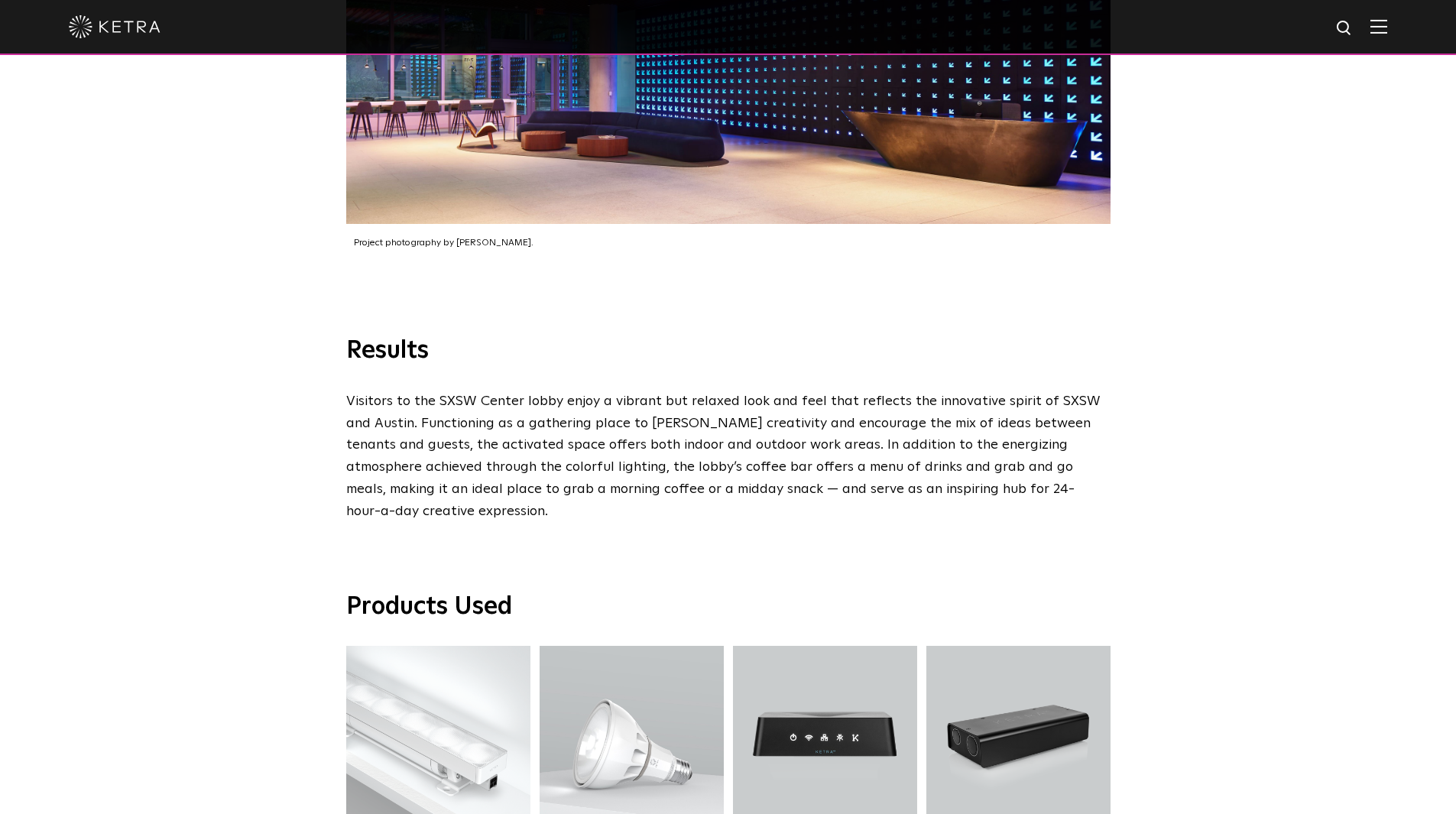
click at [270, 523] on div "Products Used G2 Linear G2 Linear S30 Lamp S30 Lamp N4 Hub N4 Hub N3 Satellite …" at bounding box center [728, 711] width 1456 height 377
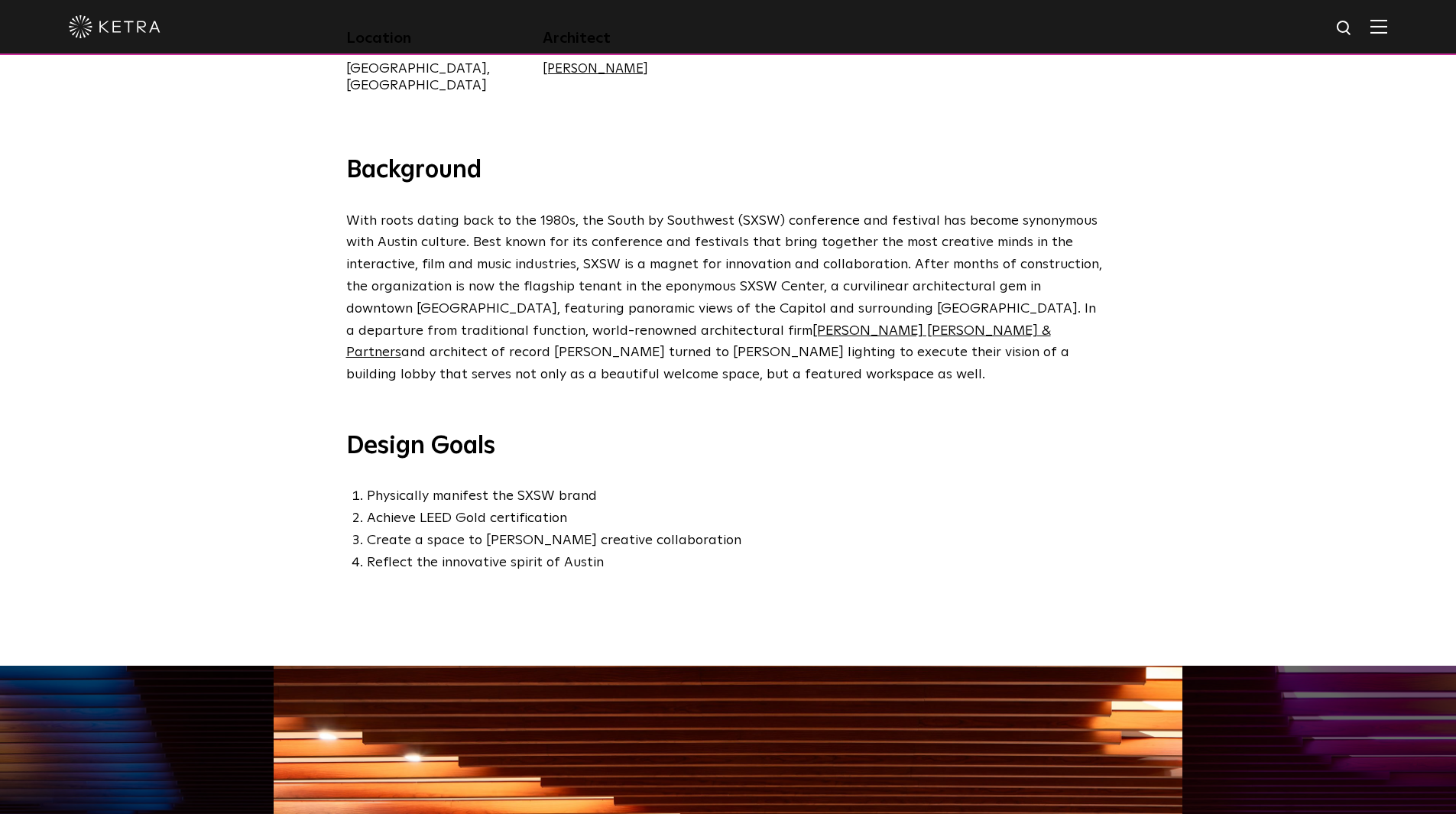
scroll to position [459, 0]
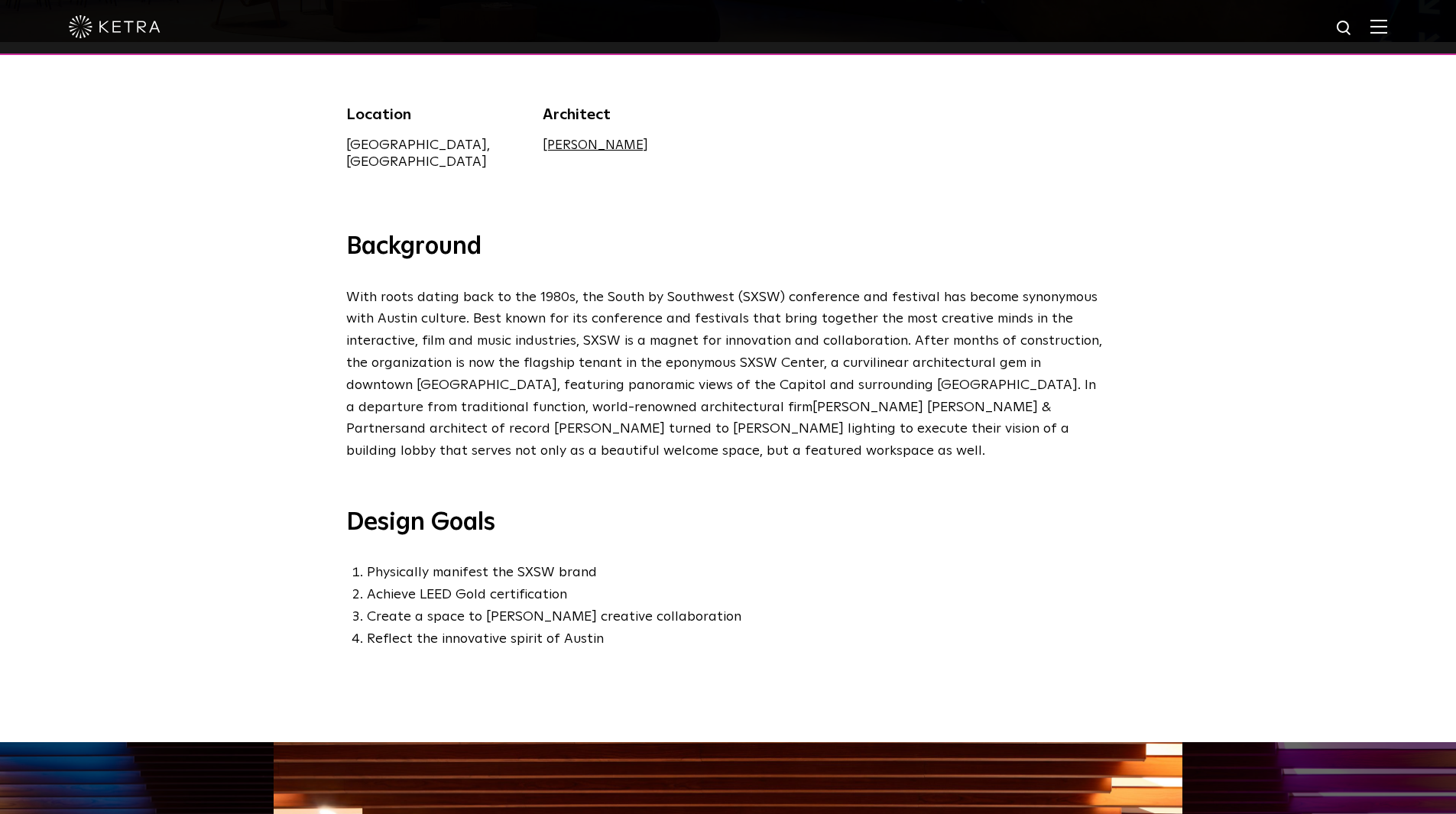
click at [678, 400] on link "Pei Cobb Freed & Partners" at bounding box center [699, 418] width 705 height 36
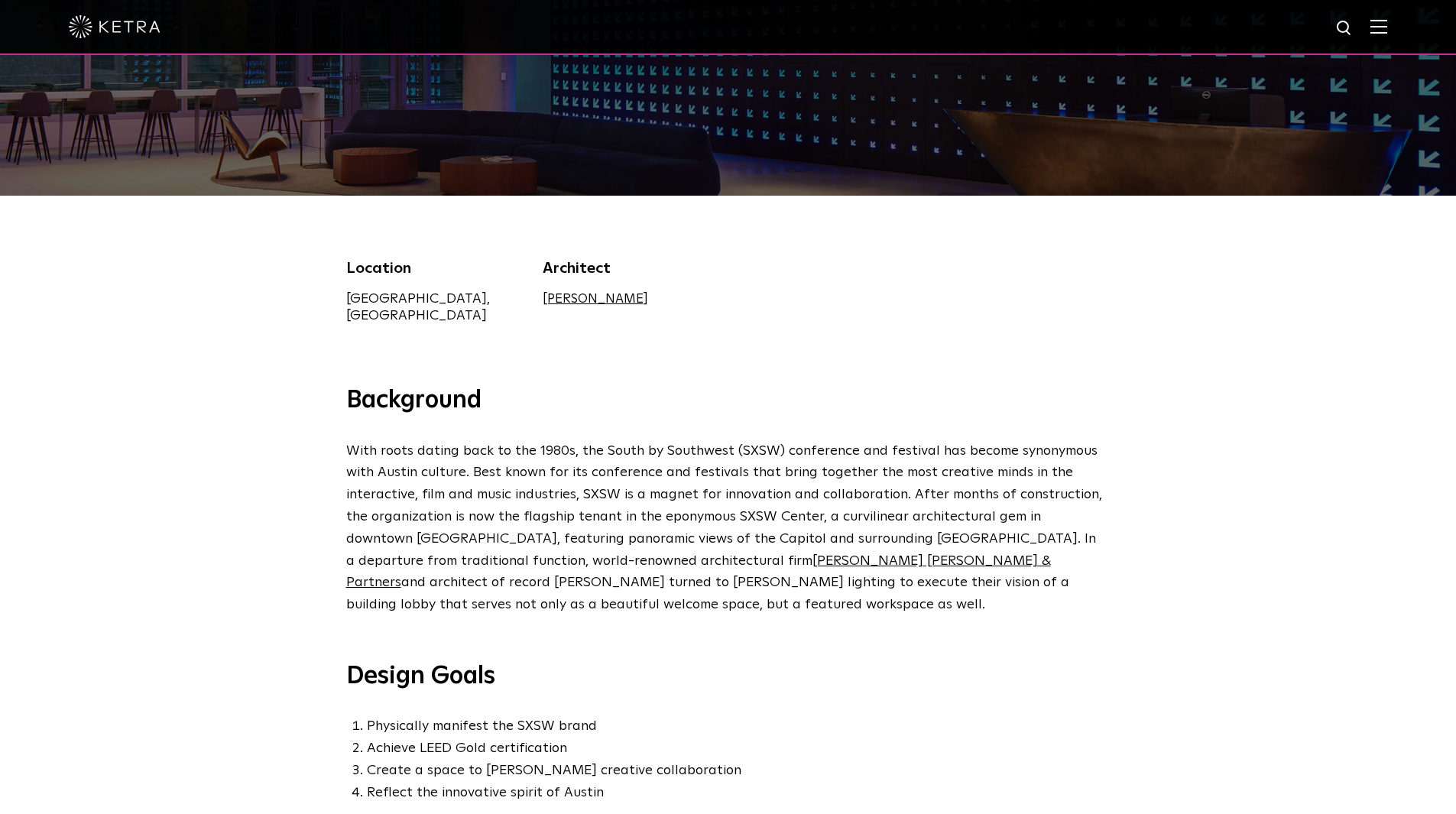
scroll to position [0, 0]
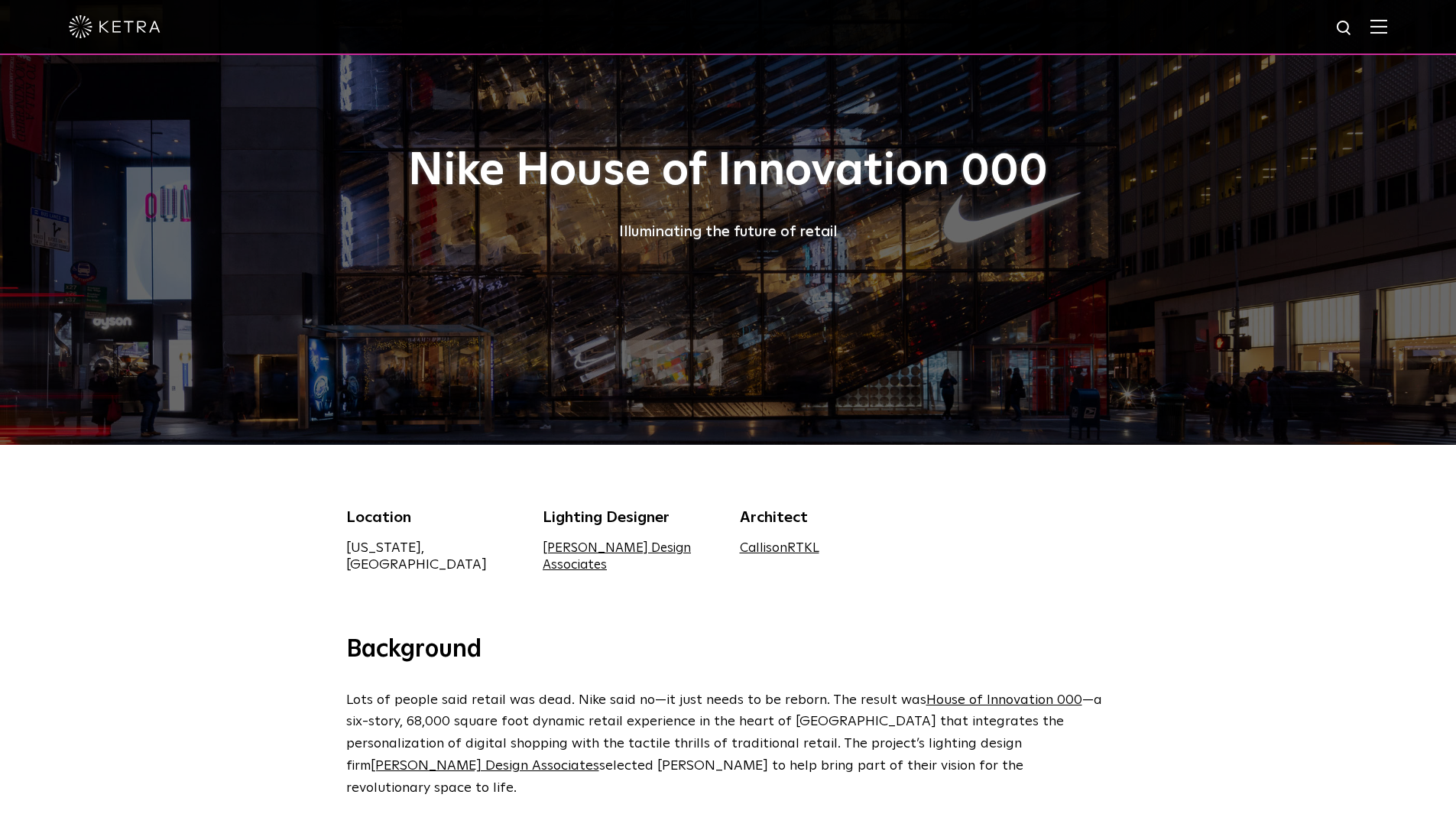
scroll to position [153, 0]
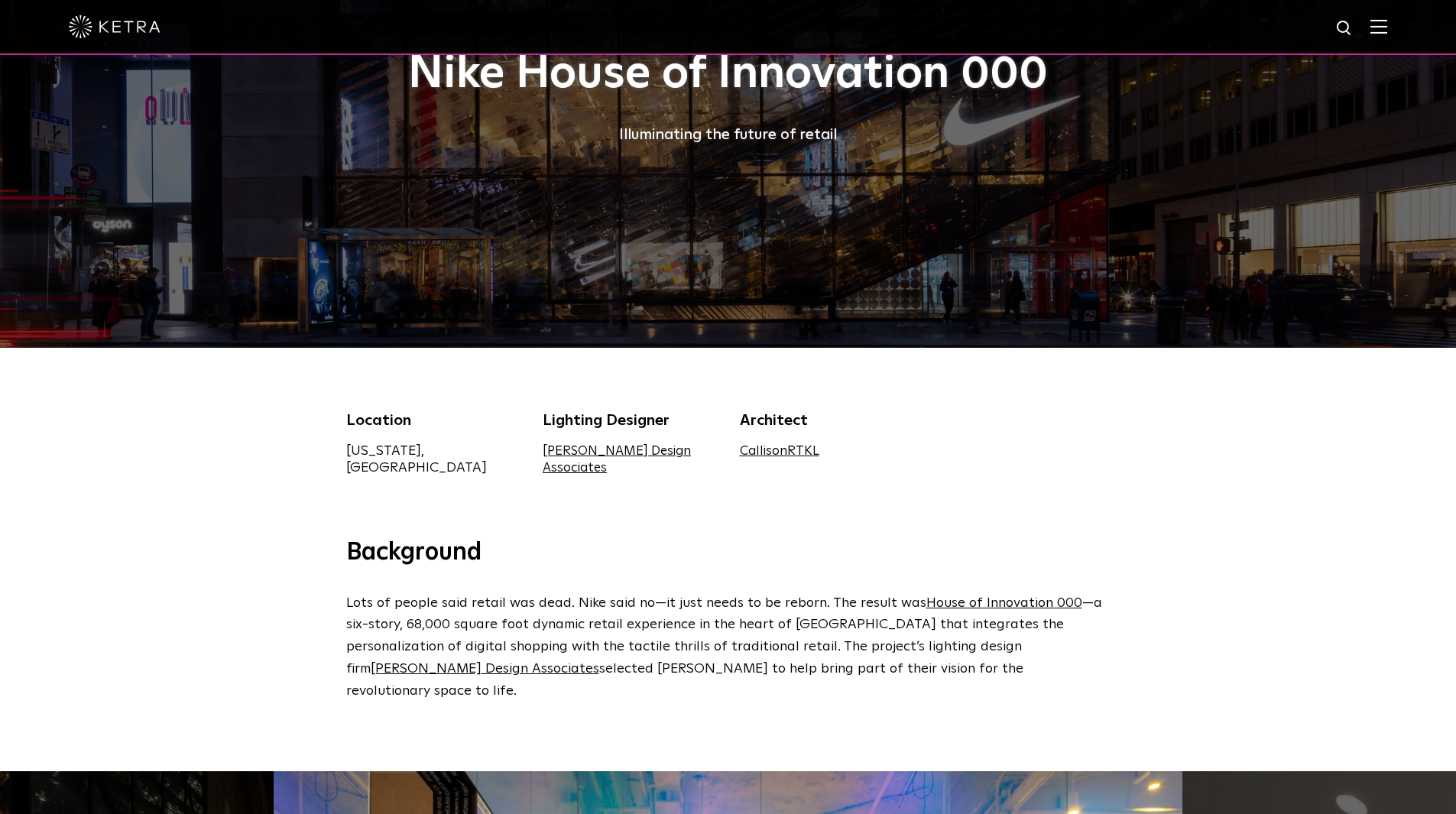
click at [772, 456] on link "CallisonRTKL" at bounding box center [779, 451] width 80 height 13
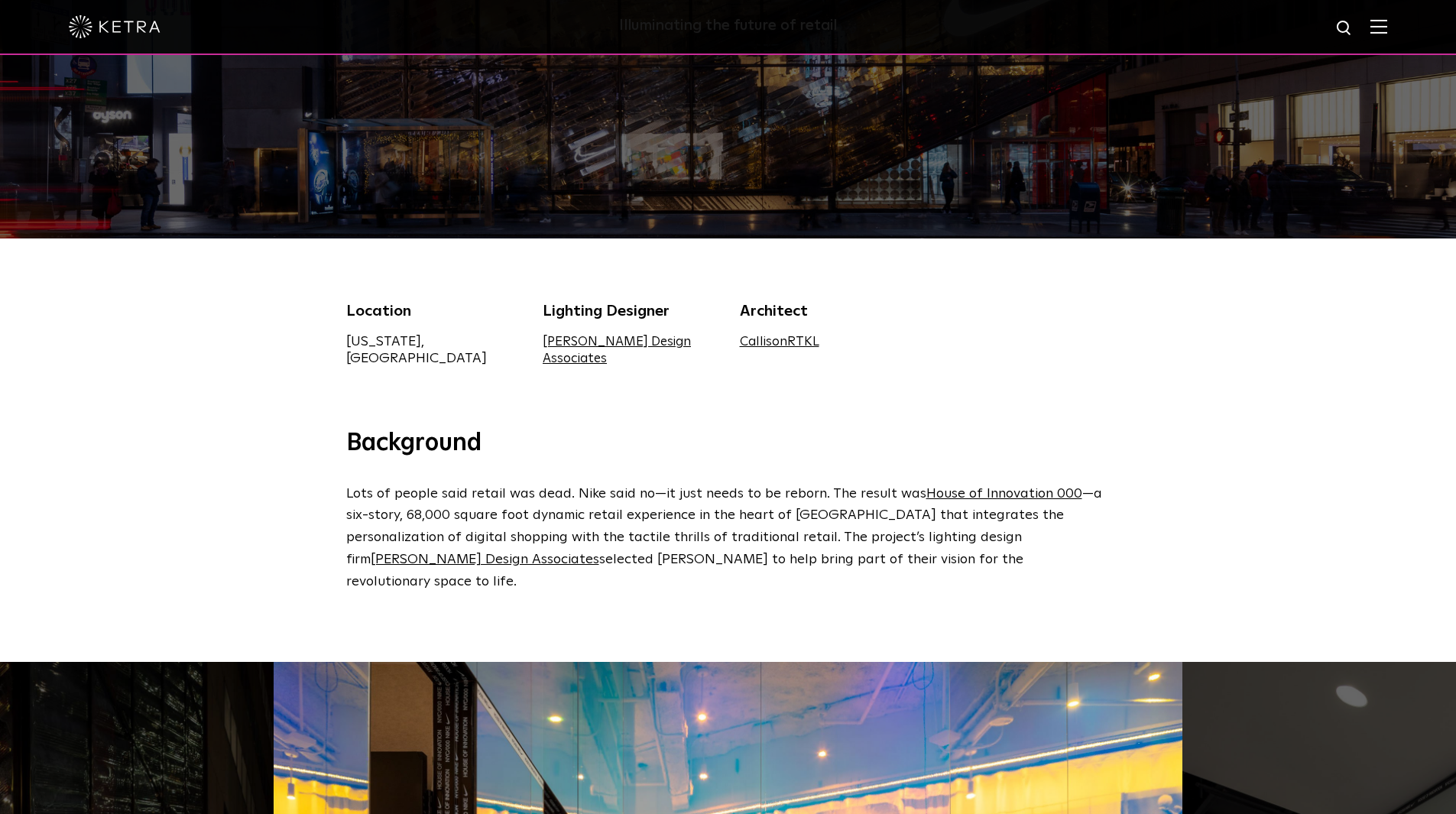
scroll to position [459, 0]
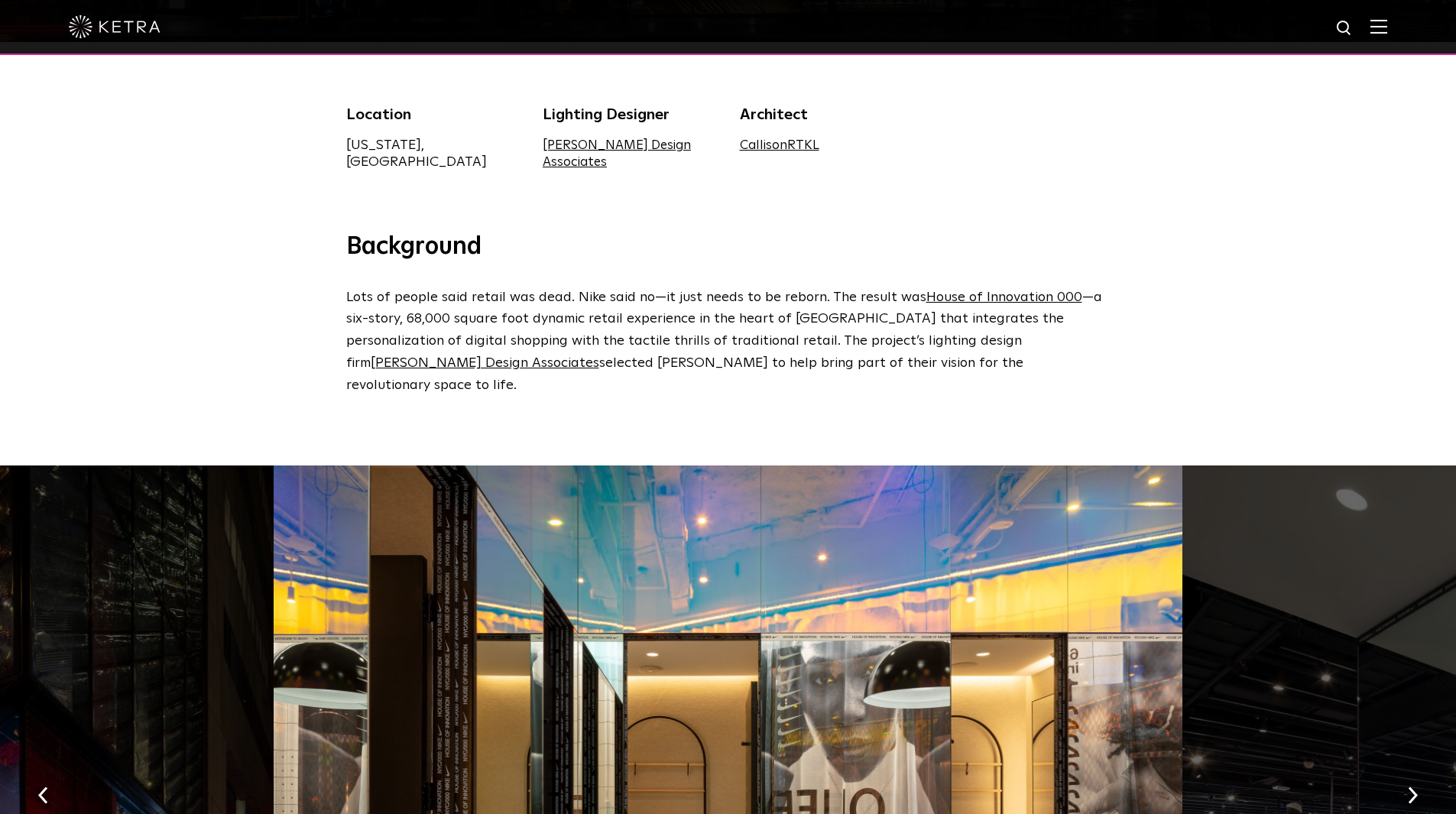
click at [258, 311] on div "Background Lots of people said retail was dead. Nike said no—it just needs to b…" at bounding box center [728, 348] width 1456 height 233
drag, startPoint x: 867, startPoint y: 354, endPoint x: 340, endPoint y: 215, distance: 545.0
click at [340, 215] on div "Location [US_STATE], [GEOGRAPHIC_DATA] Lighting Designer [PERSON_NAME] Design A…" at bounding box center [728, 136] width 1456 height 190
click at [292, 258] on div "Background Lots of people said retail was dead. Nike said no—it just needs to b…" at bounding box center [728, 348] width 1456 height 233
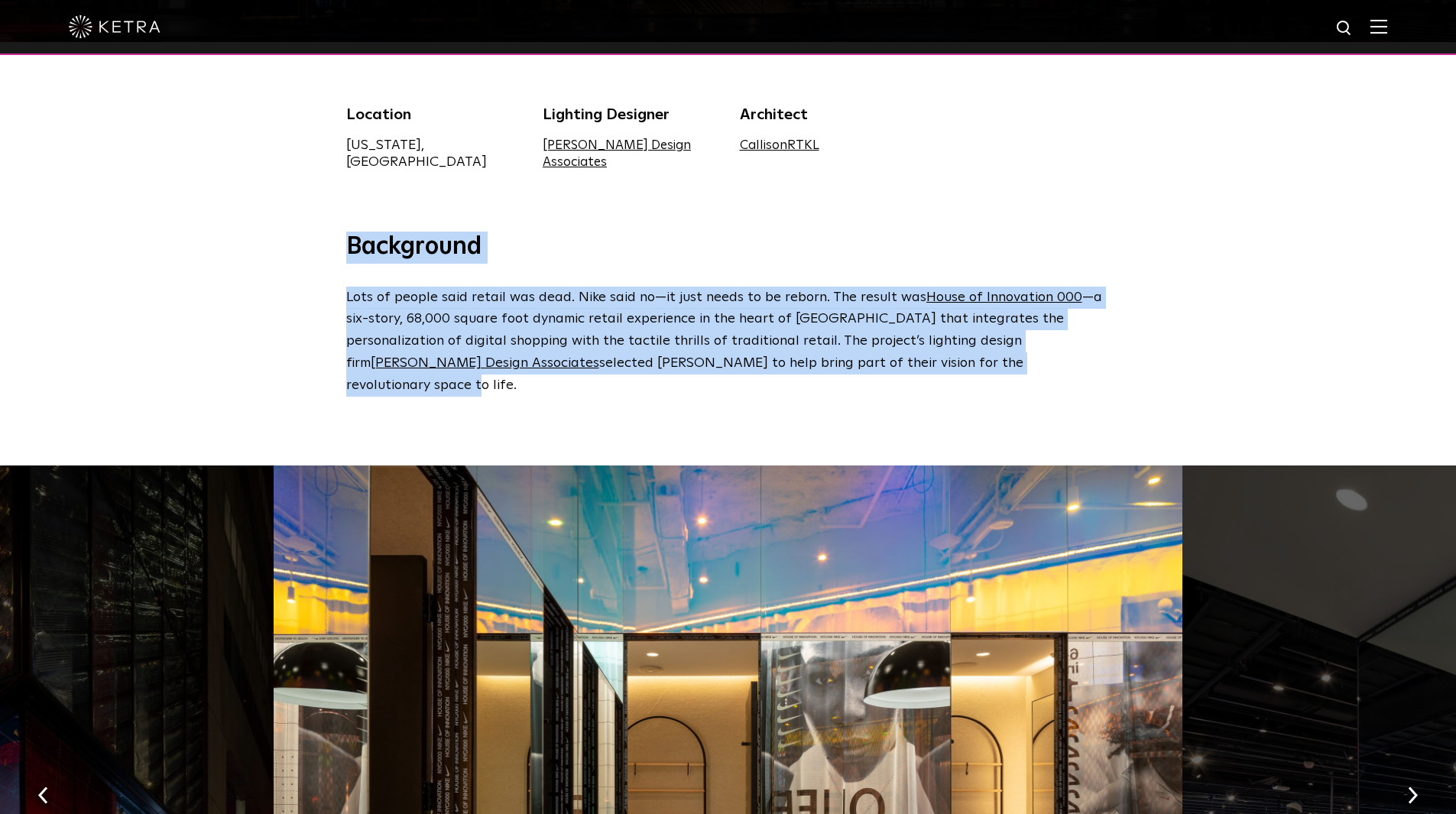
drag, startPoint x: 990, startPoint y: 353, endPoint x: 335, endPoint y: 241, distance: 664.5
click at [335, 241] on div "Background Lots of people said retail was dead. Nike said no—it just needs to b…" at bounding box center [728, 314] width 795 height 165
copy div "Background Lots of people said retail was dead. Nike said no—it just needs to b…"
click at [266, 232] on div "Background Lots of people said retail was dead. Nike said no—it just needs to b…" at bounding box center [728, 348] width 1456 height 233
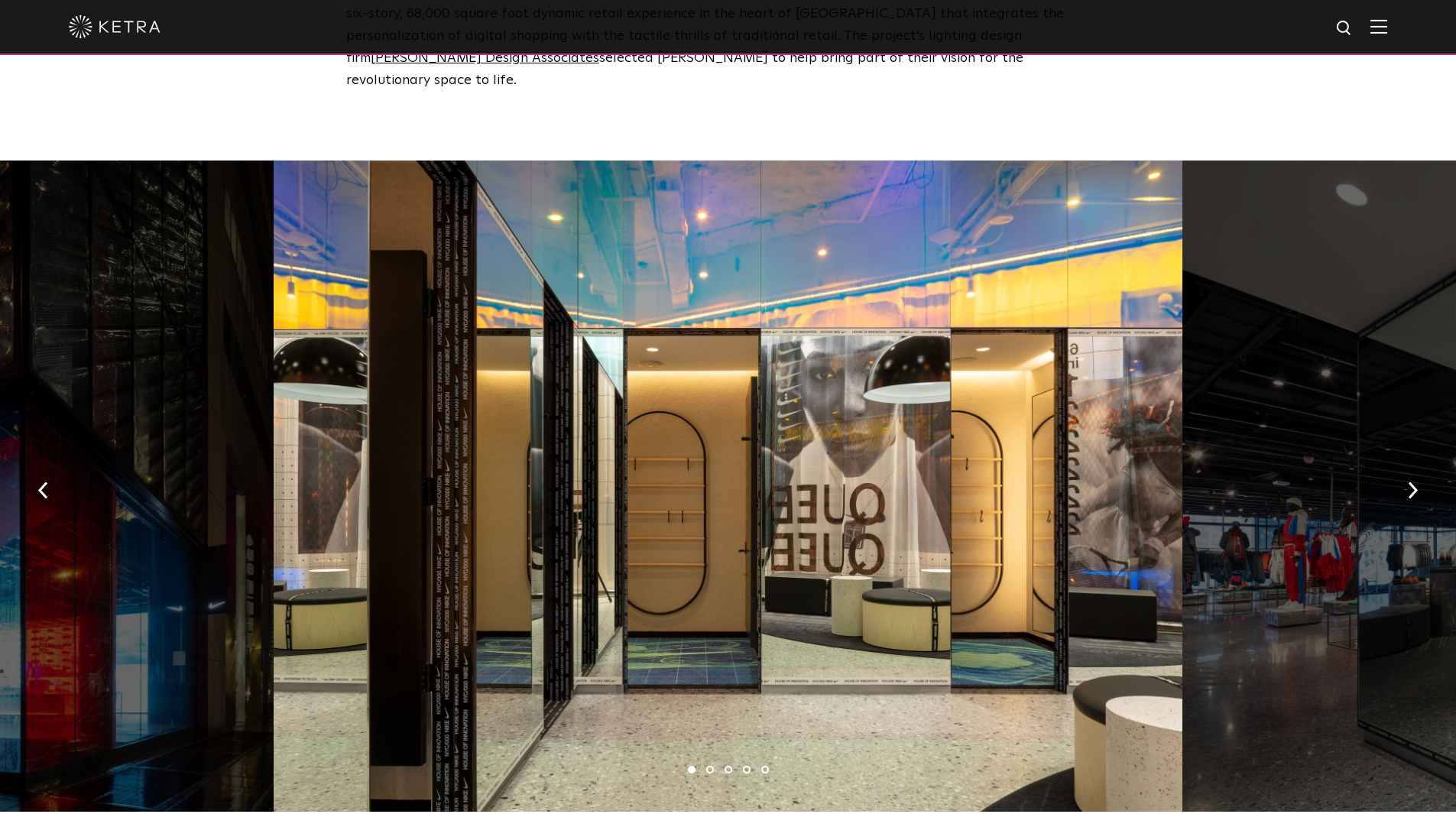
scroll to position [765, 0]
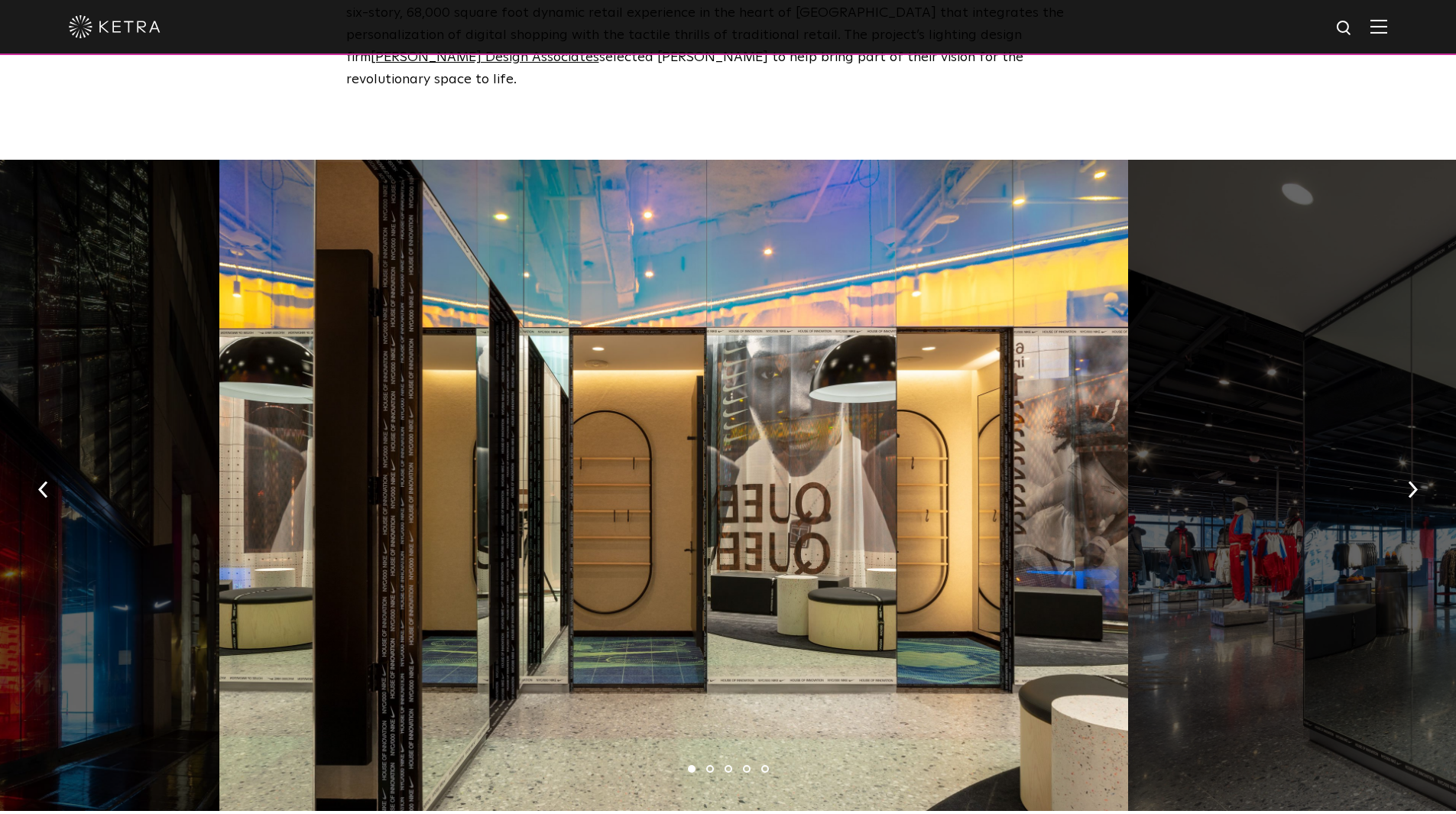
drag, startPoint x: 907, startPoint y: 473, endPoint x: 564, endPoint y: 450, distance: 343.8
click at [564, 450] on div at bounding box center [674, 484] width 909 height 651
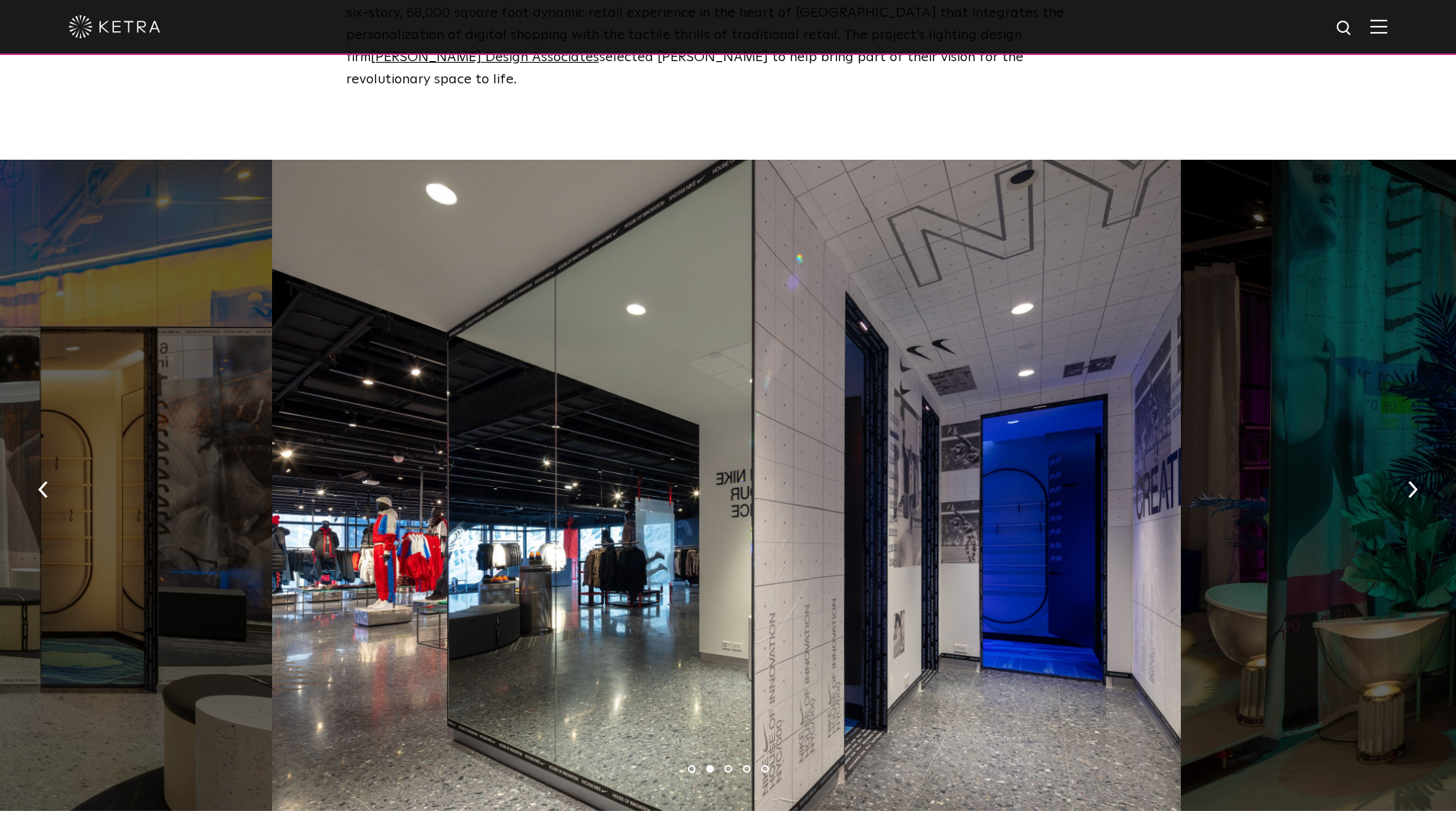
drag, startPoint x: 674, startPoint y: 465, endPoint x: 326, endPoint y: 455, distance: 348.1
click at [383, 461] on div at bounding box center [726, 484] width 909 height 651
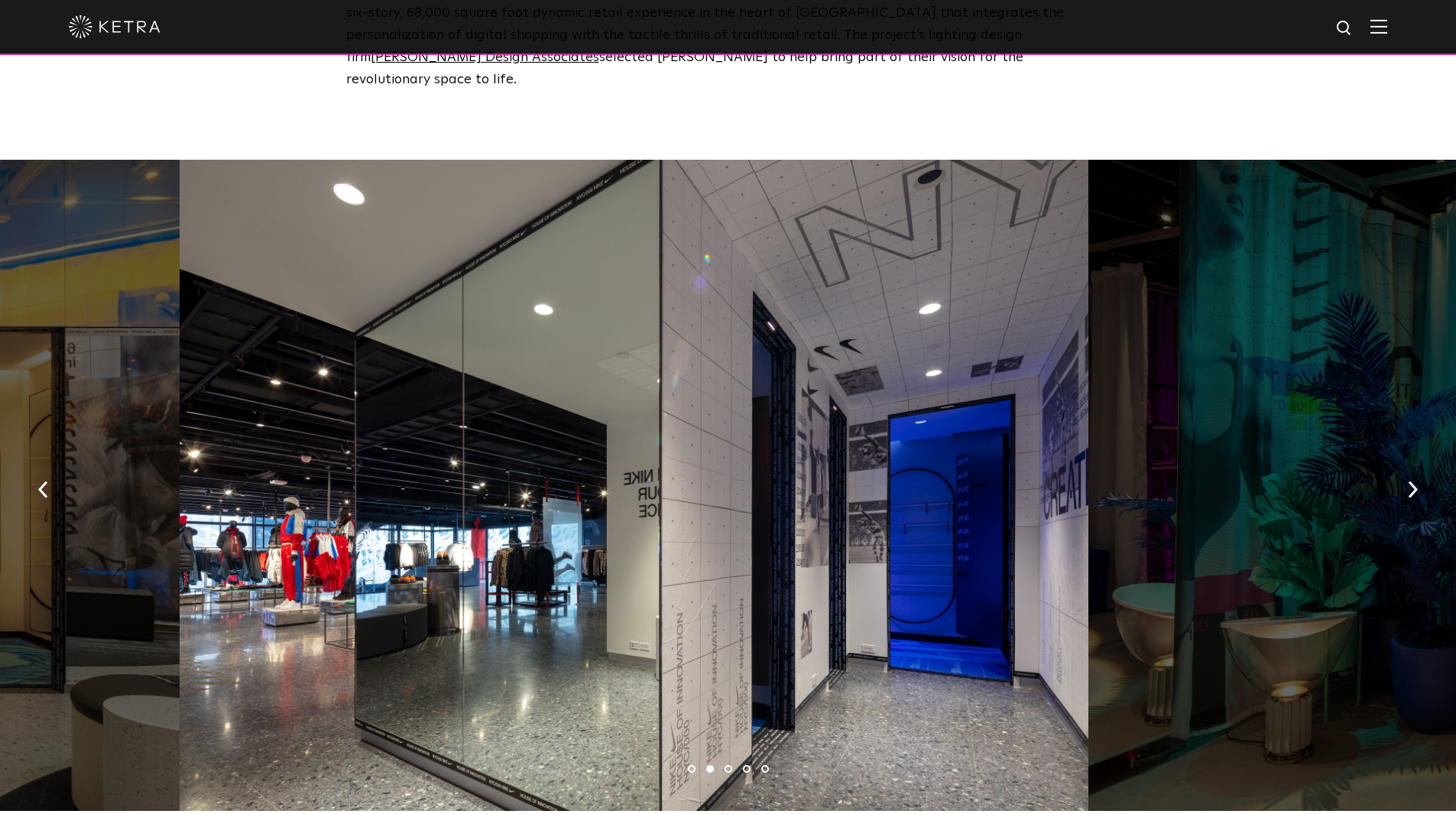
drag, startPoint x: 981, startPoint y: 525, endPoint x: 673, endPoint y: 515, distance: 308.2
click at [785, 519] on div at bounding box center [634, 484] width 909 height 651
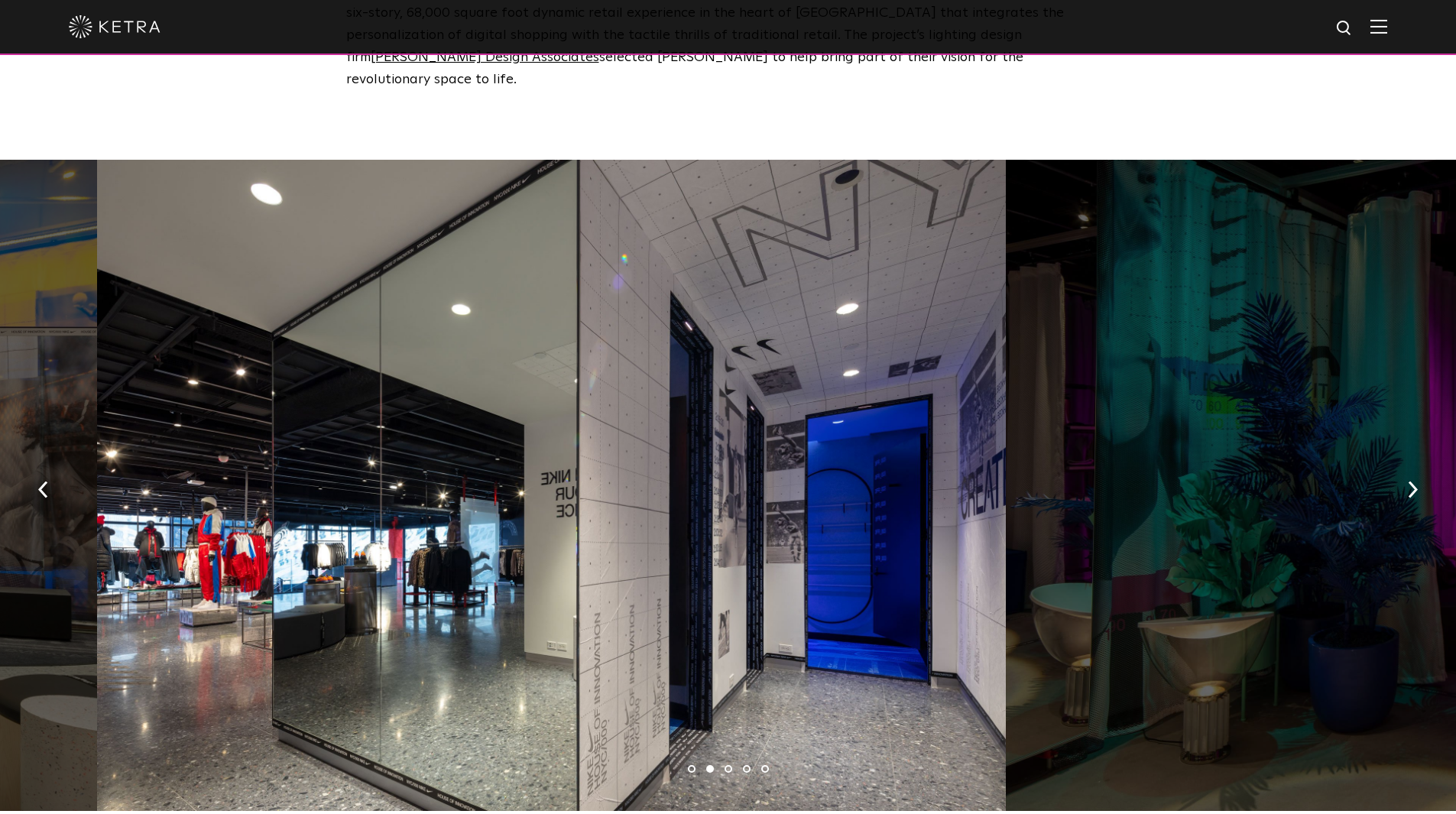
drag, startPoint x: 1031, startPoint y: 431, endPoint x: 294, endPoint y: 364, distance: 740.0
click at [282, 373] on div at bounding box center [551, 484] width 909 height 651
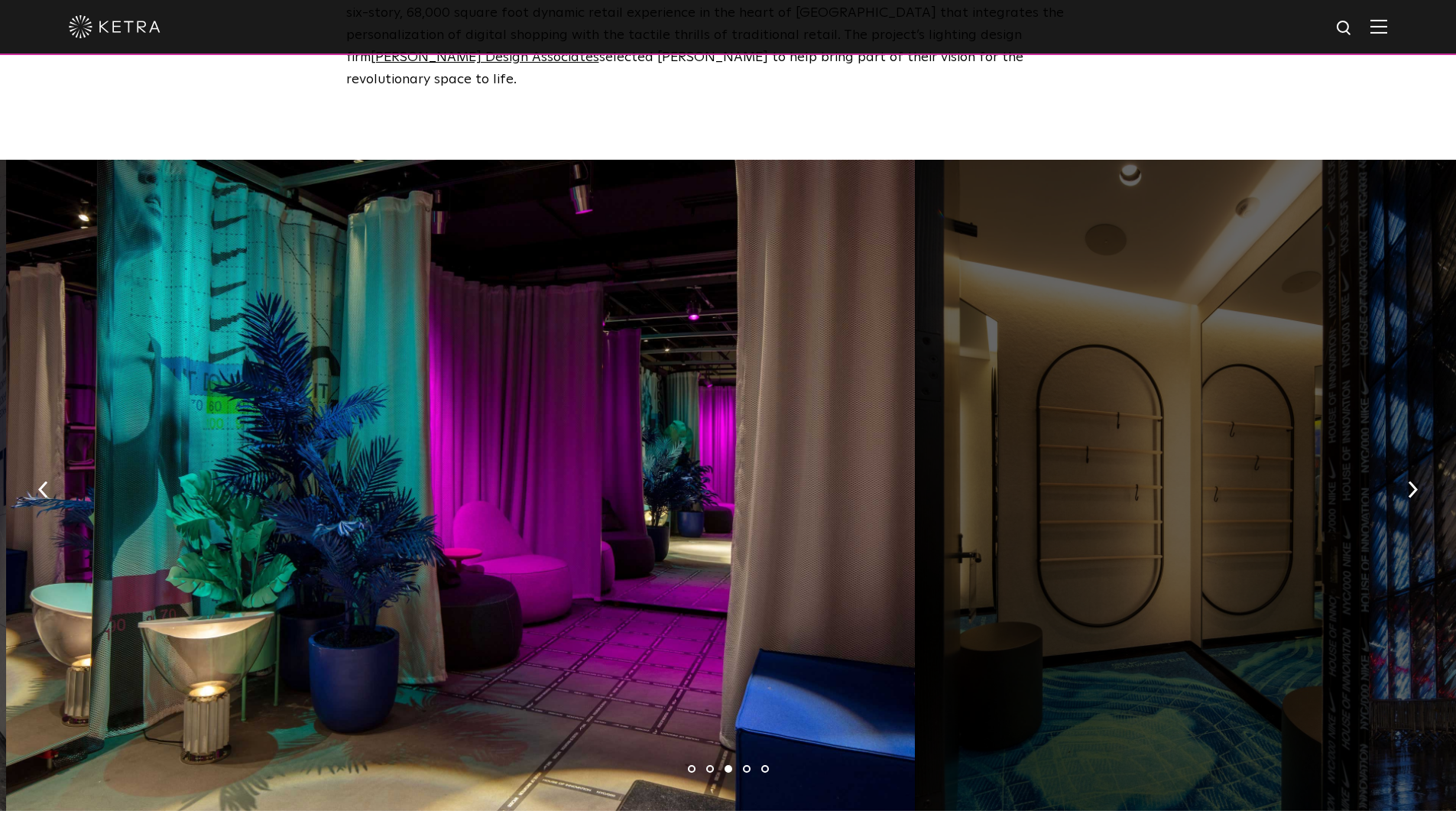
drag, startPoint x: 887, startPoint y: 524, endPoint x: 542, endPoint y: 502, distance: 345.7
click at [542, 502] on div at bounding box center [461, 484] width 909 height 651
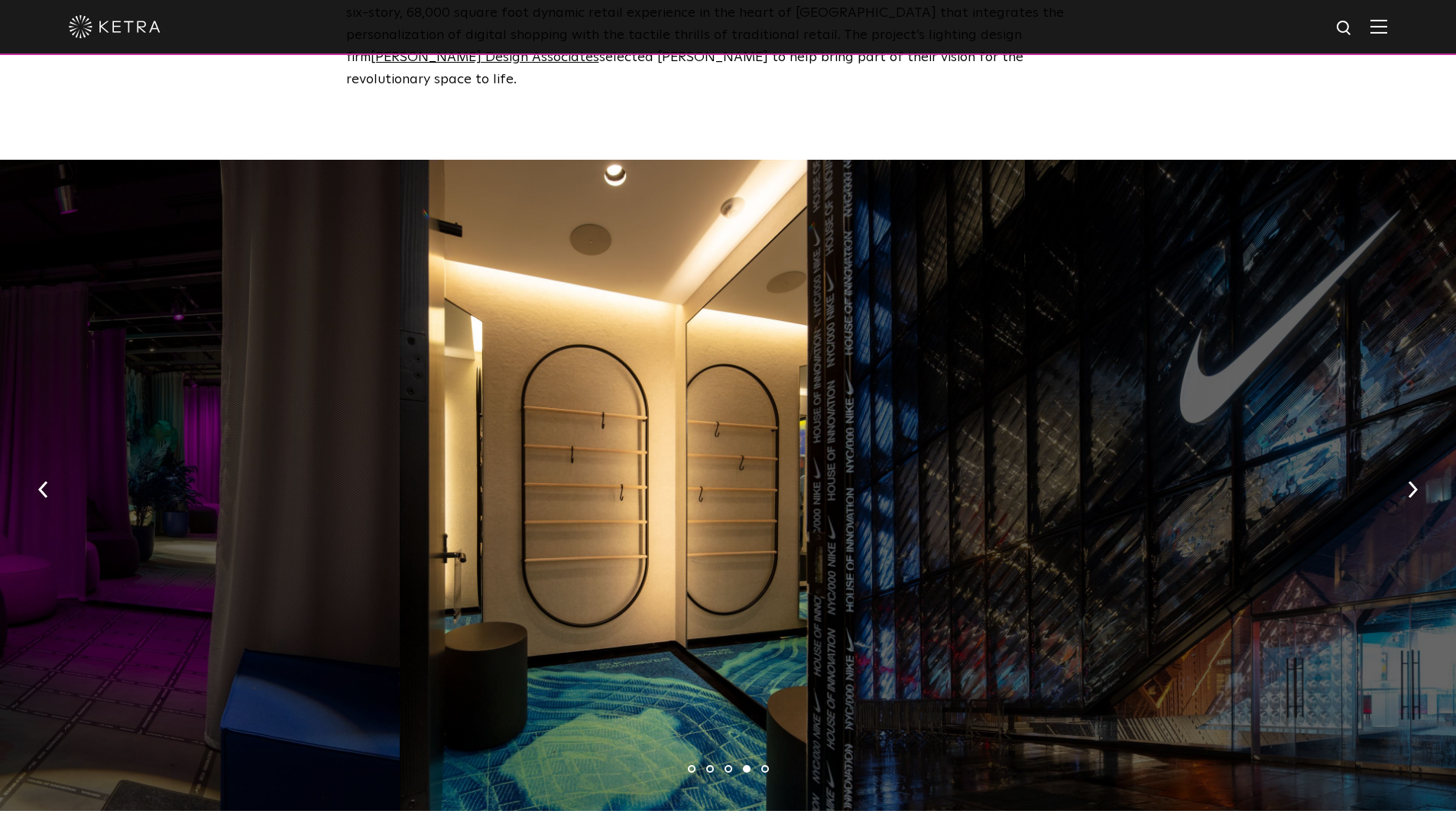
drag, startPoint x: 644, startPoint y: 492, endPoint x: 0, endPoint y: 447, distance: 645.6
click at [400, 474] on div at bounding box center [627, 484] width 454 height 651
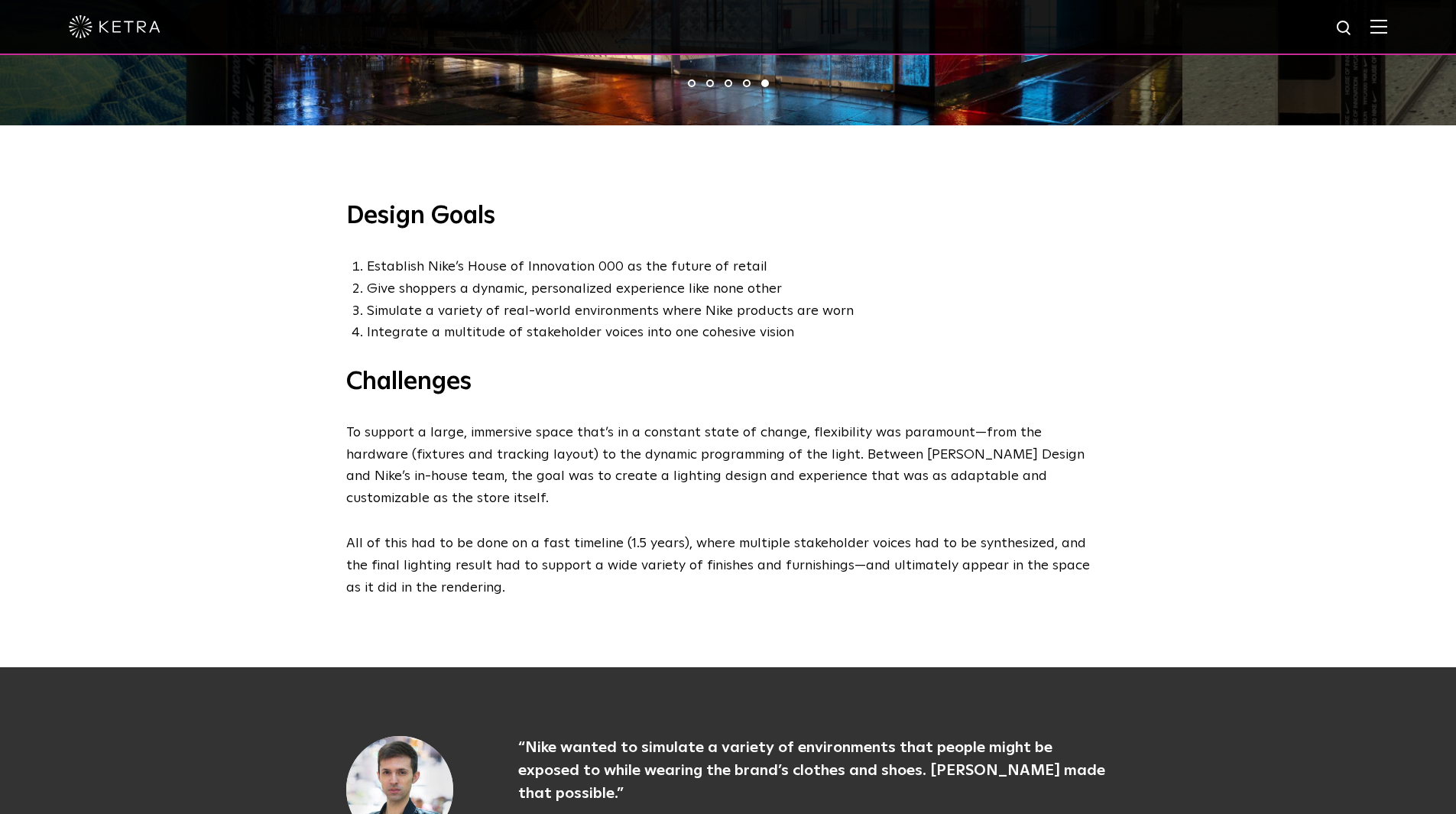
scroll to position [1452, 0]
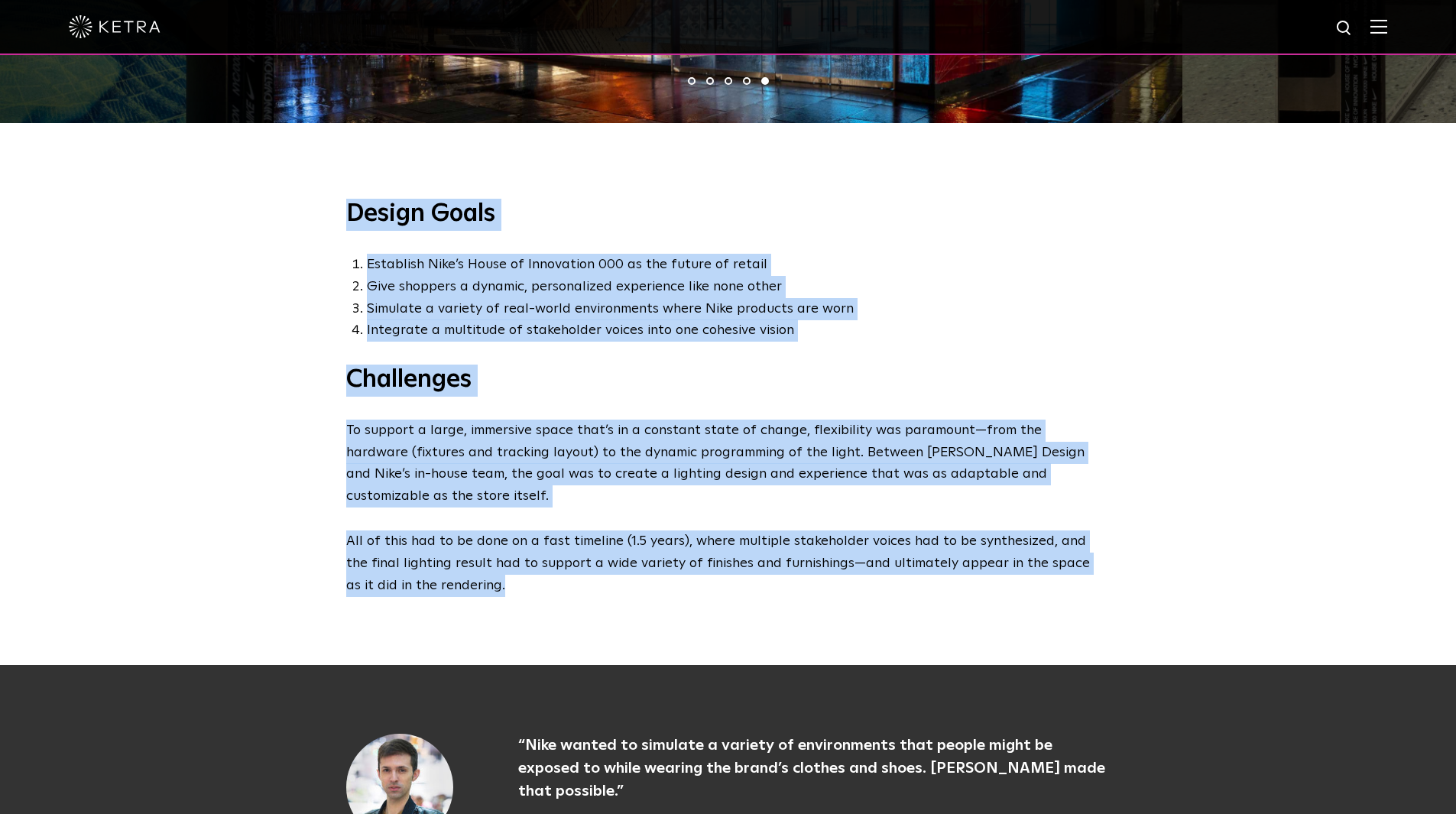
drag, startPoint x: 478, startPoint y: 532, endPoint x: 302, endPoint y: 179, distance: 394.4
click at [302, 179] on div "Design Goals Establish Nike’s House of Innovation 000 as the future of retail G…" at bounding box center [728, 397] width 1456 height 535
copy div "Design Goals Establish Nike’s House of Innovation 000 as the future of retail G…"
click at [253, 349] on div "Design Goals Establish Nike’s House of Innovation 000 as the future of retail G…" at bounding box center [728, 397] width 1456 height 535
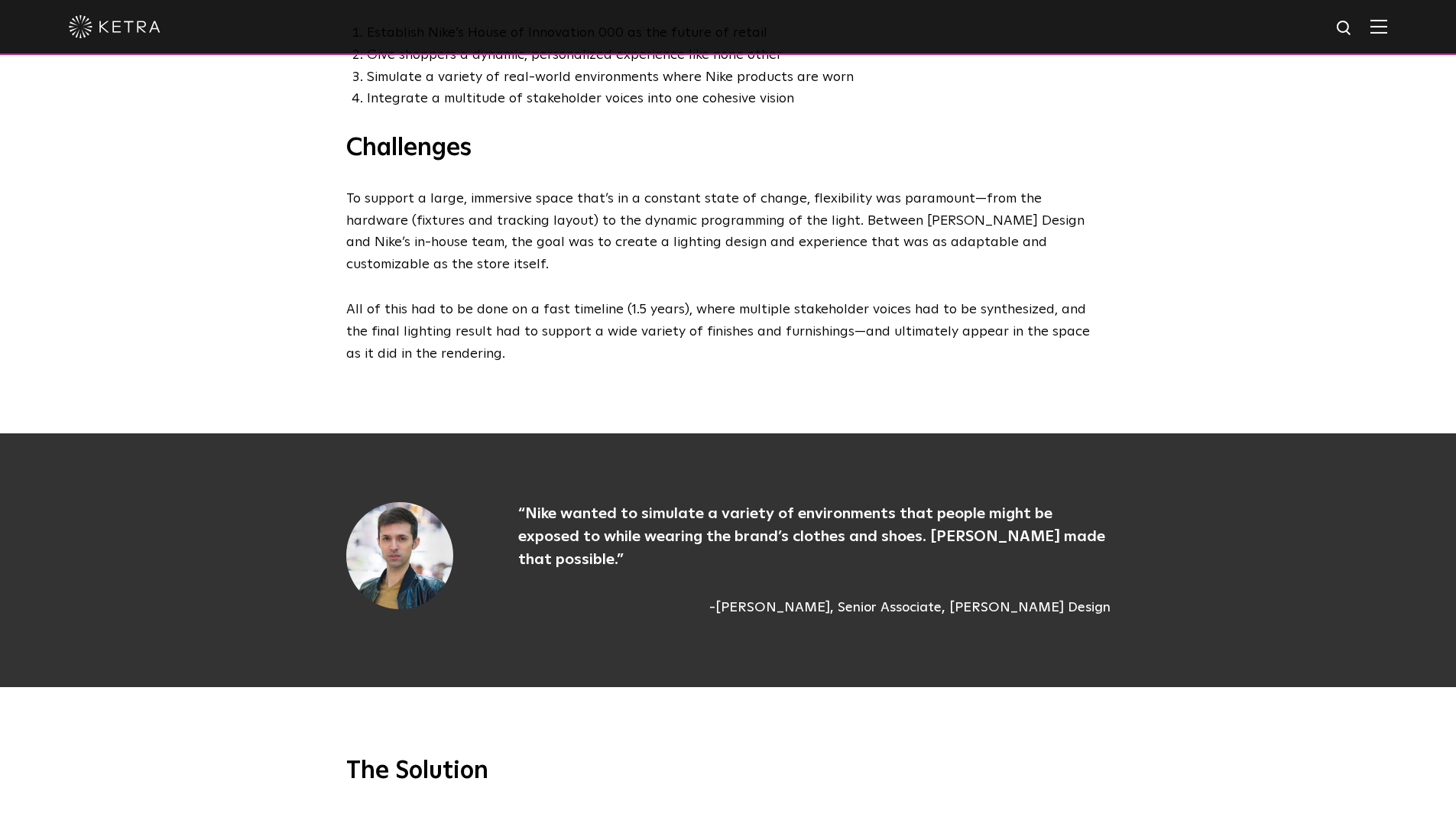
scroll to position [1682, 0]
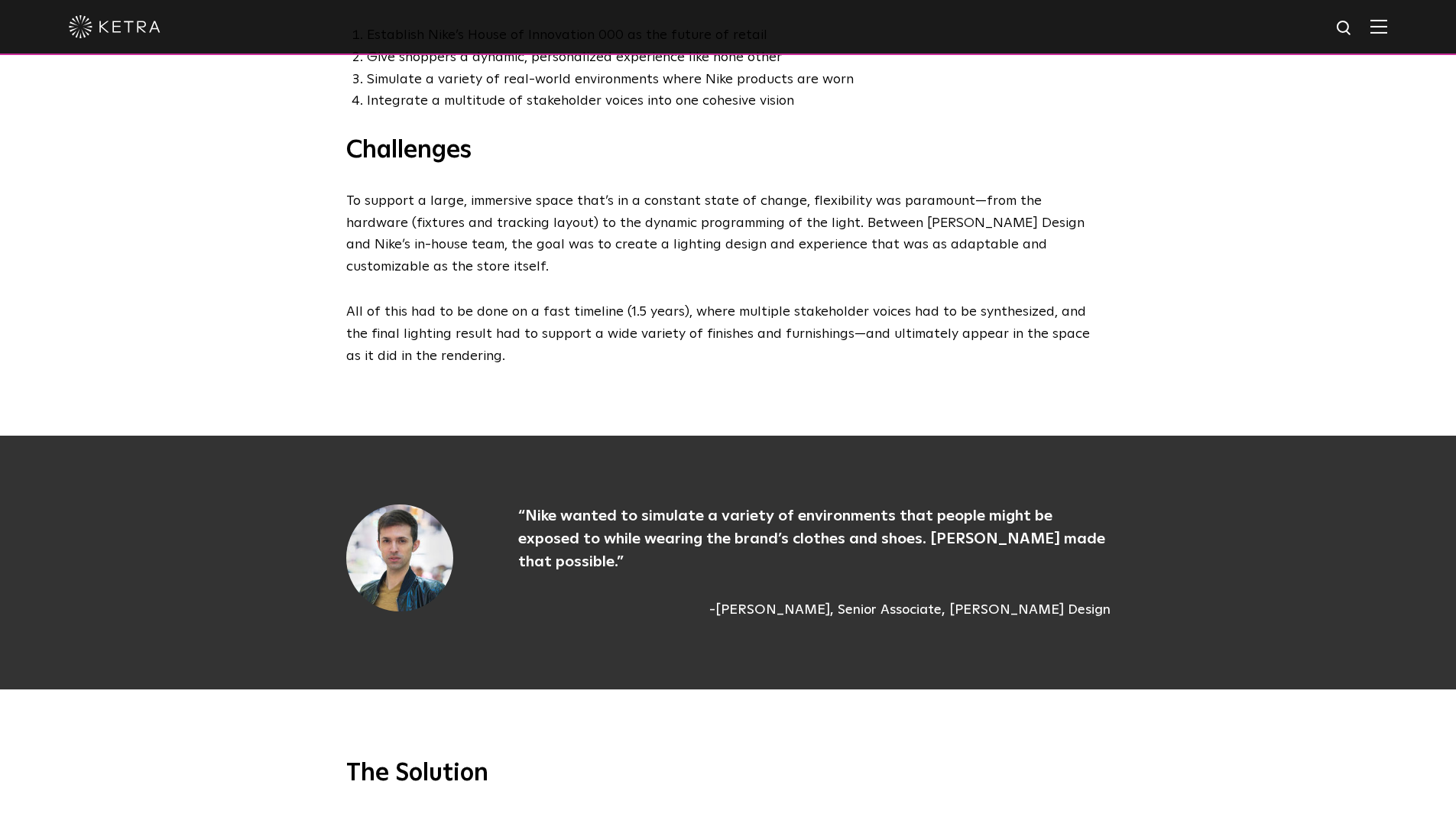
drag, startPoint x: 1122, startPoint y: 530, endPoint x: 521, endPoint y: 464, distance: 604.6
click at [521, 505] on div "“Nike wanted to simulate a variety of environments that people might be exposed…" at bounding box center [728, 562] width 795 height 116
copy div "Nike wanted to simulate a variety of environments that people might be exposed …"
click at [239, 271] on div "Design Goals Establish Nike’s House of Innovation 000 as the future of retail G…" at bounding box center [728, 168] width 1456 height 535
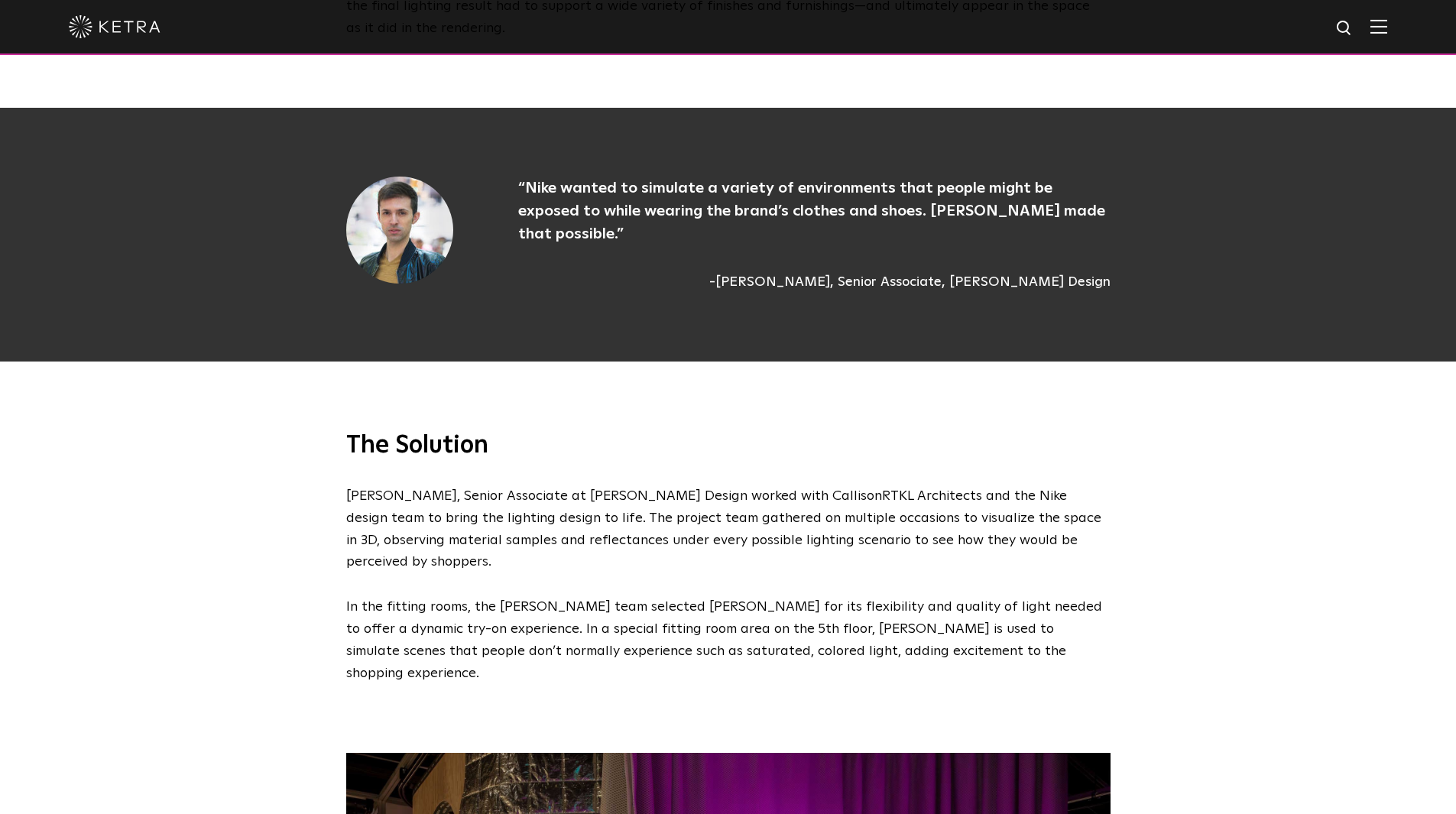
scroll to position [2140, 0]
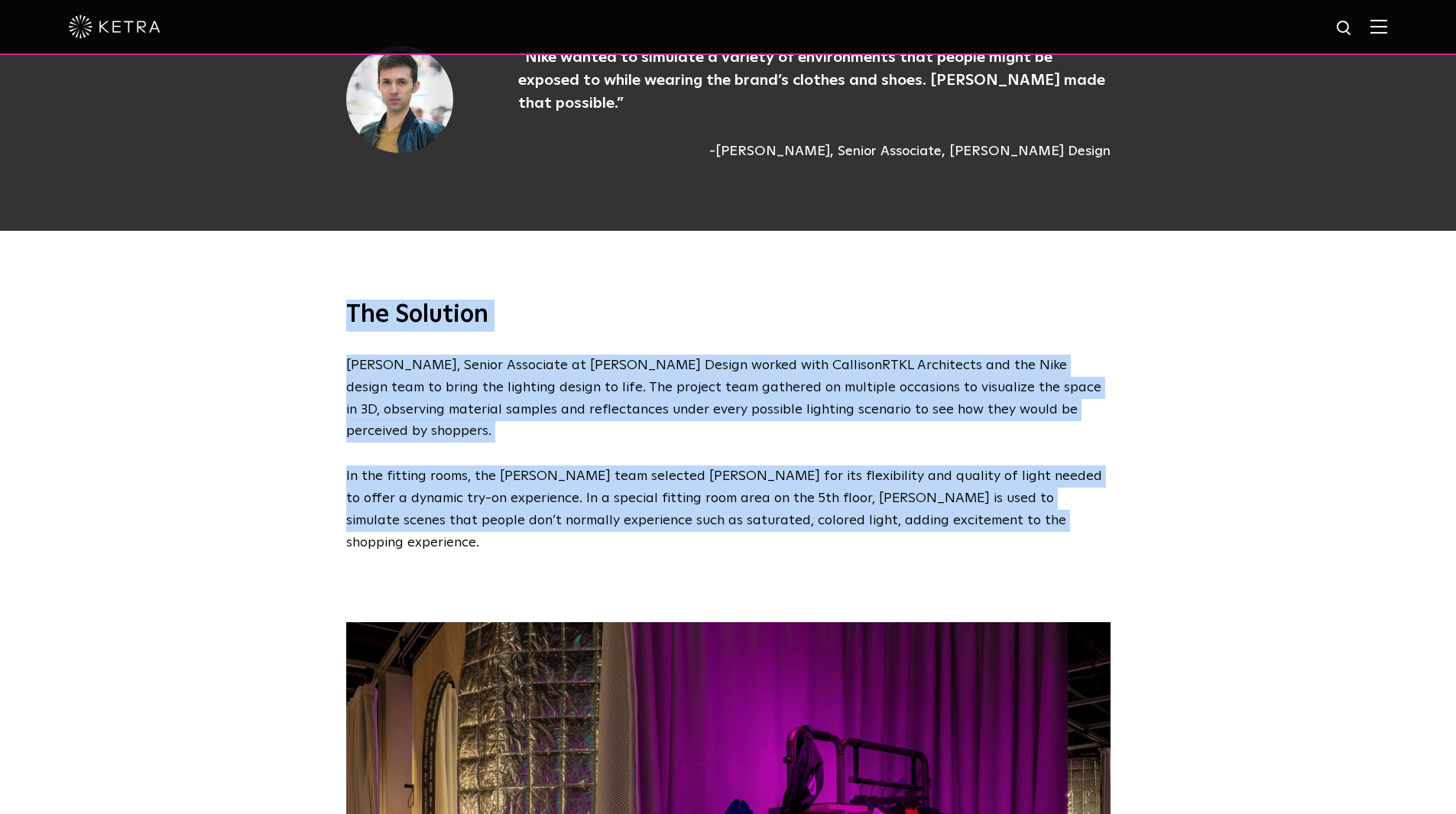
drag, startPoint x: 938, startPoint y: 433, endPoint x: 325, endPoint y: 233, distance: 644.8
click at [325, 233] on div "The Solution Scott Baillie-Hinojosa, Senior Associate at Tillotson Design worke…" at bounding box center [728, 392] width 1456 height 322
copy div "The Solution Scott Baillie-Hinojosa, Senior Associate at Tillotson Design worke…"
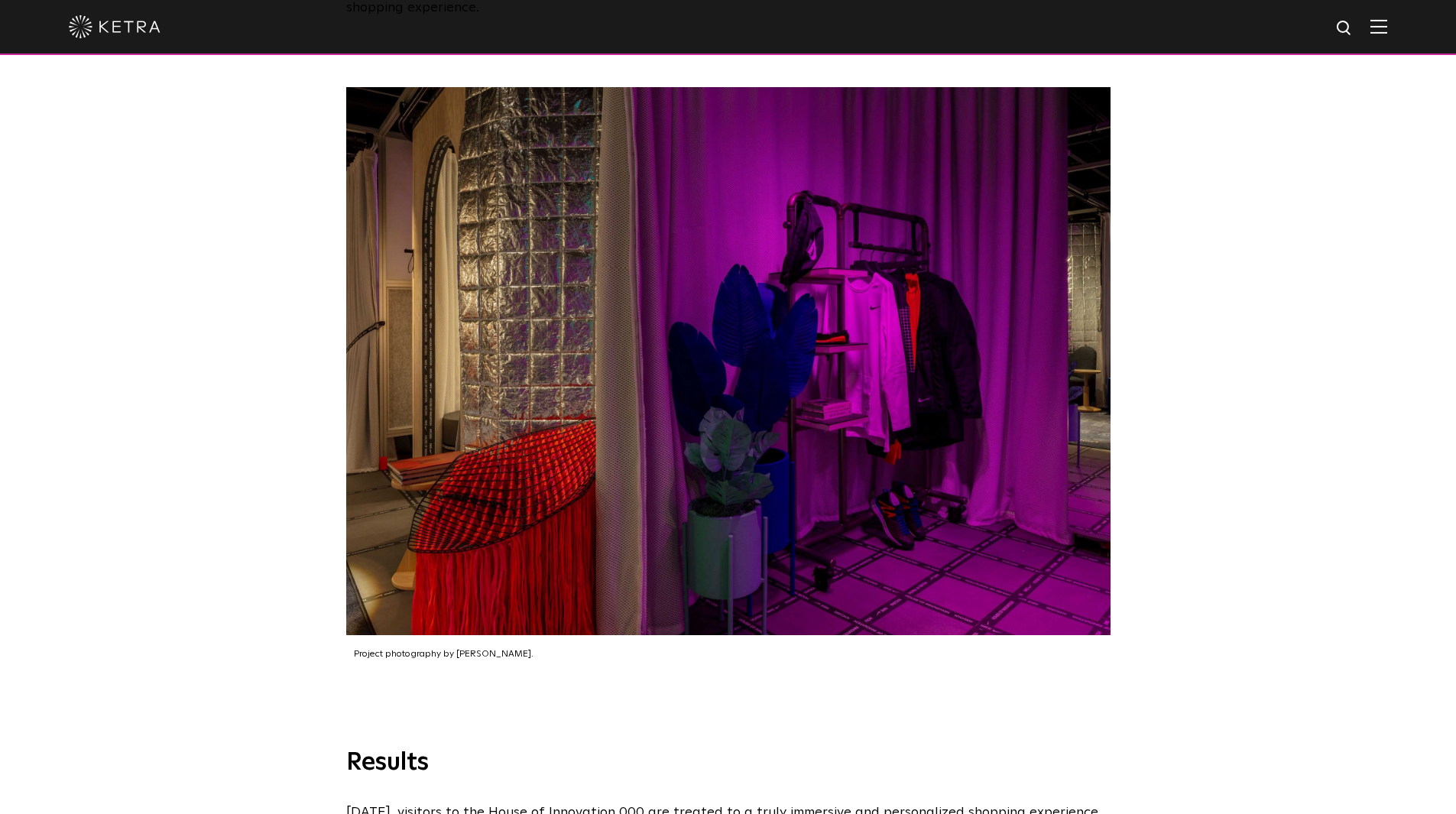
click at [248, 551] on div "Project photography by Michael Wells." at bounding box center [728, 383] width 1456 height 729
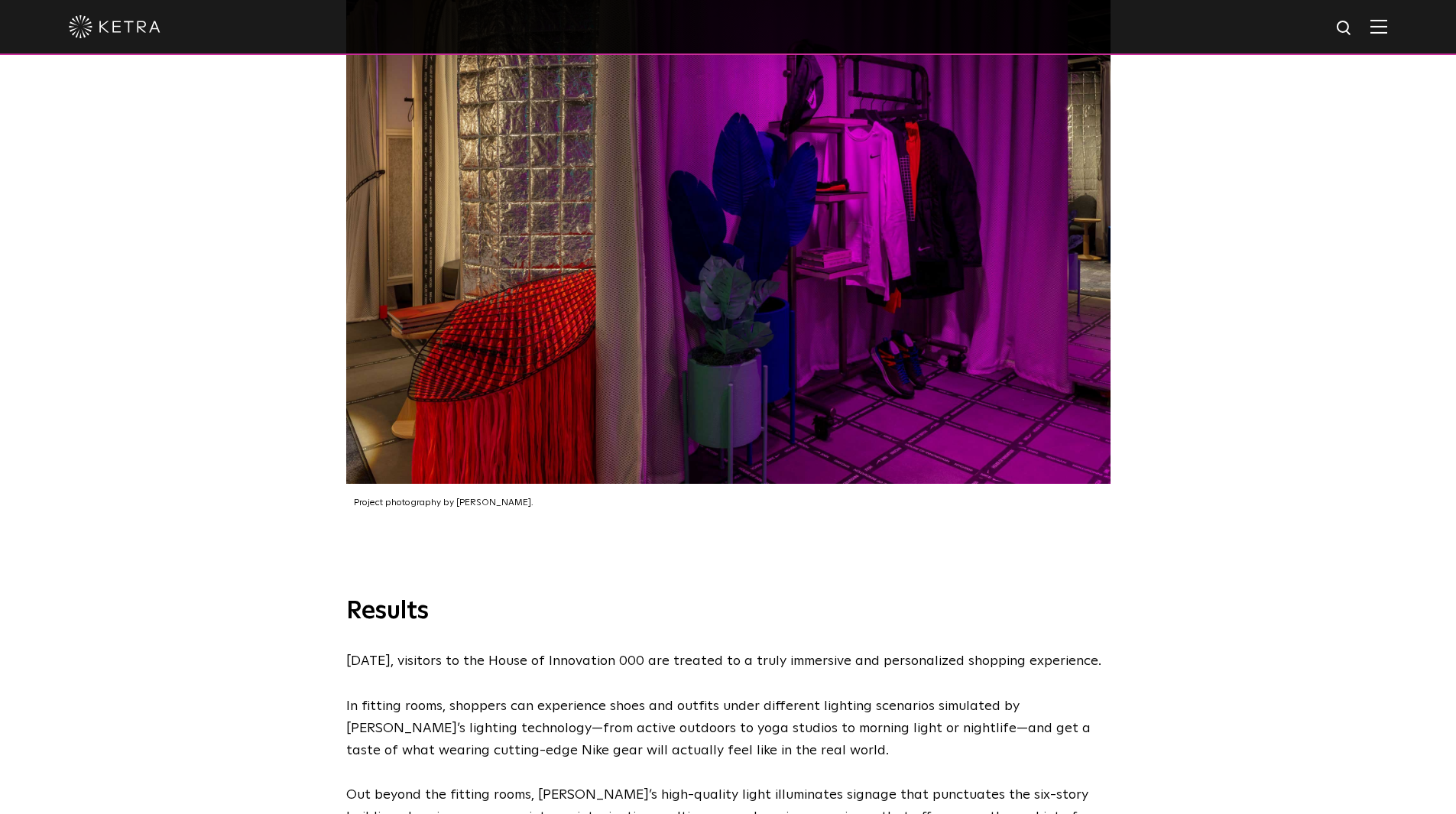
scroll to position [2828, 0]
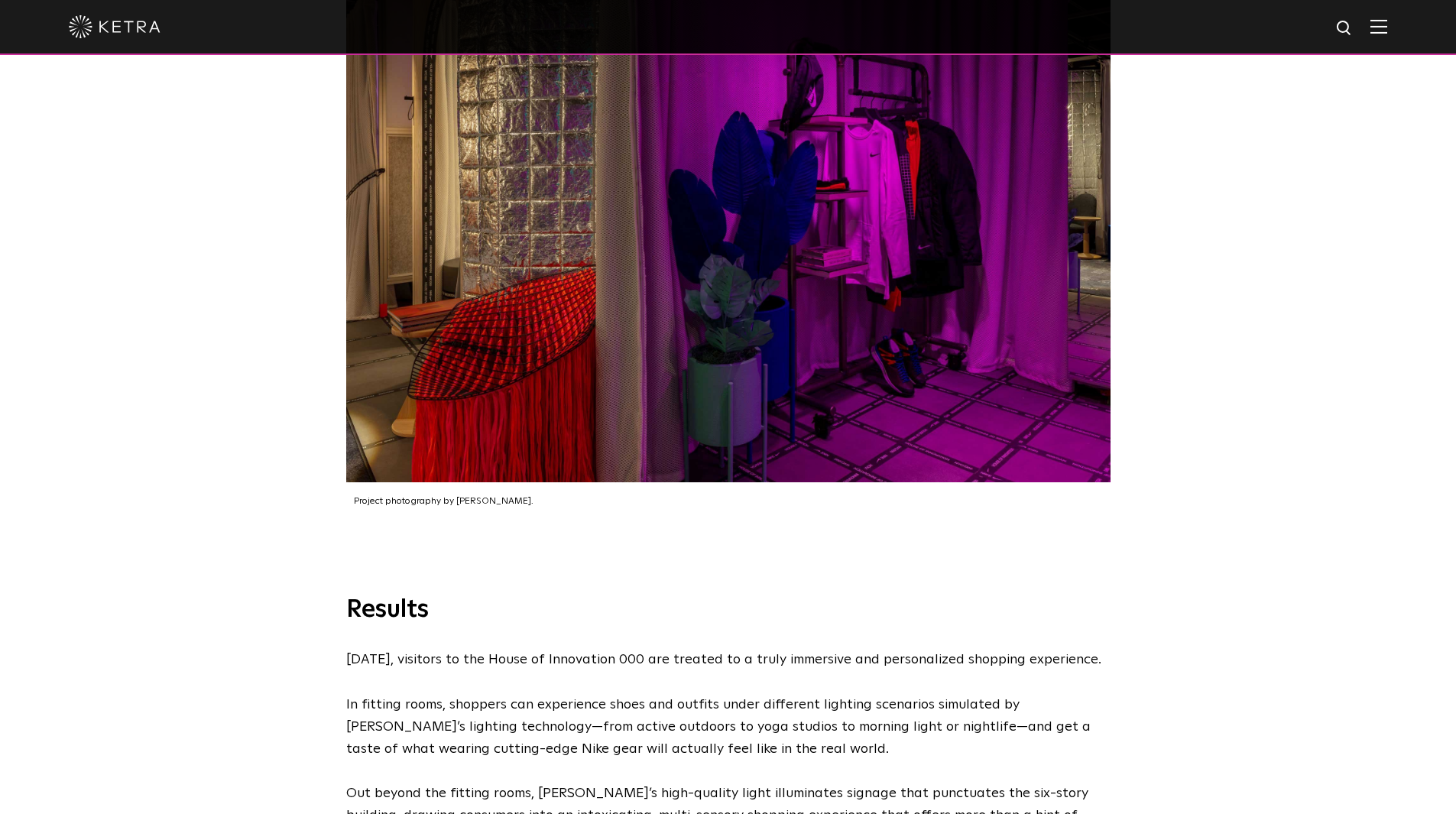
click at [258, 472] on div "Project photography by Michael Wells." at bounding box center [728, 230] width 1456 height 729
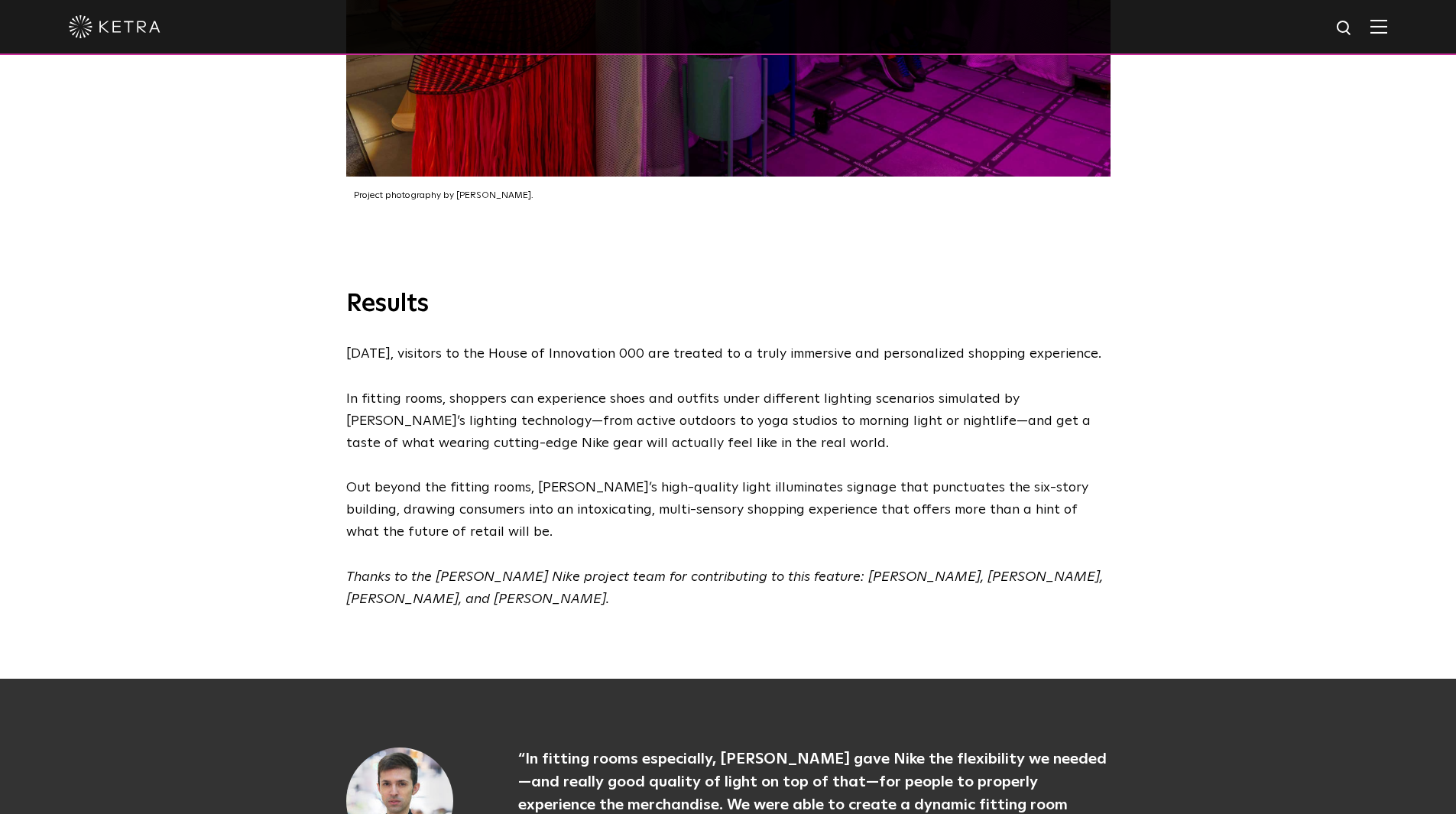
drag, startPoint x: 549, startPoint y: 493, endPoint x: 352, endPoint y: 185, distance: 365.6
click at [352, 289] on div "Results Today, visitors to the House of Innovation 000 are treated to a truly i…" at bounding box center [728, 450] width 795 height 321
copy div "Results Today, visitors to the House of Innovation 000 are treated to a truly i…"
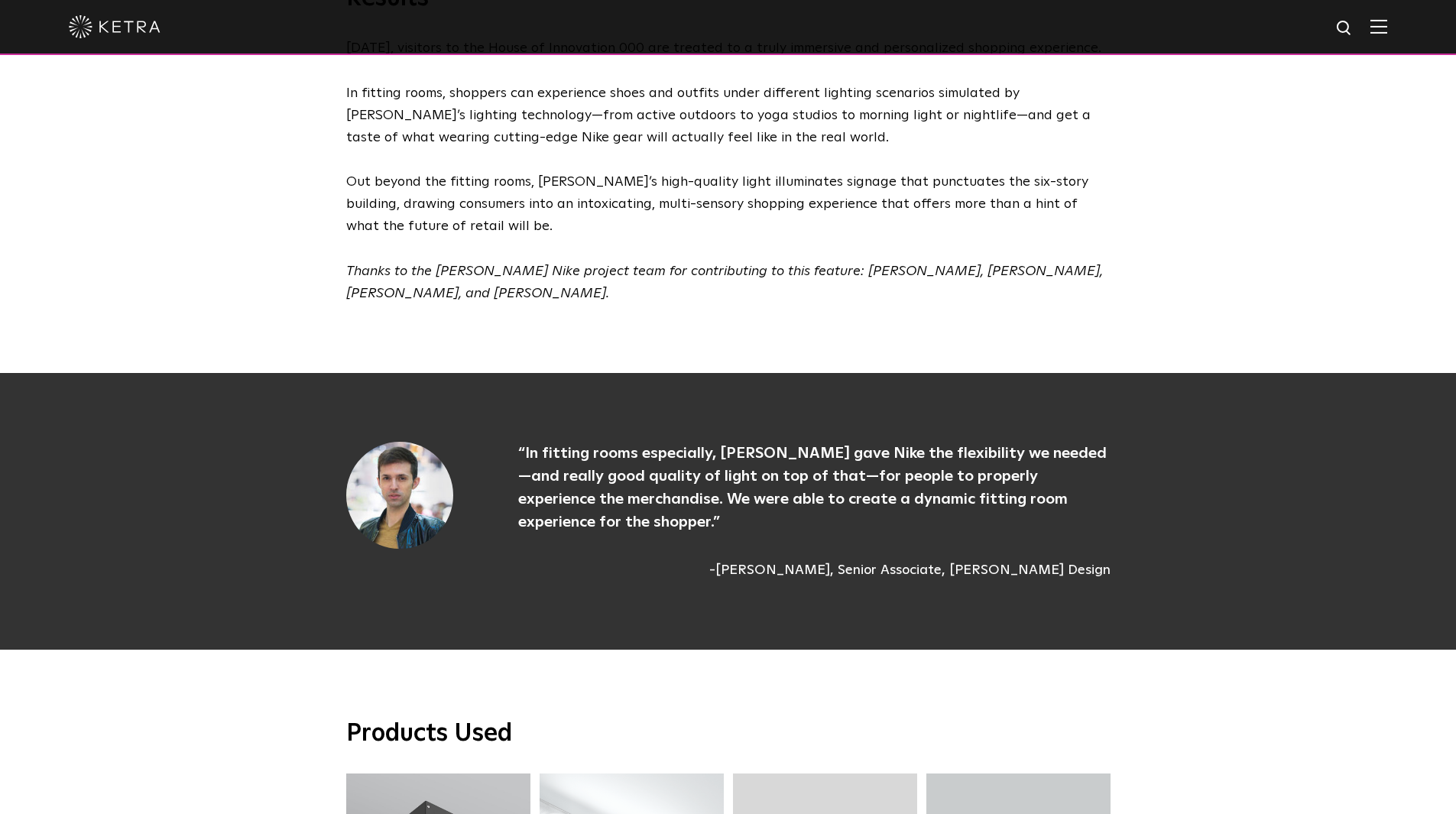
click at [257, 202] on div "Results Today, visitors to the House of Innovation 000 are treated to a truly i…" at bounding box center [728, 179] width 1456 height 391
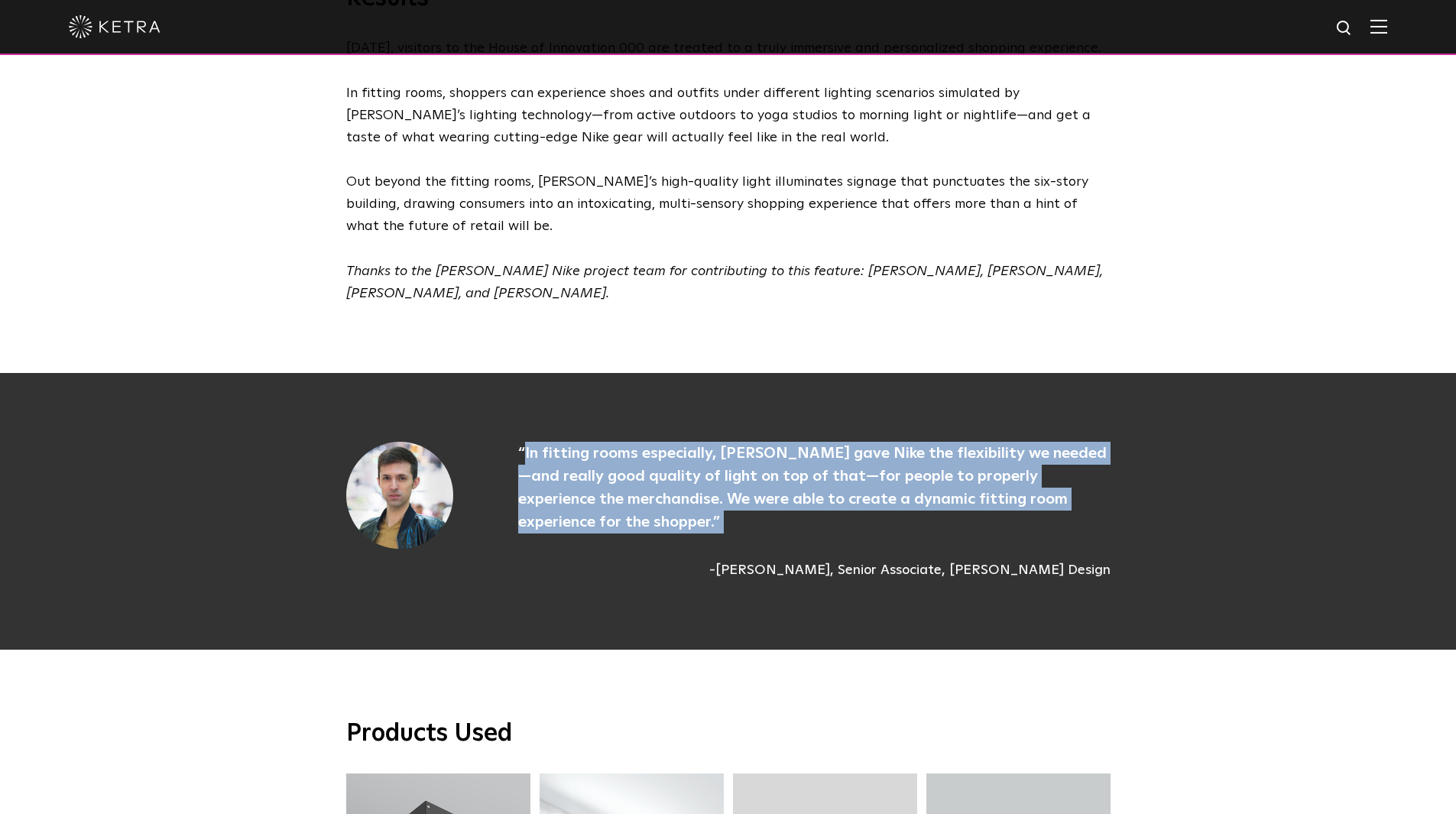
drag, startPoint x: 589, startPoint y: 420, endPoint x: 524, endPoint y: 347, distance: 97.7
click at [524, 442] on div "“In fitting rooms especially, Ketra gave Nike the flexibility we needed—and rea…" at bounding box center [784, 512] width 654 height 139
copy div "In fitting rooms especially, Ketra gave Nike the flexibility we needed—and real…"
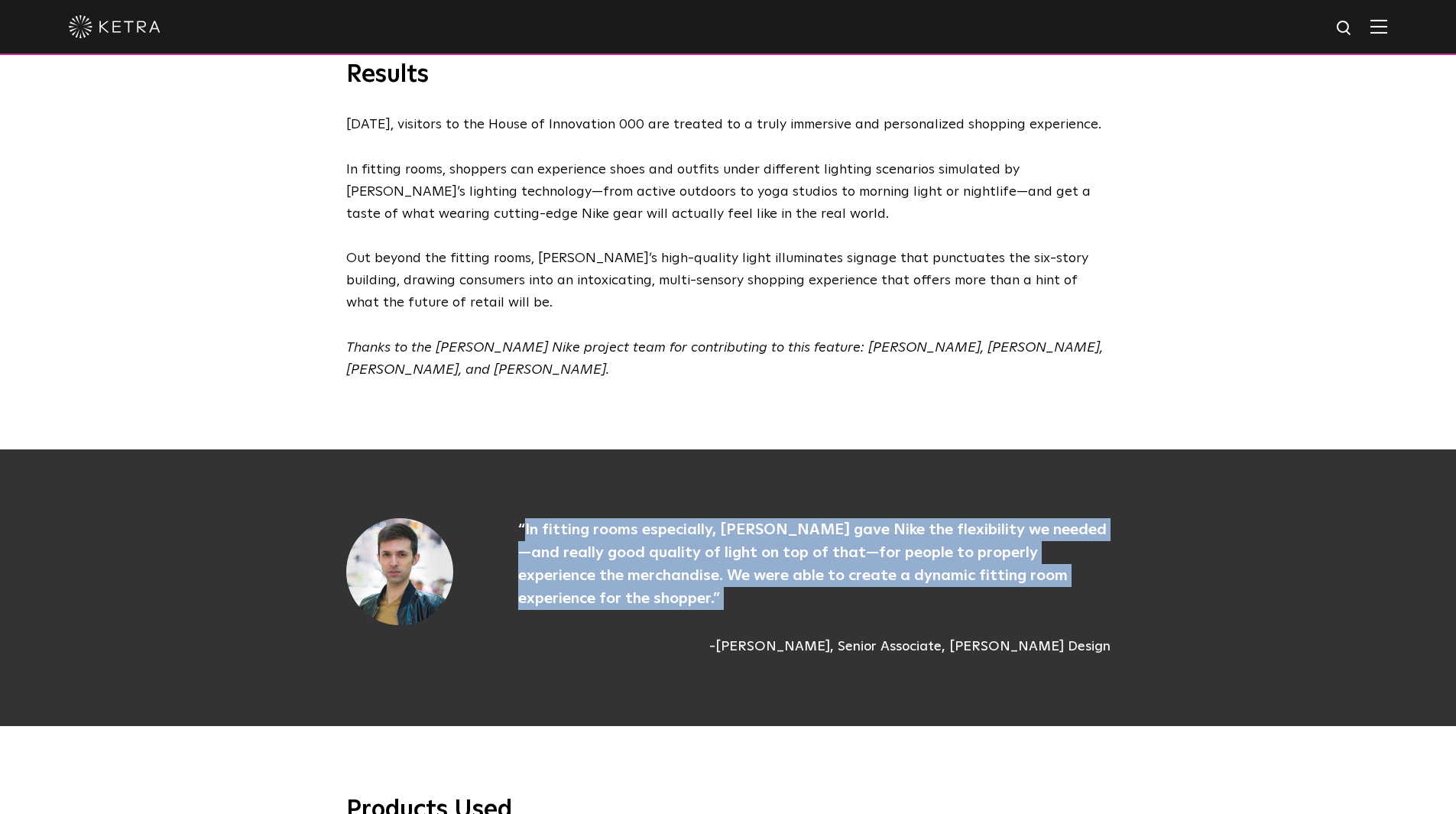
scroll to position [3134, 0]
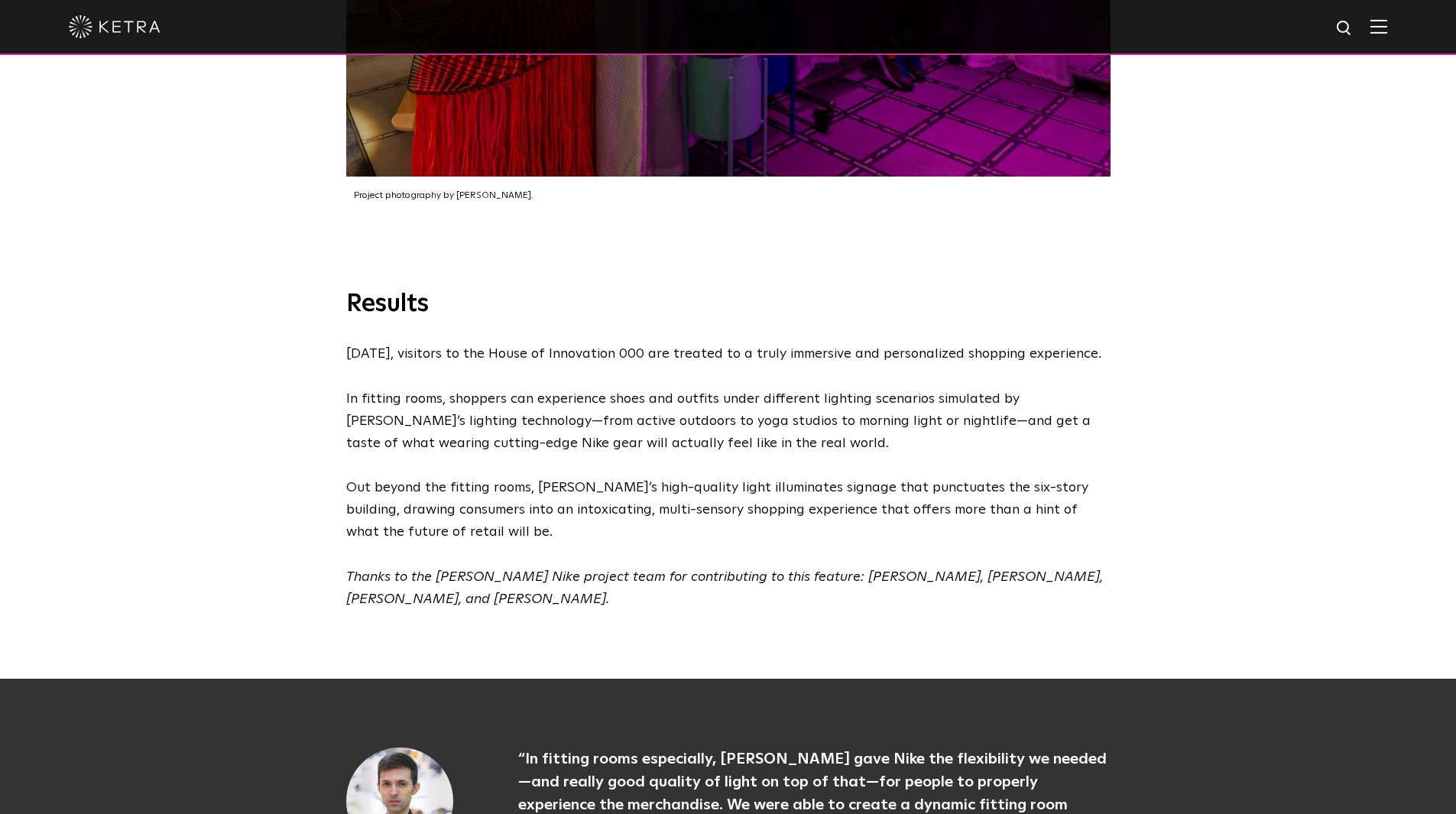
click at [117, 289] on div "Results Today, visitors to the House of Innovation 000 are treated to a truly i…" at bounding box center [728, 484] width 1456 height 391
